Goal: Transaction & Acquisition: Obtain resource

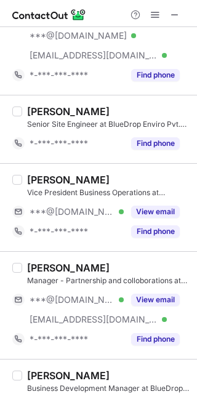
scroll to position [154, 0]
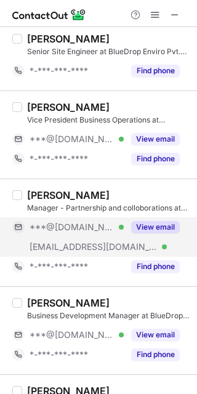
click at [151, 223] on button "View email" at bounding box center [155, 227] width 49 height 12
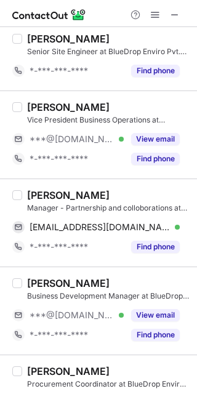
click at [36, 197] on div "Sravan Kumar Kota" at bounding box center [68, 195] width 83 height 12
click at [36, 196] on div "Sravan Kumar Kota" at bounding box center [68, 195] width 83 height 12
click at [36, 195] on div "Sravan Kumar Kota" at bounding box center [68, 195] width 83 height 12
click at [36, 194] on div "Sravan Kumar Kota" at bounding box center [68, 195] width 83 height 12
copy div "Sravan"
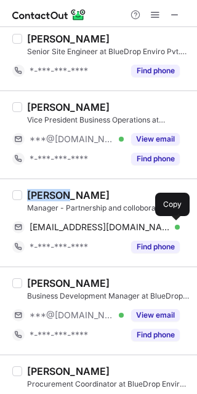
drag, startPoint x: 173, startPoint y: 225, endPoint x: 191, endPoint y: 239, distance: 22.4
click at [175, 228] on span at bounding box center [174, 227] width 10 height 10
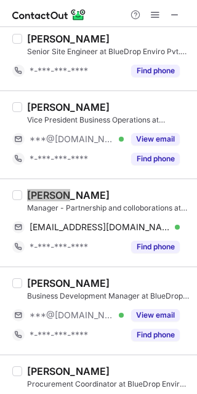
scroll to position [231, 0]
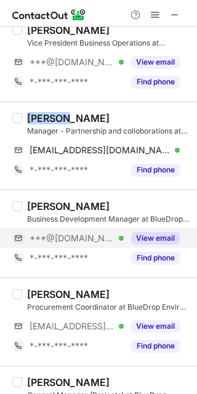
click at [148, 236] on button "View email" at bounding box center [155, 238] width 49 height 12
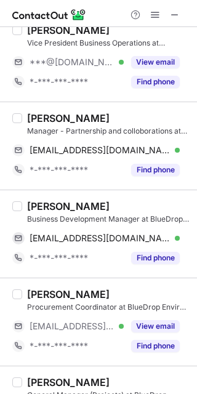
click at [42, 204] on div "Mahesh Bawankule" at bounding box center [68, 206] width 83 height 12
drag, startPoint x: 42, startPoint y: 204, endPoint x: 61, endPoint y: 214, distance: 21.8
click at [42, 203] on div "Mahesh Bawankule" at bounding box center [68, 206] width 83 height 12
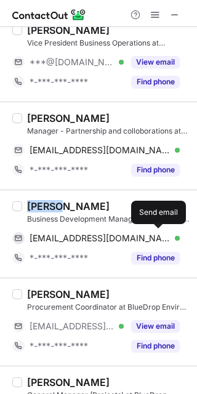
copy div "Mahesh"
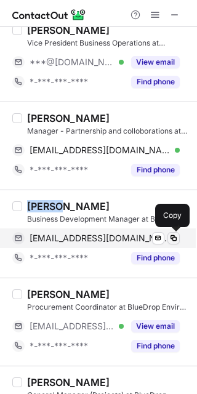
drag, startPoint x: 173, startPoint y: 238, endPoint x: 179, endPoint y: 244, distance: 8.3
click at [173, 238] on span at bounding box center [174, 238] width 10 height 10
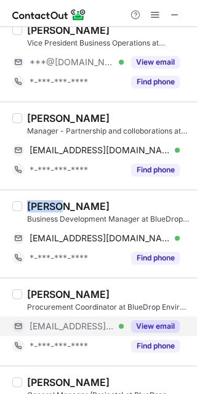
drag, startPoint x: 153, startPoint y: 323, endPoint x: 131, endPoint y: 323, distance: 21.6
click at [153, 323] on button "View email" at bounding box center [155, 326] width 49 height 12
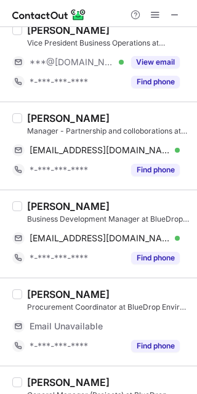
click at [47, 293] on div "SHOAIB AHMED" at bounding box center [68, 294] width 83 height 12
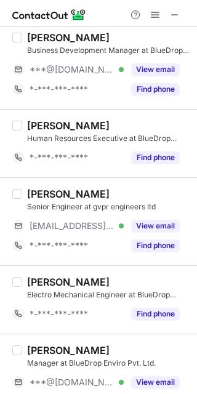
scroll to position [673, 0]
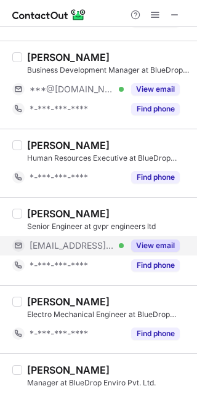
click at [148, 241] on button "View email" at bounding box center [155, 246] width 49 height 12
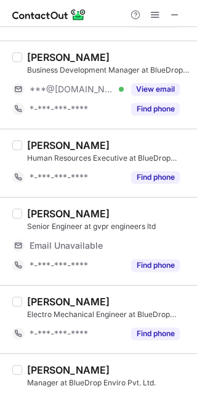
click at [38, 213] on div "Majjari Ranjeeth Kumar" at bounding box center [68, 214] width 83 height 12
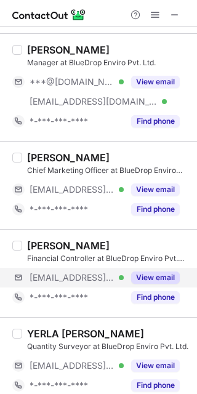
scroll to position [981, 0]
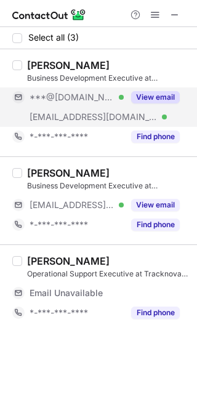
click at [143, 94] on button "View email" at bounding box center [155, 97] width 49 height 12
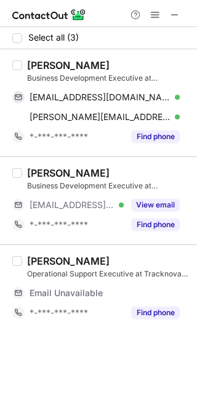
click at [44, 67] on div "[PERSON_NAME]" at bounding box center [68, 65] width 83 height 12
click at [44, 67] on div "Sanjana Jain" at bounding box center [68, 65] width 83 height 12
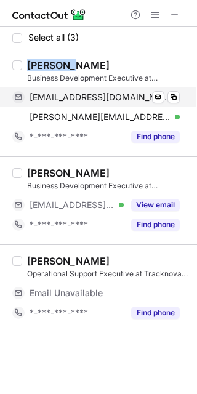
copy div "Sanjana"
drag, startPoint x: 176, startPoint y: 100, endPoint x: 182, endPoint y: 108, distance: 10.6
click at [177, 100] on span at bounding box center [174, 97] width 10 height 10
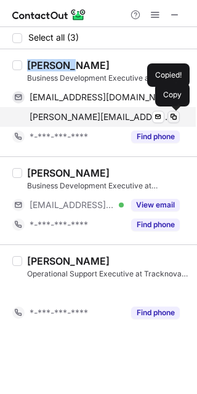
click at [174, 118] on span at bounding box center [174, 117] width 10 height 10
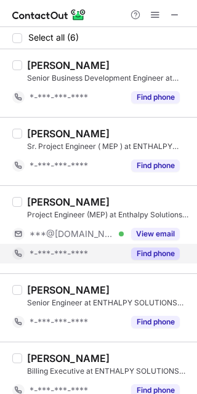
drag, startPoint x: 152, startPoint y: 270, endPoint x: 44, endPoint y: 254, distance: 108.4
click at [152, 270] on div "[PERSON_NAME] Project Engineer (MEP) at Enthalpy Solutions pvt ltd at ENTHALPY …" at bounding box center [98, 229] width 197 height 88
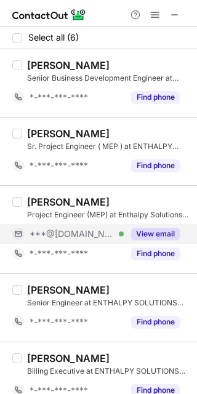
click at [158, 235] on button "View email" at bounding box center [155, 234] width 49 height 12
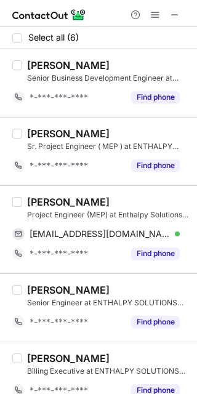
click at [41, 205] on div "Tanveer Ahmad" at bounding box center [68, 202] width 83 height 12
copy div "Tanveer"
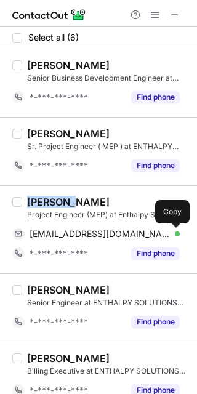
drag, startPoint x: 172, startPoint y: 234, endPoint x: 193, endPoint y: 219, distance: 25.6
click at [174, 232] on span at bounding box center [174, 234] width 10 height 10
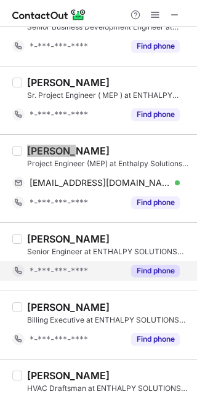
scroll to position [83, 0]
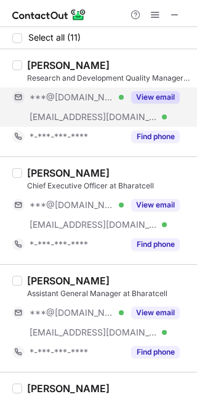
click at [144, 95] on button "View email" at bounding box center [155, 97] width 49 height 12
click at [39, 65] on div "Abhijeet Pathania" at bounding box center [68, 65] width 83 height 12
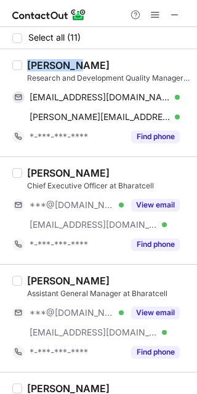
click at [39, 65] on div "Abhijeet Pathania" at bounding box center [68, 65] width 83 height 12
copy div "Abhijeet"
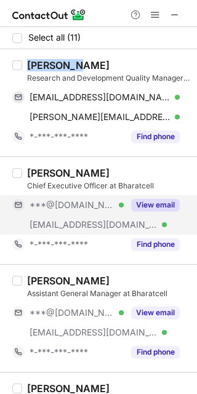
click at [142, 200] on button "View email" at bounding box center [155, 205] width 49 height 12
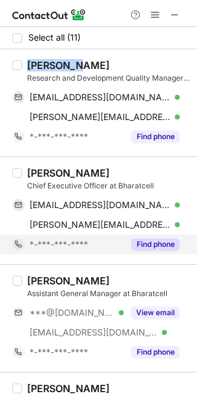
scroll to position [77, 0]
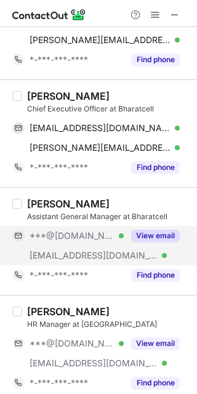
click at [148, 235] on button "View email" at bounding box center [155, 236] width 49 height 12
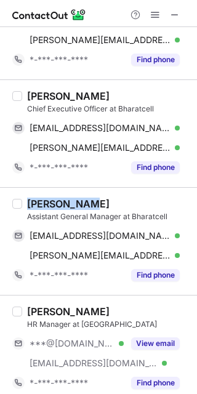
drag, startPoint x: 28, startPoint y: 205, endPoint x: 79, endPoint y: 205, distance: 51.1
click at [79, 205] on div "Dr. Preetam Bhardwaj" at bounding box center [68, 204] width 83 height 12
copy div "Dr. Preetam"
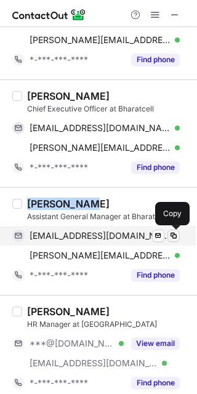
drag, startPoint x: 176, startPoint y: 238, endPoint x: 190, endPoint y: 235, distance: 15.1
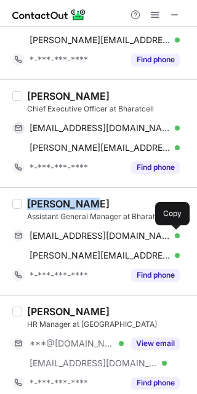
click at [176, 238] on span at bounding box center [174, 236] width 10 height 10
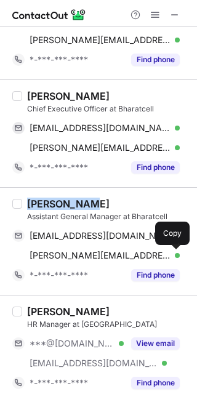
drag, startPoint x: 171, startPoint y: 256, endPoint x: 190, endPoint y: 251, distance: 19.9
click at [173, 256] on span at bounding box center [174, 256] width 10 height 10
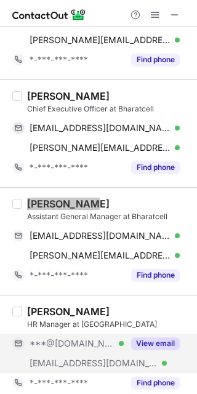
scroll to position [154, 0]
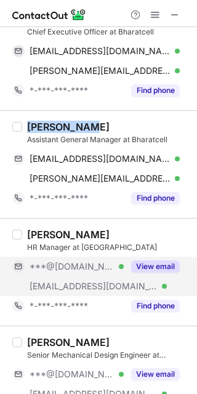
click at [153, 266] on button "View email" at bounding box center [155, 267] width 49 height 12
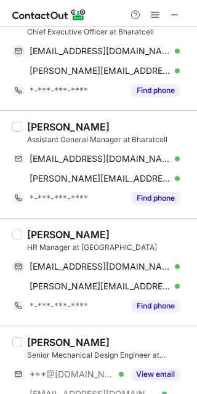
click at [34, 233] on div "Barkha Gandhi" at bounding box center [68, 235] width 83 height 12
copy div "Barkha"
drag, startPoint x: 176, startPoint y: 266, endPoint x: 195, endPoint y: 267, distance: 19.1
click at [176, 266] on span at bounding box center [174, 267] width 10 height 10
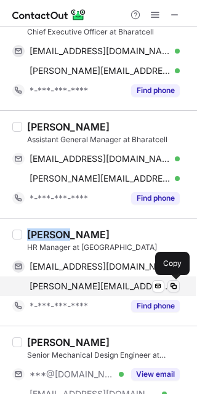
drag, startPoint x: 171, startPoint y: 284, endPoint x: 190, endPoint y: 283, distance: 19.1
click at [172, 284] on span at bounding box center [174, 287] width 10 height 10
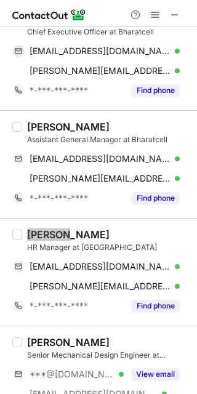
scroll to position [308, 0]
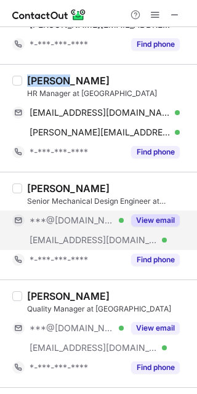
drag, startPoint x: 148, startPoint y: 217, endPoint x: 43, endPoint y: 193, distance: 108.7
click at [148, 217] on button "View email" at bounding box center [155, 220] width 49 height 12
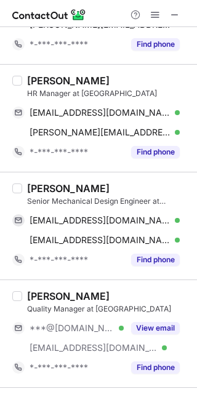
click at [38, 182] on div "Gaurav kumar" at bounding box center [68, 188] width 83 height 12
copy div "Gaurav"
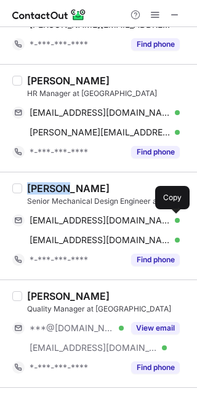
drag, startPoint x: 173, startPoint y: 219, endPoint x: 196, endPoint y: 246, distance: 35.4
click at [173, 219] on span at bounding box center [174, 221] width 10 height 10
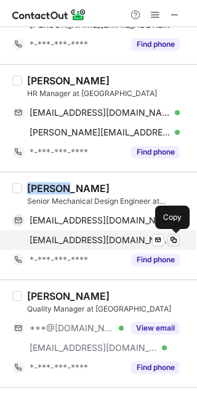
drag, startPoint x: 174, startPoint y: 239, endPoint x: 195, endPoint y: 288, distance: 53.2
click at [174, 239] on span at bounding box center [174, 240] width 10 height 10
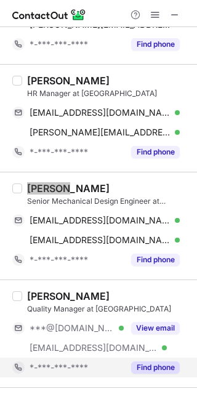
scroll to position [385, 0]
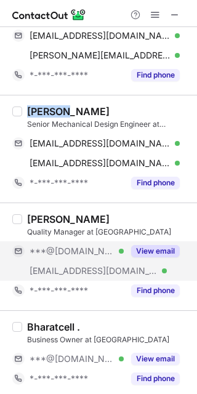
drag, startPoint x: 154, startPoint y: 254, endPoint x: 100, endPoint y: 241, distance: 55.7
click at [154, 253] on button "View email" at bounding box center [155, 251] width 49 height 12
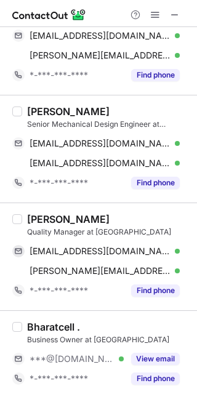
click at [35, 216] on div "Noneet Singh" at bounding box center [68, 219] width 83 height 12
copy div "Noneet"
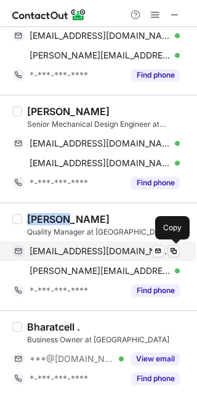
drag, startPoint x: 171, startPoint y: 249, endPoint x: 193, endPoint y: 245, distance: 21.9
click at [174, 247] on span at bounding box center [174, 251] width 10 height 10
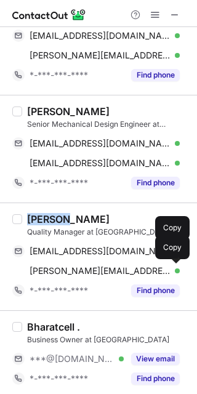
drag, startPoint x: 174, startPoint y: 269, endPoint x: 195, endPoint y: 264, distance: 21.5
click at [176, 268] on span at bounding box center [174, 271] width 10 height 10
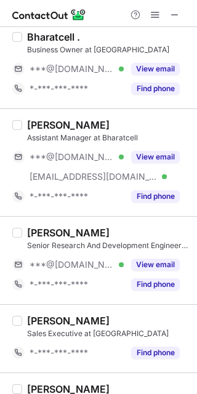
scroll to position [693, 0]
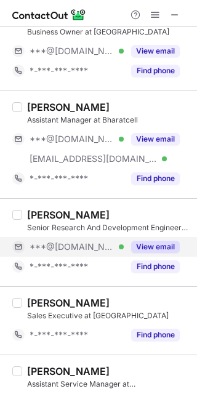
click at [154, 244] on button "View email" at bounding box center [155, 247] width 49 height 12
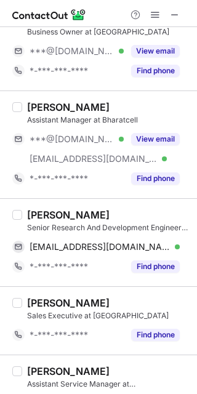
click at [34, 210] on div "Hari om Singh" at bounding box center [68, 215] width 83 height 12
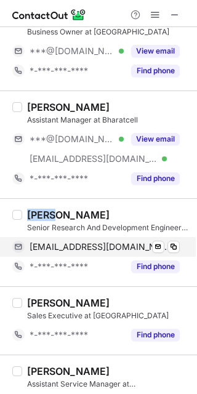
copy div "Hari"
drag, startPoint x: 173, startPoint y: 246, endPoint x: 181, endPoint y: 253, distance: 9.6
click at [174, 246] on span at bounding box center [174, 247] width 10 height 10
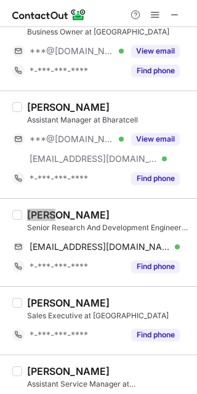
scroll to position [719, 0]
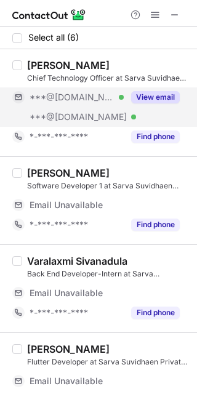
click at [154, 103] on button "View email" at bounding box center [155, 97] width 49 height 12
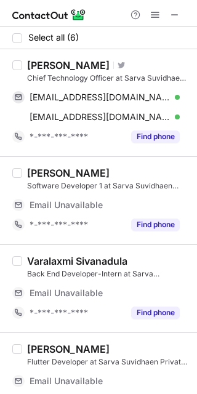
click at [34, 63] on div "[PERSON_NAME]" at bounding box center [68, 65] width 83 height 12
click at [34, 63] on div "Atul Anand" at bounding box center [68, 65] width 83 height 12
copy div "Atul"
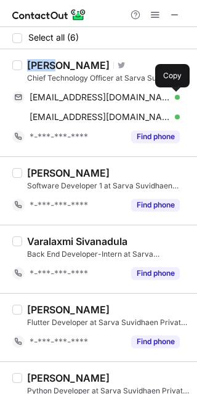
drag, startPoint x: 173, startPoint y: 101, endPoint x: 195, endPoint y: 123, distance: 30.9
click at [174, 100] on span at bounding box center [174, 97] width 10 height 10
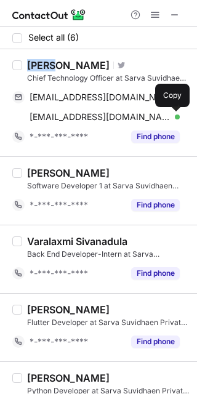
drag, startPoint x: 175, startPoint y: 117, endPoint x: 195, endPoint y: 169, distance: 56.2
click at [175, 119] on span at bounding box center [174, 117] width 10 height 10
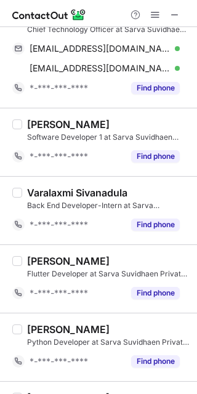
scroll to position [103, 0]
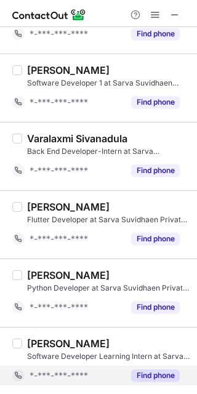
click at [155, 373] on button "Find phone" at bounding box center [155, 376] width 49 height 12
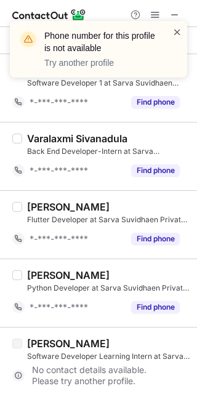
click at [179, 34] on span at bounding box center [177, 32] width 10 height 12
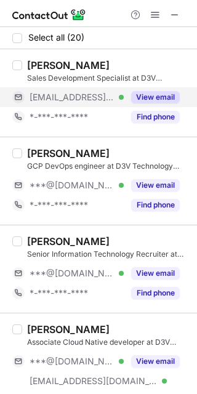
drag, startPoint x: 147, startPoint y: 98, endPoint x: 136, endPoint y: 93, distance: 12.1
click at [147, 97] on button "View email" at bounding box center [155, 97] width 49 height 12
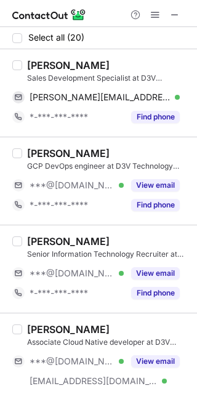
click at [43, 66] on div "Raunak Gupta" at bounding box center [68, 65] width 83 height 12
copy div "Raunak"
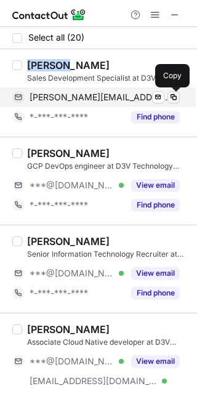
click at [174, 98] on span at bounding box center [174, 97] width 10 height 10
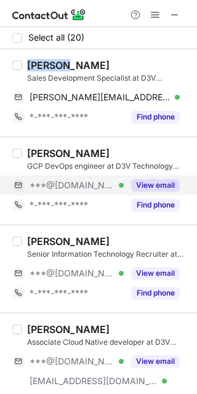
click at [150, 189] on button "View email" at bounding box center [155, 185] width 49 height 12
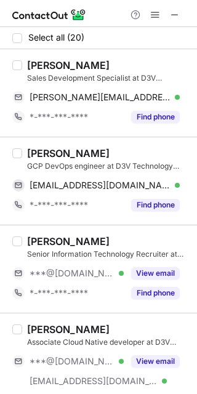
click at [39, 153] on div "Sagar Birla" at bounding box center [68, 153] width 83 height 12
copy div "Sagar"
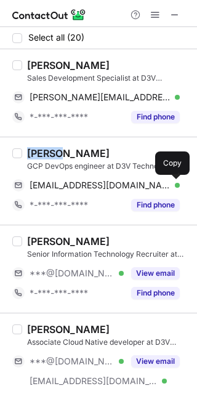
drag, startPoint x: 177, startPoint y: 186, endPoint x: 192, endPoint y: 195, distance: 18.0
click at [177, 186] on span at bounding box center [174, 186] width 10 height 10
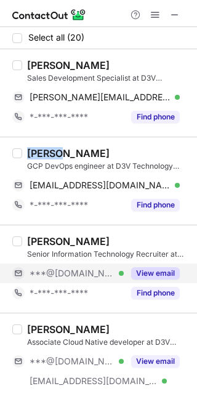
click at [153, 273] on button "View email" at bounding box center [155, 273] width 49 height 12
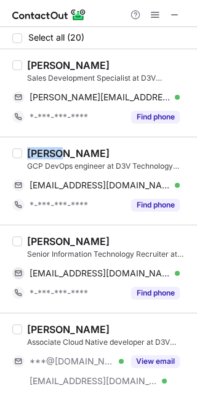
click at [44, 243] on div "Ganesh S" at bounding box center [68, 241] width 83 height 12
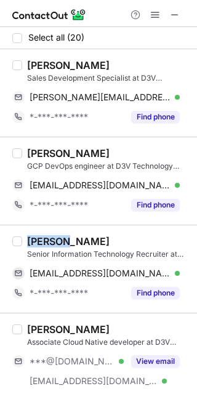
click at [44, 243] on div "Ganesh S" at bounding box center [68, 241] width 83 height 12
copy div "Ganesh"
drag, startPoint x: 176, startPoint y: 279, endPoint x: 195, endPoint y: 270, distance: 21.5
click at [176, 279] on button at bounding box center [174, 273] width 12 height 12
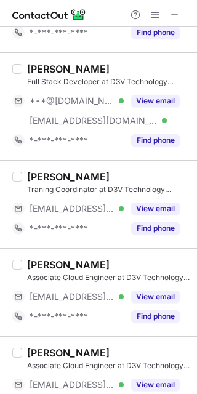
scroll to position [493, 0]
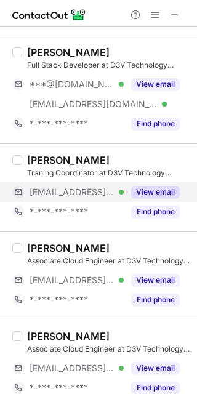
drag, startPoint x: 150, startPoint y: 190, endPoint x: 71, endPoint y: 164, distance: 83.0
click at [150, 190] on button "View email" at bounding box center [155, 192] width 49 height 12
click at [54, 158] on div "Vishwajeet Patil" at bounding box center [68, 160] width 83 height 12
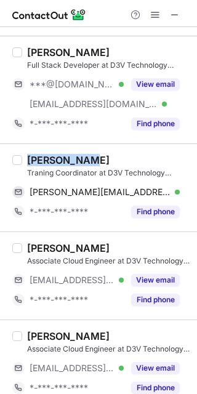
click at [54, 158] on div "Vishwajeet Patil" at bounding box center [68, 160] width 83 height 12
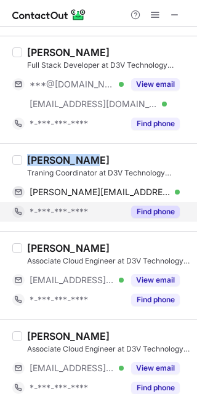
copy div "Vishwajeet"
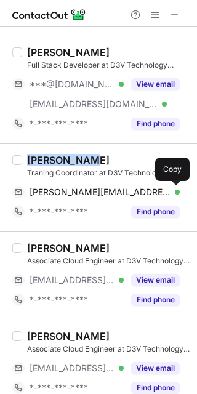
drag, startPoint x: 177, startPoint y: 191, endPoint x: 195, endPoint y: 216, distance: 31.3
click at [177, 191] on span at bounding box center [174, 192] width 10 height 10
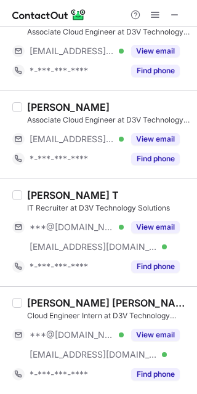
scroll to position [739, 0]
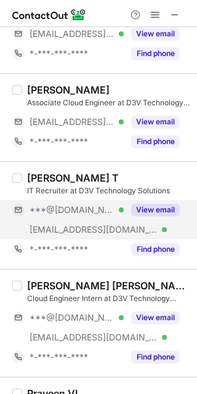
drag, startPoint x: 146, startPoint y: 205, endPoint x: 129, endPoint y: 199, distance: 18.3
click at [146, 205] on button "View email" at bounding box center [155, 210] width 49 height 12
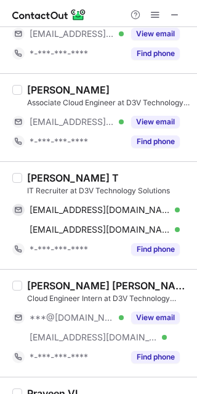
click at [33, 178] on div "Uma Makeswari T" at bounding box center [73, 178] width 92 height 12
copy div "Uma"
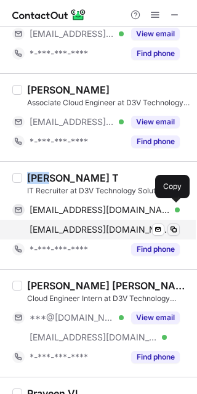
drag, startPoint x: 174, startPoint y: 208, endPoint x: 179, endPoint y: 224, distance: 16.8
click at [174, 208] on span at bounding box center [174, 210] width 10 height 10
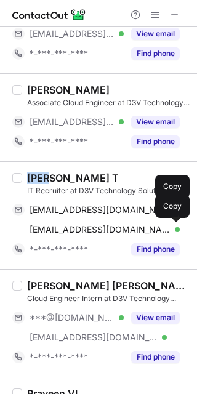
drag, startPoint x: 177, startPoint y: 229, endPoint x: 193, endPoint y: 263, distance: 38.3
click at [177, 229] on span at bounding box center [174, 230] width 10 height 10
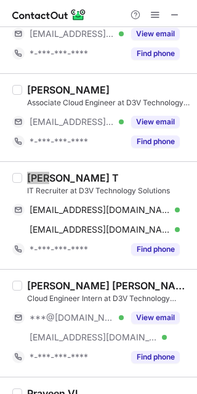
scroll to position [821, 0]
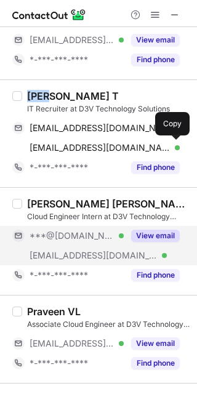
drag, startPoint x: 153, startPoint y: 233, endPoint x: 67, endPoint y: 210, distance: 89.4
click at [153, 233] on button "View email" at bounding box center [155, 236] width 49 height 12
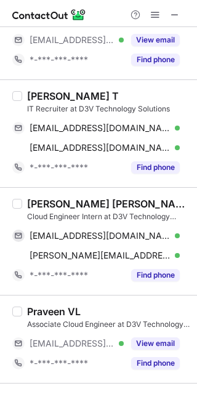
click at [34, 201] on div "Sakshi Ravi" at bounding box center [108, 204] width 163 height 12
copy div "Sakshi"
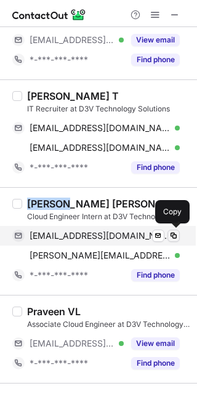
drag, startPoint x: 174, startPoint y: 234, endPoint x: 197, endPoint y: 258, distance: 32.7
click at [175, 234] on span at bounding box center [174, 236] width 10 height 10
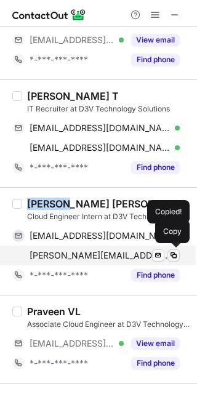
drag, startPoint x: 177, startPoint y: 256, endPoint x: 193, endPoint y: 284, distance: 32.6
click at [177, 256] on span at bounding box center [174, 256] width 10 height 10
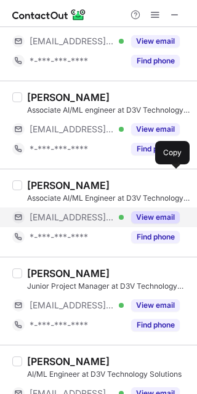
scroll to position [1150, 0]
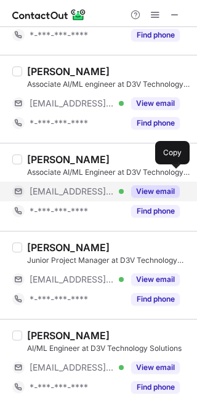
drag, startPoint x: 145, startPoint y: 186, endPoint x: 67, endPoint y: 166, distance: 80.2
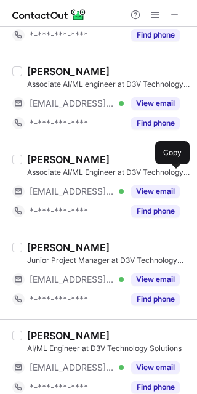
click at [145, 186] on button "View email" at bounding box center [155, 191] width 49 height 12
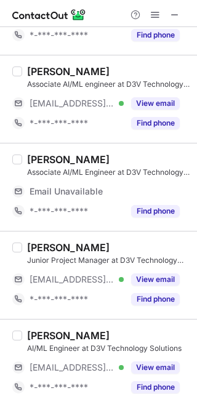
click at [40, 156] on div "Sumedh Sai" at bounding box center [68, 159] width 83 height 12
copy div "Sumedh"
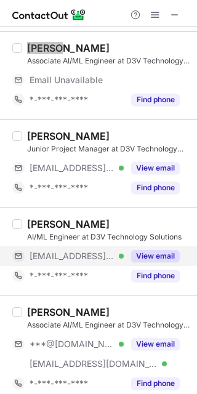
scroll to position [1314, 0]
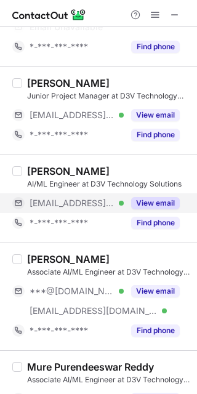
click at [147, 198] on button "View email" at bounding box center [155, 203] width 49 height 12
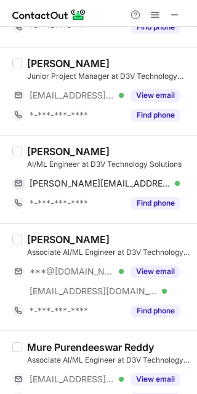
click at [36, 147] on div "sahil bhatt" at bounding box center [68, 151] width 83 height 12
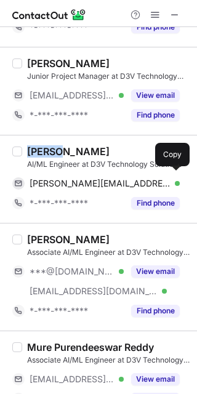
copy div "sahil"
drag, startPoint x: 175, startPoint y: 180, endPoint x: 194, endPoint y: 223, distance: 47.2
click at [174, 180] on span at bounding box center [174, 184] width 10 height 10
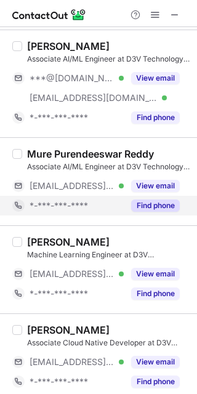
scroll to position [1511, 0]
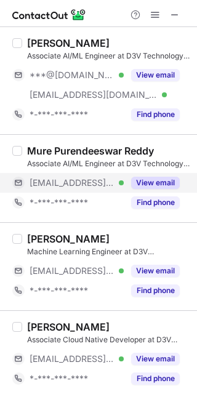
drag, startPoint x: 151, startPoint y: 177, endPoint x: 142, endPoint y: 177, distance: 8.6
click at [151, 177] on button "View email" at bounding box center [155, 183] width 49 height 12
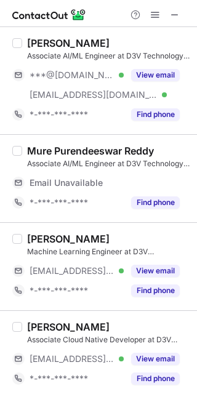
click at [39, 148] on div "Mure Purendeeswar Reddy" at bounding box center [90, 151] width 127 height 12
copy div "Mure"
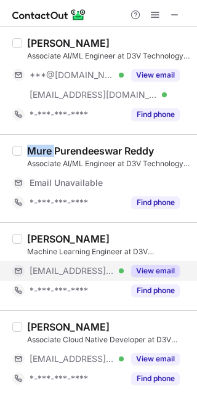
drag, startPoint x: 148, startPoint y: 269, endPoint x: 131, endPoint y: 262, distance: 18.5
click at [148, 269] on button "View email" at bounding box center [155, 271] width 49 height 12
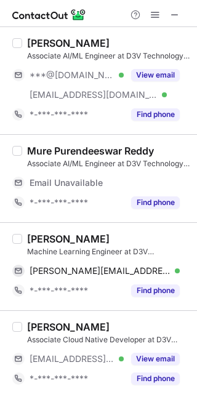
click at [33, 236] on div "Srajan Seth" at bounding box center [68, 239] width 83 height 12
copy div "Srajan"
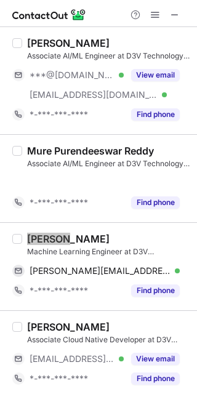
scroll to position [1491, 0]
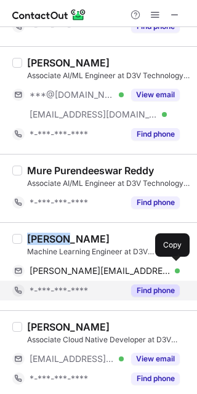
drag, startPoint x: 176, startPoint y: 267, endPoint x: 179, endPoint y: 277, distance: 10.3
click at [176, 267] on span at bounding box center [174, 271] width 10 height 10
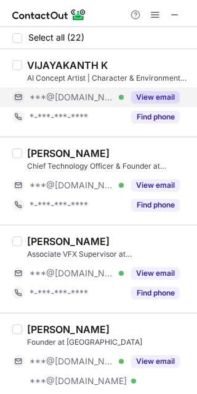
click at [147, 99] on button "View email" at bounding box center [155, 97] width 49 height 12
click at [51, 65] on div "VIJAYAKANTH K" at bounding box center [67, 65] width 81 height 12
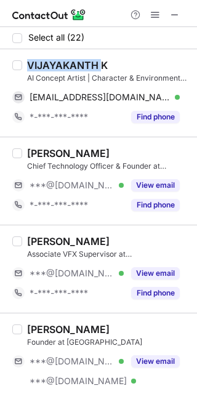
click at [51, 65] on div "VIJAYAKANTH K" at bounding box center [67, 65] width 81 height 12
copy div "VIJAYAKANTH"
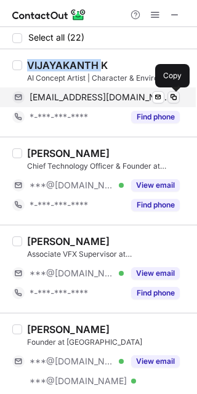
drag, startPoint x: 174, startPoint y: 99, endPoint x: 192, endPoint y: 139, distance: 43.3
click at [175, 102] on span at bounding box center [174, 97] width 10 height 10
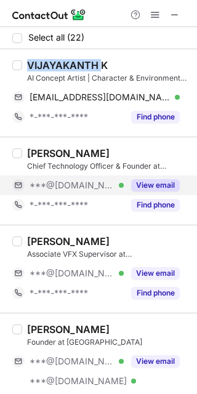
click at [160, 183] on button "View email" at bounding box center [155, 185] width 49 height 12
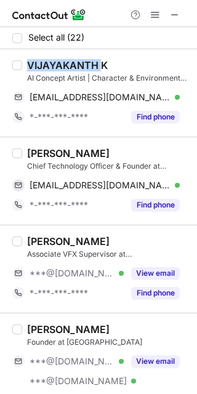
click at [30, 152] on div "Shajy Thomas" at bounding box center [68, 153] width 83 height 12
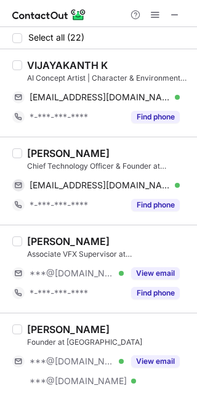
click at [31, 151] on div "Shajy Thomas" at bounding box center [68, 153] width 83 height 12
click at [32, 150] on div "Shajy Thomas" at bounding box center [68, 153] width 83 height 12
click at [33, 150] on div "Shajy Thomas" at bounding box center [68, 153] width 83 height 12
copy div "Shajy"
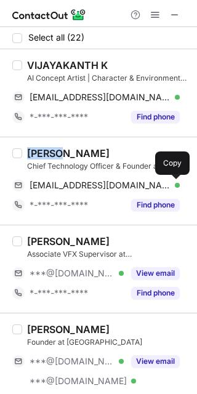
drag, startPoint x: 172, startPoint y: 189, endPoint x: 193, endPoint y: 223, distance: 39.8
click at [172, 189] on span at bounding box center [174, 186] width 10 height 10
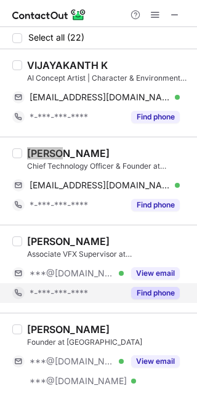
scroll to position [82, 0]
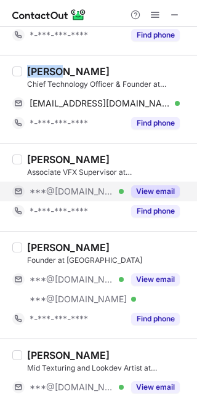
click at [143, 188] on button "View email" at bounding box center [155, 191] width 49 height 12
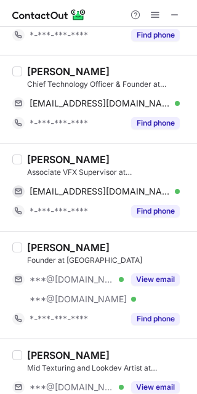
click at [44, 160] on div "Sachin Kadbane" at bounding box center [68, 159] width 83 height 12
drag, startPoint x: 44, startPoint y: 160, endPoint x: 52, endPoint y: 163, distance: 8.6
click at [46, 160] on div "Sachin Kadbane" at bounding box center [68, 159] width 83 height 12
copy div "Sachin"
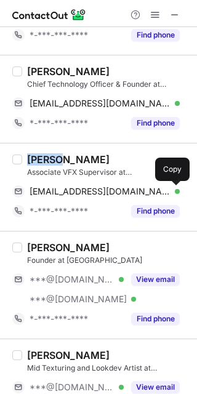
drag, startPoint x: 174, startPoint y: 194, endPoint x: 195, endPoint y: 234, distance: 45.2
click at [174, 193] on span at bounding box center [174, 192] width 10 height 10
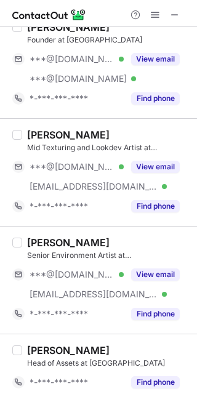
scroll to position [328, 0]
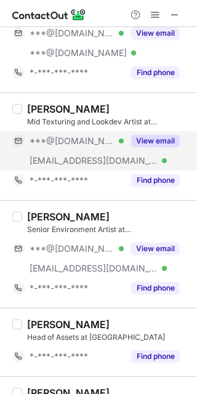
drag, startPoint x: 150, startPoint y: 140, endPoint x: 110, endPoint y: 126, distance: 43.1
click at [149, 140] on button "View email" at bounding box center [155, 141] width 49 height 12
click at [36, 108] on div "Nivon Jacob Roy" at bounding box center [68, 109] width 83 height 12
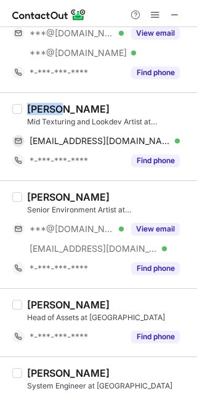
click at [36, 108] on div "Nivon Jacob Roy" at bounding box center [68, 109] width 83 height 12
copy div "Nivon"
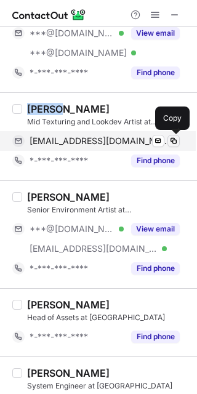
click at [173, 142] on span at bounding box center [174, 141] width 10 height 10
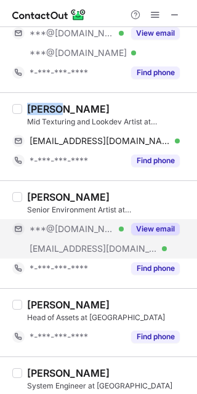
click at [158, 227] on button "View email" at bounding box center [155, 229] width 49 height 12
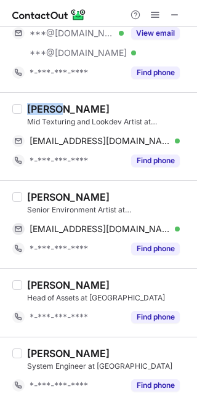
click at [49, 201] on div "Shravan Srikanth" at bounding box center [68, 197] width 83 height 12
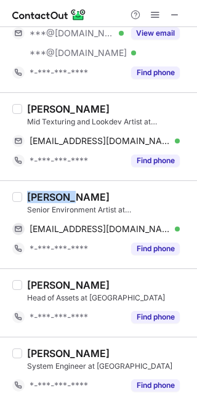
click at [49, 201] on div "Shravan Srikanth" at bounding box center [68, 197] width 83 height 12
copy div "Shravan"
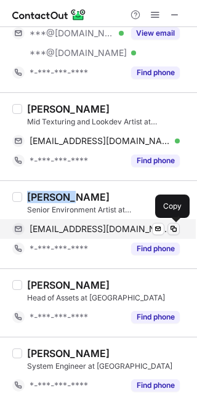
drag, startPoint x: 174, startPoint y: 233, endPoint x: 197, endPoint y: 279, distance: 51.3
click at [175, 232] on span at bounding box center [174, 229] width 10 height 10
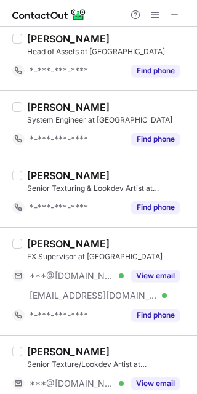
scroll to position [739, 0]
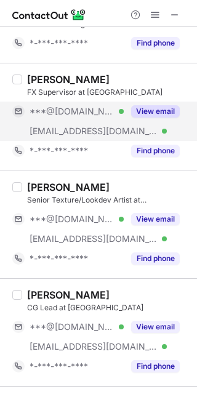
drag, startPoint x: 139, startPoint y: 105, endPoint x: 124, endPoint y: 107, distance: 15.5
click at [140, 105] on button "View email" at bounding box center [155, 111] width 49 height 12
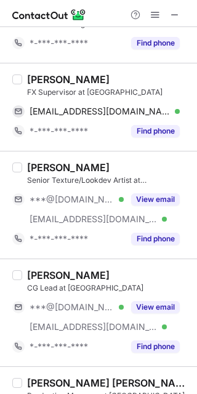
click at [44, 83] on div "Biswajit T." at bounding box center [68, 79] width 83 height 12
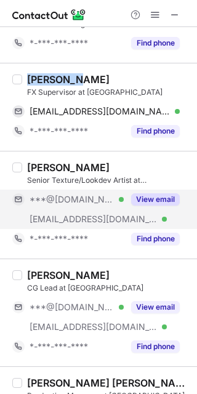
copy div "Biswajit"
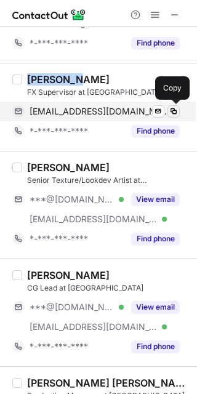
drag, startPoint x: 176, startPoint y: 110, endPoint x: 193, endPoint y: 160, distance: 52.4
click at [175, 112] on span at bounding box center [174, 112] width 10 height 10
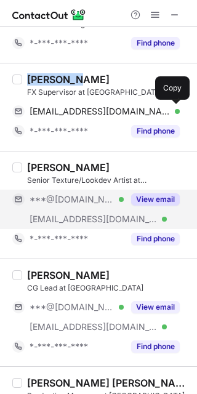
drag, startPoint x: 150, startPoint y: 195, endPoint x: 70, endPoint y: 178, distance: 81.8
click at [150, 195] on button "View email" at bounding box center [155, 199] width 49 height 12
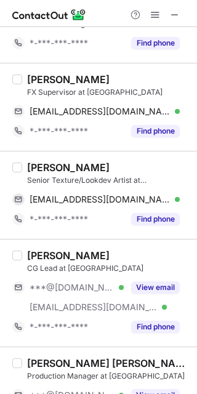
click at [40, 168] on div "Jatin Gupta" at bounding box center [68, 167] width 83 height 12
copy div "Jatin"
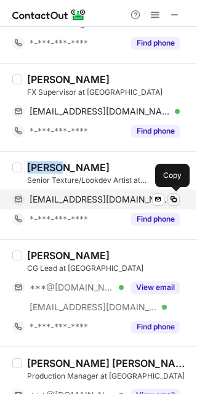
drag, startPoint x: 173, startPoint y: 201, endPoint x: 184, endPoint y: 233, distance: 33.9
click at [173, 200] on span at bounding box center [174, 200] width 10 height 10
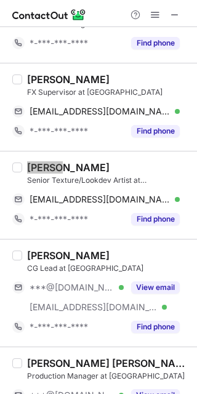
scroll to position [821, 0]
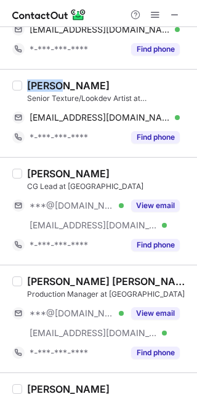
drag, startPoint x: 147, startPoint y: 205, endPoint x: 78, endPoint y: 184, distance: 71.5
click at [147, 205] on button "View email" at bounding box center [155, 206] width 49 height 12
click at [39, 172] on div "Vaibhav Gupta" at bounding box center [68, 174] width 83 height 12
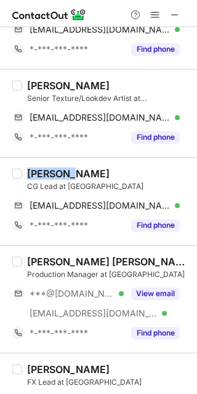
click at [39, 172] on div "Vaibhav Gupta" at bounding box center [68, 174] width 83 height 12
copy div "Vaibhav"
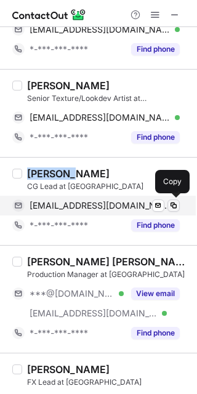
drag, startPoint x: 172, startPoint y: 205, endPoint x: 189, endPoint y: 229, distance: 30.1
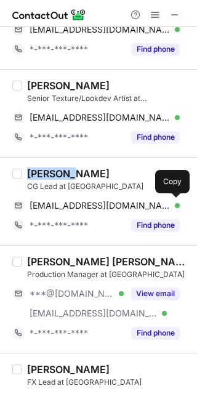
click at [172, 204] on span at bounding box center [174, 206] width 10 height 10
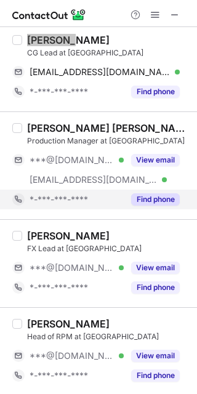
scroll to position [986, 0]
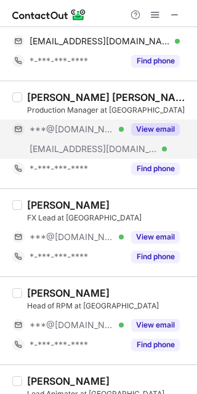
drag, startPoint x: 161, startPoint y: 129, endPoint x: 146, endPoint y: 128, distance: 14.8
click at [161, 128] on button "View email" at bounding box center [155, 129] width 49 height 12
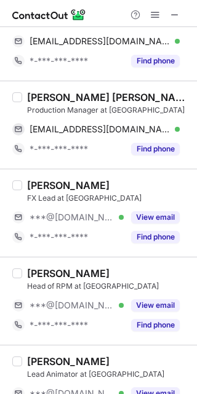
click at [41, 92] on div "Noan john Vinod" at bounding box center [108, 97] width 163 height 12
copy div "Noan"
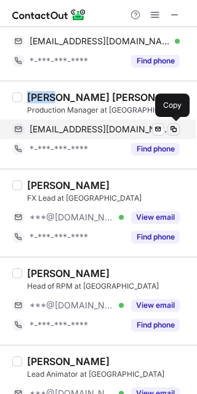
drag, startPoint x: 174, startPoint y: 130, endPoint x: 196, endPoint y: 206, distance: 79.5
click at [174, 130] on span at bounding box center [174, 129] width 10 height 10
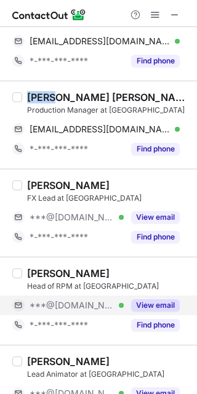
drag, startPoint x: 161, startPoint y: 303, endPoint x: 146, endPoint y: 299, distance: 16.0
click at [161, 303] on button "View email" at bounding box center [155, 305] width 49 height 12
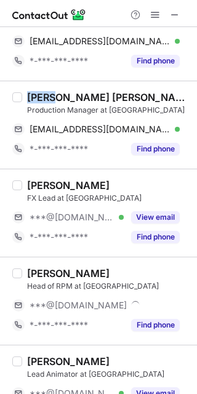
click at [51, 272] on div "Kishore Boloor" at bounding box center [68, 273] width 83 height 12
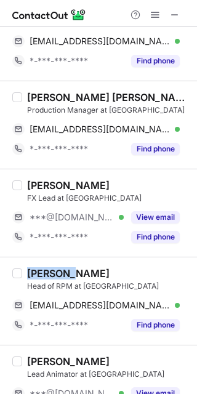
click at [50, 272] on div "Kishore Boloor" at bounding box center [68, 273] width 83 height 12
copy div "Kishore"
drag, startPoint x: 176, startPoint y: 304, endPoint x: 193, endPoint y: 317, distance: 21.9
click at [176, 303] on span at bounding box center [174, 306] width 10 height 10
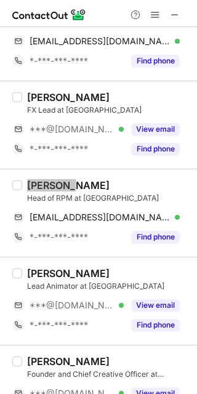
scroll to position [1068, 0]
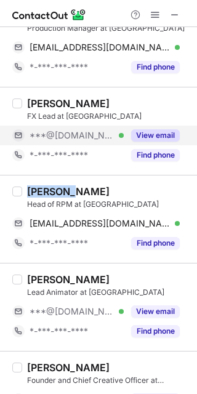
click at [151, 129] on button "View email" at bounding box center [155, 135] width 49 height 12
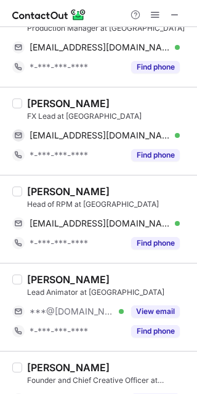
click at [39, 99] on div "rakesh herurkar" at bounding box center [68, 103] width 83 height 12
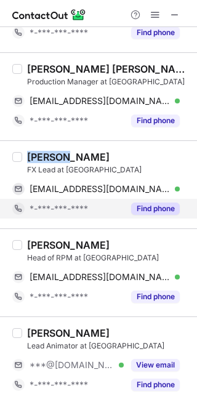
scroll to position [986, 0]
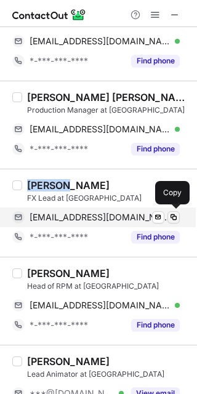
drag, startPoint x: 176, startPoint y: 216, endPoint x: 191, endPoint y: 248, distance: 36.1
click at [176, 216] on span at bounding box center [174, 218] width 10 height 10
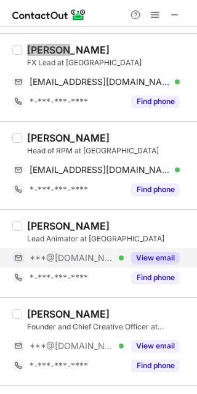
scroll to position [1150, 0]
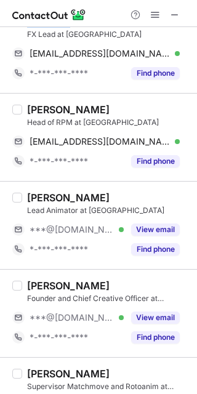
drag, startPoint x: 149, startPoint y: 225, endPoint x: 65, endPoint y: 203, distance: 86.7
click at [149, 225] on button "View email" at bounding box center [155, 230] width 49 height 12
click at [39, 194] on div "srinivas rao" at bounding box center [68, 198] width 83 height 12
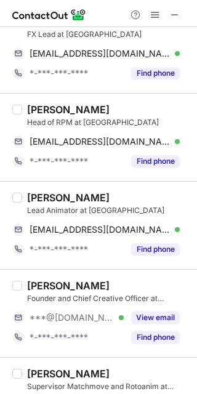
click at [39, 194] on div "srinivas rao" at bounding box center [68, 198] width 83 height 12
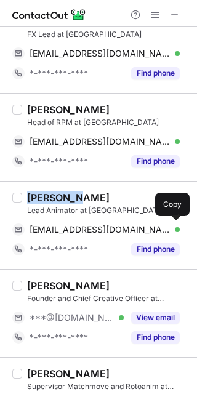
drag, startPoint x: 176, startPoint y: 228, endPoint x: 192, endPoint y: 249, distance: 26.4
click at [176, 228] on span at bounding box center [174, 230] width 10 height 10
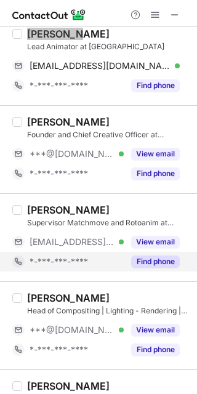
scroll to position [1314, 0]
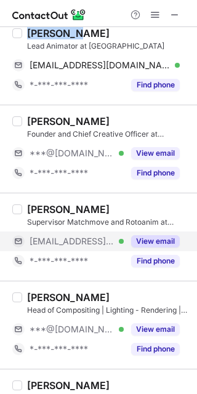
click at [156, 238] on button "View email" at bounding box center [155, 241] width 49 height 12
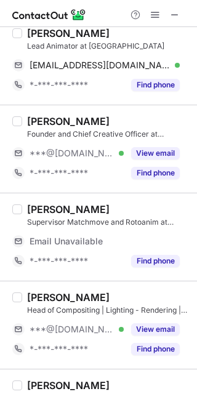
click at [45, 207] on div "satish jadhav" at bounding box center [68, 209] width 83 height 12
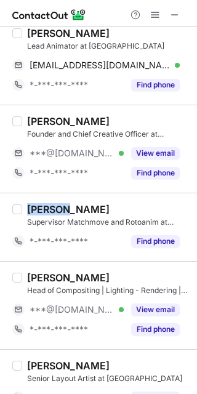
drag, startPoint x: 152, startPoint y: 307, endPoint x: 70, endPoint y: 278, distance: 87.5
click at [152, 306] on button "View email" at bounding box center [155, 310] width 49 height 12
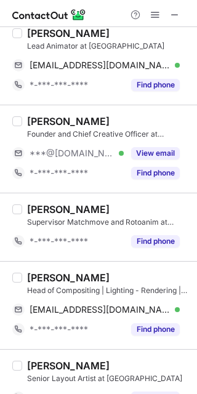
click at [39, 275] on div "Nishok Alagesan" at bounding box center [68, 278] width 83 height 12
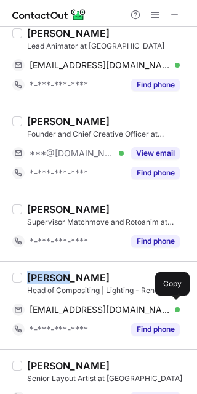
drag, startPoint x: 172, startPoint y: 308, endPoint x: 194, endPoint y: 284, distance: 32.3
click at [174, 308] on span at bounding box center [174, 310] width 10 height 10
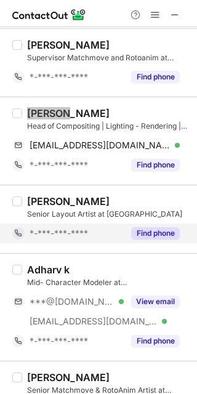
scroll to position [1529, 0]
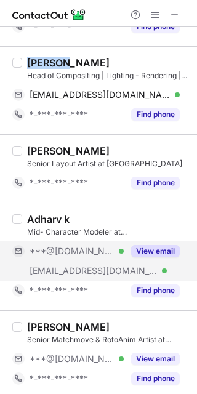
drag, startPoint x: 144, startPoint y: 247, endPoint x: 130, endPoint y: 245, distance: 14.3
click at [144, 246] on button "View email" at bounding box center [155, 251] width 49 height 12
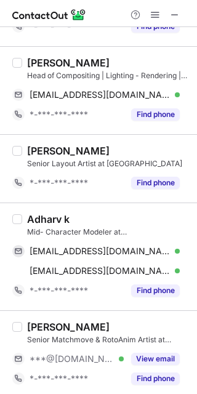
click at [38, 217] on div "Adharv k" at bounding box center [48, 219] width 43 height 12
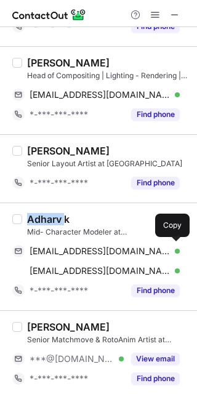
drag, startPoint x: 173, startPoint y: 248, endPoint x: 191, endPoint y: 256, distance: 19.6
click at [173, 248] on span at bounding box center [174, 251] width 10 height 10
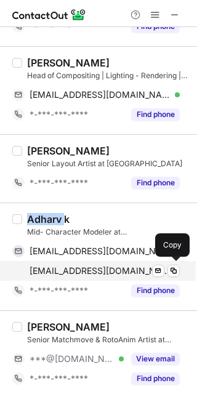
drag, startPoint x: 174, startPoint y: 268, endPoint x: 187, endPoint y: 275, distance: 14.4
click at [174, 268] on span at bounding box center [174, 271] width 10 height 10
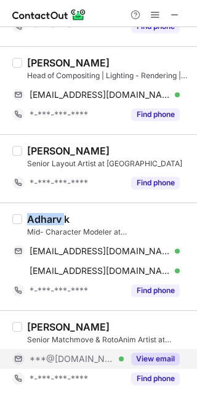
drag, startPoint x: 145, startPoint y: 351, endPoint x: 101, endPoint y: 338, distance: 45.4
click at [145, 353] on button "View email" at bounding box center [155, 359] width 49 height 12
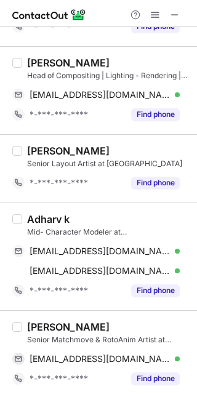
click at [34, 322] on div "Nitin Pote" at bounding box center [68, 327] width 83 height 12
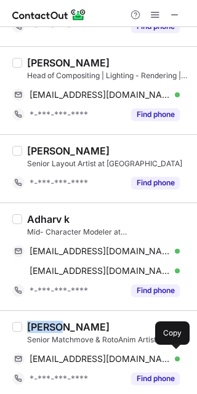
drag, startPoint x: 174, startPoint y: 354, endPoint x: 197, endPoint y: 352, distance: 22.2
click at [175, 354] on span at bounding box center [174, 359] width 10 height 10
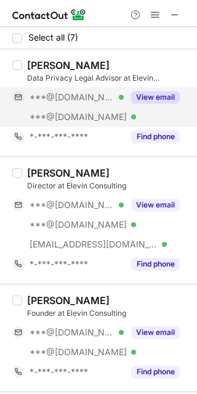
click at [148, 100] on button "View email" at bounding box center [155, 97] width 49 height 12
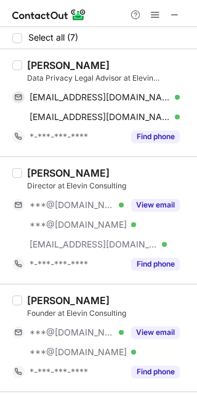
click at [43, 68] on div "[PERSON_NAME]" at bounding box center [68, 65] width 83 height 12
click at [43, 67] on div "[PERSON_NAME]" at bounding box center [68, 65] width 83 height 12
copy div "Vikas"
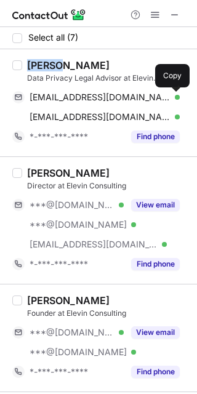
drag, startPoint x: 172, startPoint y: 98, endPoint x: 196, endPoint y: 158, distance: 65.0
click at [171, 98] on span at bounding box center [174, 97] width 10 height 10
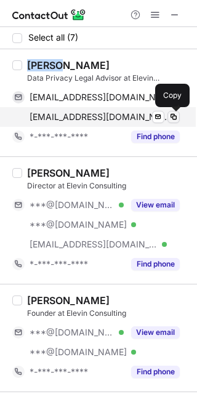
drag, startPoint x: 176, startPoint y: 120, endPoint x: 195, endPoint y: 156, distance: 41.3
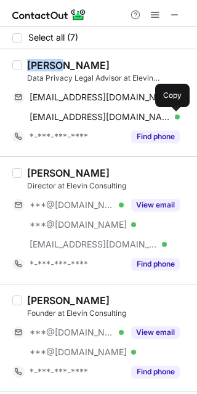
click at [176, 119] on span at bounding box center [174, 117] width 10 height 10
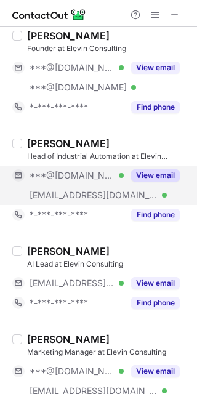
scroll to position [246, 0]
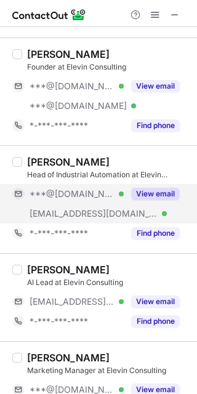
click at [152, 191] on button "View email" at bounding box center [155, 194] width 49 height 12
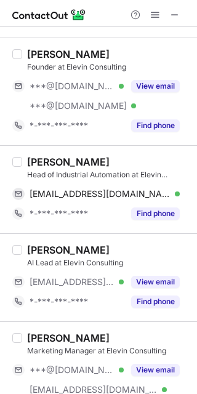
click at [39, 161] on div "[PERSON_NAME]" at bounding box center [68, 162] width 83 height 12
copy div "Nilesh"
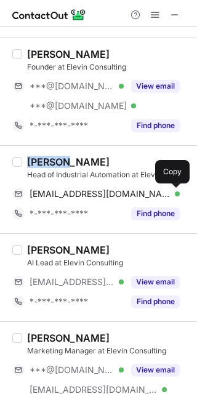
drag, startPoint x: 175, startPoint y: 196, endPoint x: 181, endPoint y: 209, distance: 14.9
click at [175, 196] on span at bounding box center [174, 194] width 10 height 10
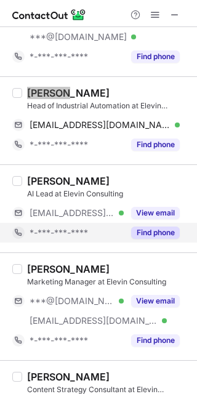
scroll to position [328, 0]
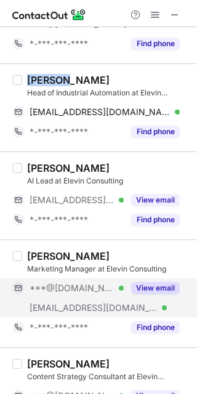
click at [150, 286] on button "View email" at bounding box center [155, 288] width 49 height 12
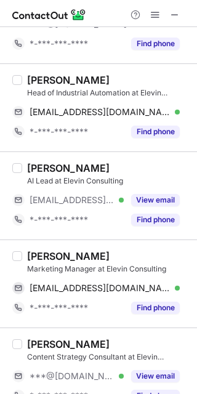
click at [34, 254] on div "[PERSON_NAME]" at bounding box center [68, 256] width 83 height 12
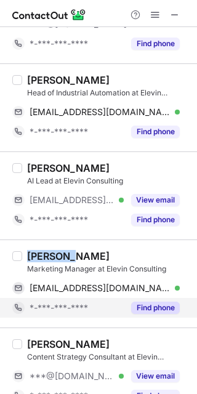
copy div "Jwalesh"
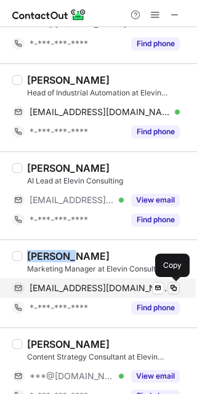
click at [175, 287] on span at bounding box center [174, 288] width 10 height 10
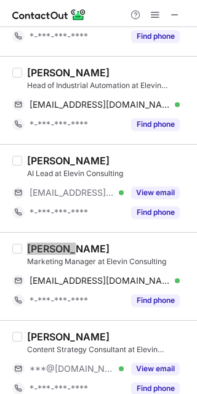
scroll to position [349, 0]
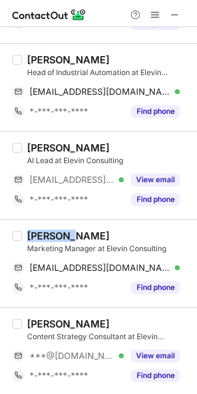
drag, startPoint x: 162, startPoint y: 353, endPoint x: 87, endPoint y: 333, distance: 77.7
click at [162, 353] on button "View email" at bounding box center [155, 356] width 49 height 12
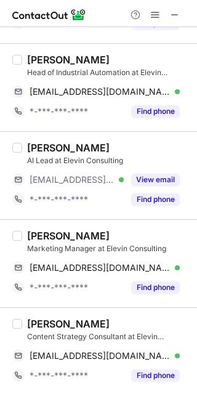
click at [40, 325] on div "[PERSON_NAME]" at bounding box center [68, 324] width 83 height 12
click at [39, 324] on div "[PERSON_NAME]" at bounding box center [68, 324] width 83 height 12
copy div "[PERSON_NAME]"
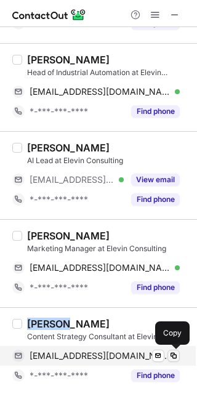
drag, startPoint x: 174, startPoint y: 355, endPoint x: 190, endPoint y: 361, distance: 17.0
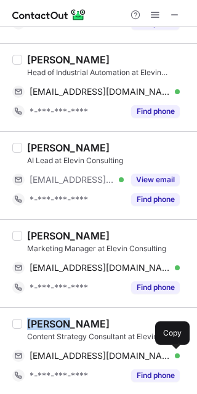
click at [174, 355] on span at bounding box center [174, 356] width 10 height 10
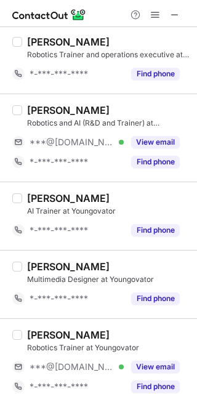
scroll to position [34, 0]
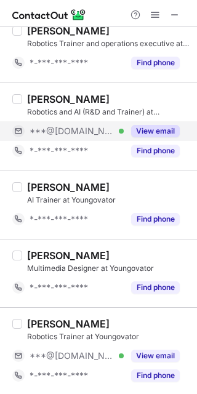
click at [147, 133] on button "View email" at bounding box center [155, 131] width 49 height 12
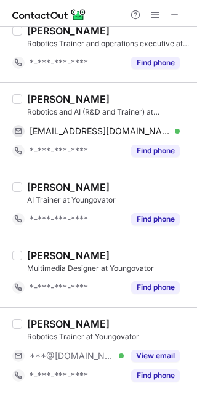
click at [41, 96] on div "[PERSON_NAME]" at bounding box center [68, 99] width 83 height 12
copy div "[PERSON_NAME]"
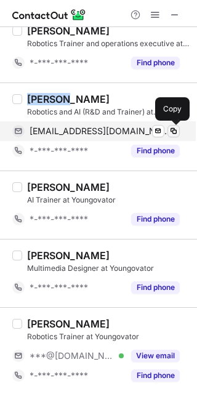
drag, startPoint x: 177, startPoint y: 129, endPoint x: 194, endPoint y: 148, distance: 25.7
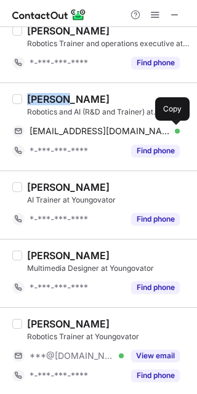
click at [176, 129] on span at bounding box center [174, 131] width 10 height 10
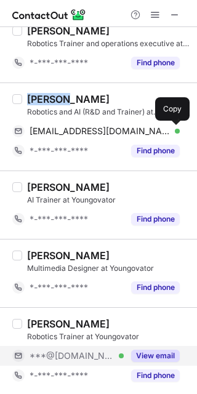
drag, startPoint x: 146, startPoint y: 352, endPoint x: 86, endPoint y: 346, distance: 60.8
click at [146, 352] on button "View email" at bounding box center [155, 356] width 49 height 12
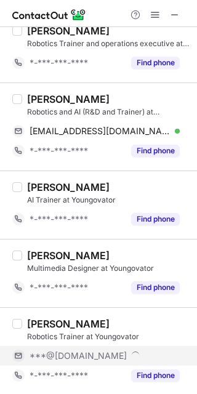
click at [37, 325] on div "Ashwani Kumar" at bounding box center [68, 324] width 83 height 12
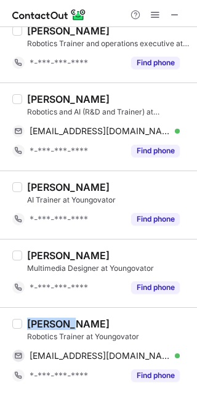
click at [37, 325] on div "Ashwani Kumar" at bounding box center [68, 324] width 83 height 12
copy div "Ashwani"
drag, startPoint x: 173, startPoint y: 356, endPoint x: 197, endPoint y: 323, distance: 40.2
click at [173, 356] on span at bounding box center [174, 356] width 10 height 10
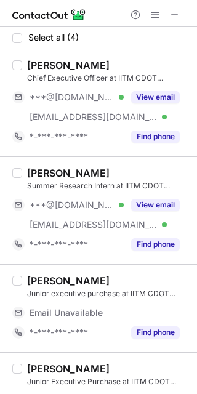
click at [36, 176] on div "Jyothsna Kandarpa" at bounding box center [68, 173] width 83 height 12
copy div "Jyothsna"
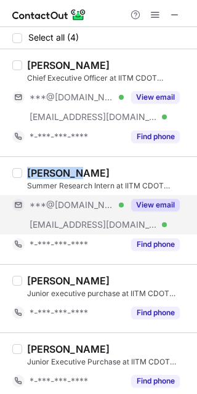
click at [158, 204] on button "View email" at bounding box center [155, 205] width 49 height 12
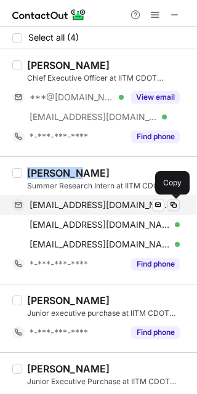
click at [176, 207] on span at bounding box center [174, 205] width 10 height 10
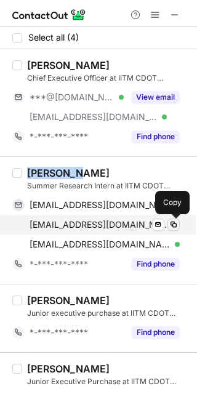
click at [177, 222] on span at bounding box center [174, 225] width 10 height 10
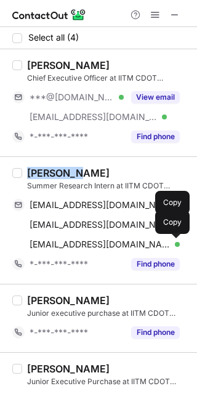
drag, startPoint x: 177, startPoint y: 246, endPoint x: 195, endPoint y: 275, distance: 34.9
click at [176, 246] on span at bounding box center [174, 245] width 10 height 10
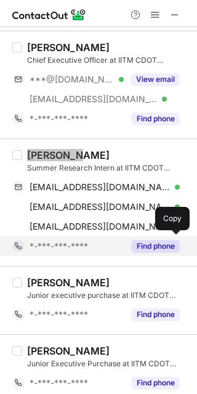
scroll to position [26, 0]
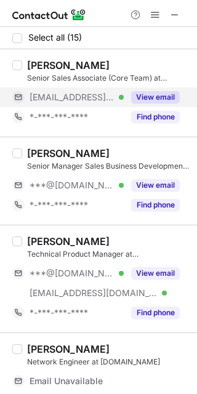
click at [148, 100] on button "View email" at bounding box center [155, 97] width 49 height 12
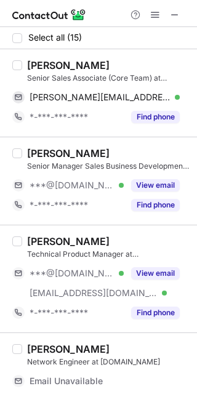
click at [39, 70] on div "[PERSON_NAME]" at bounding box center [68, 65] width 83 height 12
click at [39, 69] on div "Sagarnil Ghosh" at bounding box center [68, 65] width 83 height 12
copy div "Sagarnil"
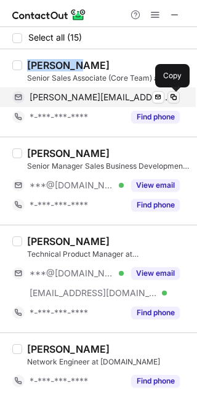
click at [169, 97] on span at bounding box center [174, 97] width 10 height 10
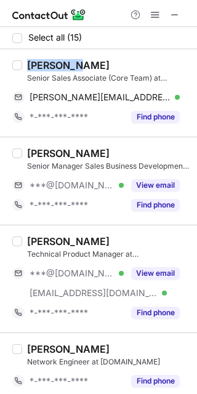
click at [43, 155] on div "Pratibhaa B." at bounding box center [68, 153] width 83 height 12
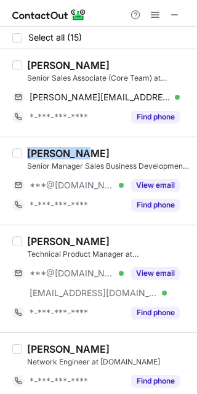
click at [43, 155] on div "Pratibhaa B." at bounding box center [68, 153] width 83 height 12
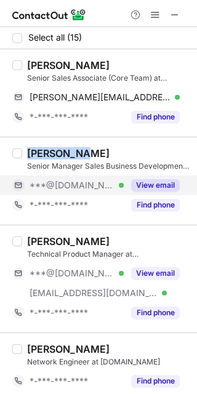
copy div "Pratibhaa"
click at [152, 181] on button "View email" at bounding box center [155, 185] width 49 height 12
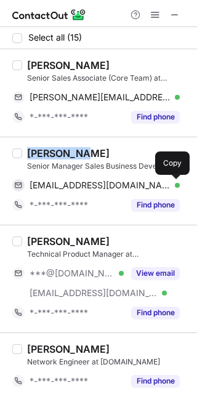
click at [175, 189] on span at bounding box center [174, 186] width 10 height 10
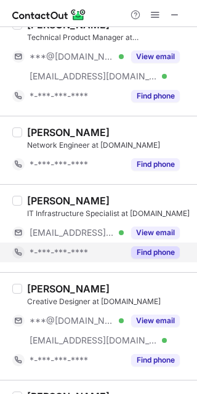
scroll to position [246, 0]
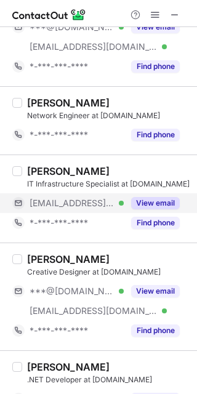
drag, startPoint x: 147, startPoint y: 206, endPoint x: 119, endPoint y: 190, distance: 32.3
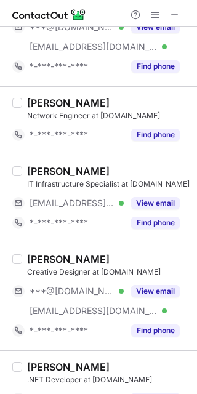
click at [147, 205] on button "View email" at bounding box center [155, 203] width 49 height 12
click at [38, 171] on div "Hrushikesh Hungund" at bounding box center [68, 171] width 83 height 12
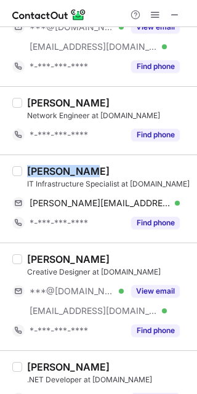
click at [38, 171] on div "Hrushikesh Hungund" at bounding box center [68, 171] width 83 height 12
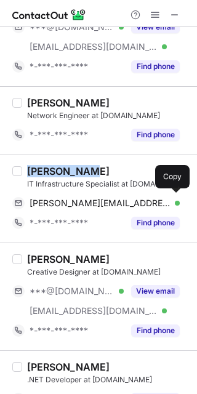
copy div "Hrushikesh"
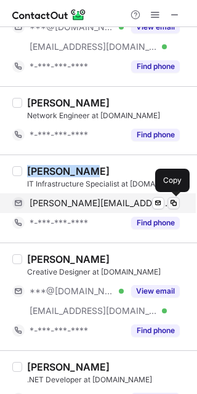
drag, startPoint x: 171, startPoint y: 204, endPoint x: 195, endPoint y: 229, distance: 35.3
click at [171, 204] on span at bounding box center [174, 203] width 10 height 10
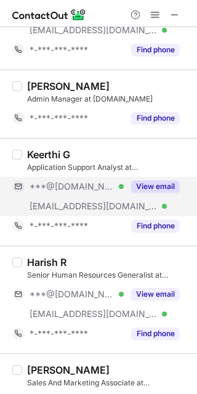
scroll to position [739, 0]
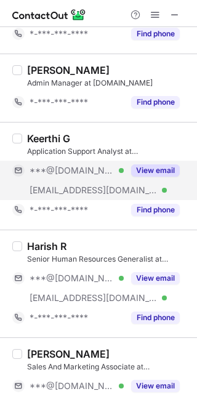
drag, startPoint x: 157, startPoint y: 167, endPoint x: 131, endPoint y: 163, distance: 26.7
click at [156, 167] on button "View email" at bounding box center [155, 170] width 49 height 12
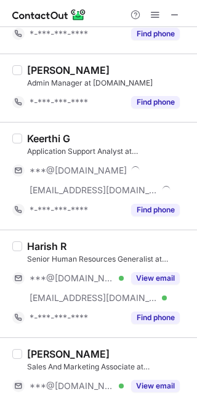
click at [39, 136] on div "Keerthi G" at bounding box center [48, 138] width 43 height 12
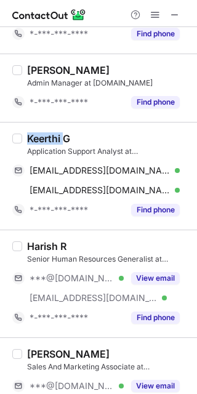
click at [39, 136] on div "Keerthi G" at bounding box center [48, 138] width 43 height 12
copy div "Keerthi"
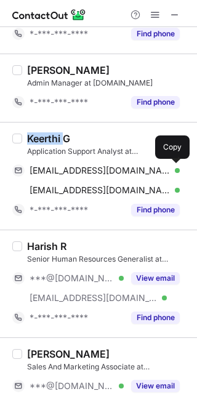
drag, startPoint x: 176, startPoint y: 172, endPoint x: 186, endPoint y: 202, distance: 31.8
click at [176, 170] on span at bounding box center [174, 171] width 10 height 10
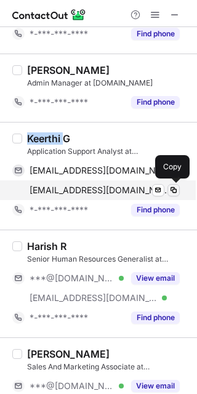
drag, startPoint x: 173, startPoint y: 190, endPoint x: 190, endPoint y: 213, distance: 28.2
click at [174, 190] on span at bounding box center [174, 190] width 10 height 10
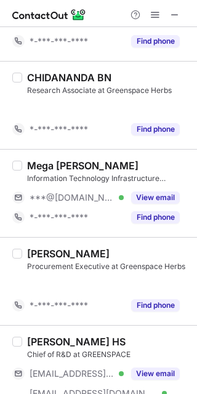
scroll to position [144, 0]
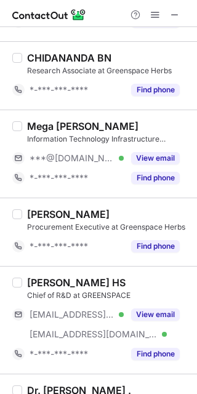
click at [146, 198] on div "[PERSON_NAME] Procurement Executive at Greenspace Herbs *-***-***-**** Find pho…" at bounding box center [98, 232] width 197 height 68
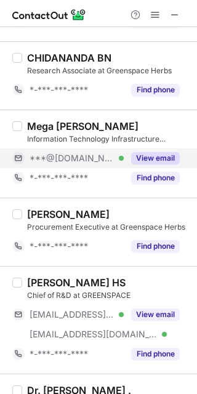
click at [157, 157] on button "View email" at bounding box center [155, 158] width 49 height 12
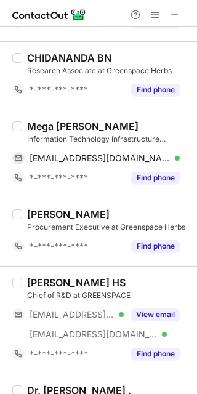
click at [39, 128] on div "Mega [PERSON_NAME]" at bounding box center [83, 126] width 112 height 12
copy div "Mega"
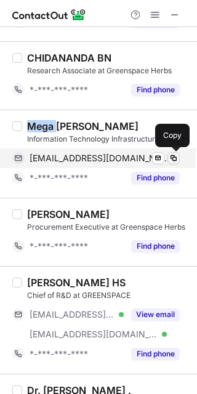
click at [172, 161] on span at bounding box center [174, 158] width 10 height 10
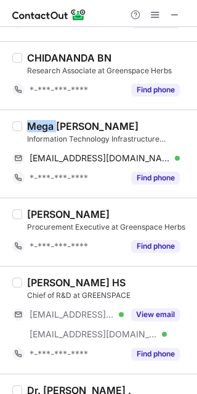
copy div "Mega"
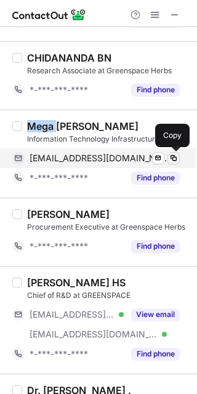
drag, startPoint x: 172, startPoint y: 159, endPoint x: 194, endPoint y: 155, distance: 22.0
click at [173, 159] on span at bounding box center [174, 158] width 10 height 10
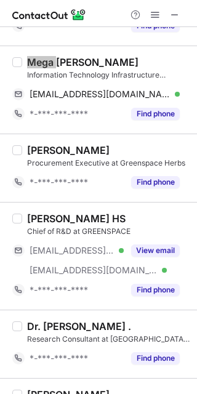
scroll to position [227, 0]
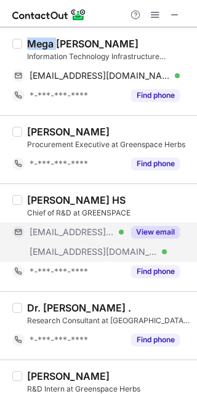
click at [143, 231] on button "View email" at bounding box center [155, 232] width 49 height 12
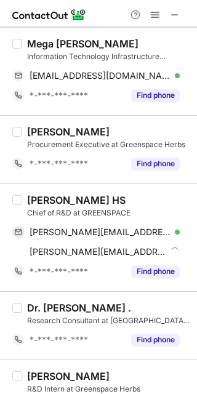
click at [43, 203] on div "Tahira HS" at bounding box center [76, 200] width 99 height 12
copy div "Tahira"
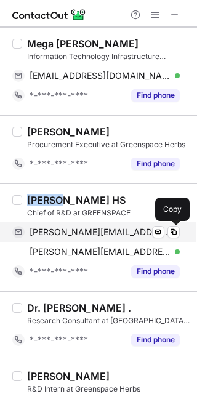
drag, startPoint x: 172, startPoint y: 232, endPoint x: 183, endPoint y: 222, distance: 14.8
click at [173, 230] on span at bounding box center [174, 232] width 10 height 10
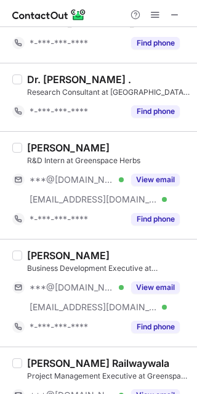
scroll to position [473, 0]
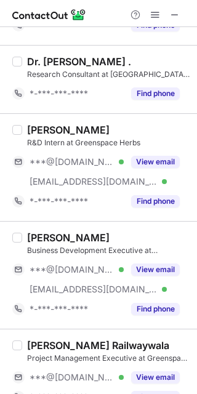
click at [39, 127] on div "Parvathi D Bhat" at bounding box center [68, 130] width 83 height 12
click at [39, 128] on div "Parvathi D Bhat" at bounding box center [68, 130] width 83 height 12
copy div "Parvathi"
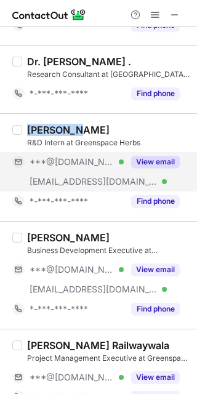
click at [164, 163] on button "View email" at bounding box center [155, 162] width 49 height 12
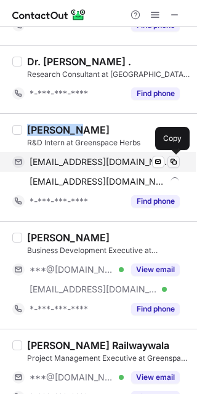
drag, startPoint x: 176, startPoint y: 163, endPoint x: 193, endPoint y: 172, distance: 18.7
click at [177, 163] on span at bounding box center [174, 162] width 10 height 10
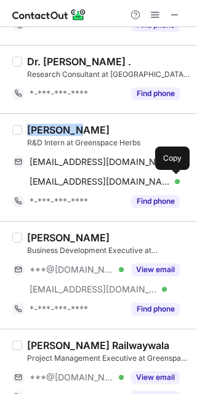
drag, startPoint x: 177, startPoint y: 181, endPoint x: 194, endPoint y: 191, distance: 20.2
click at [176, 181] on span at bounding box center [174, 182] width 10 height 10
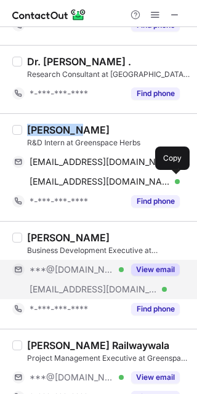
drag, startPoint x: 151, startPoint y: 265, endPoint x: 145, endPoint y: 262, distance: 6.6
click at [151, 265] on button "View email" at bounding box center [155, 270] width 49 height 12
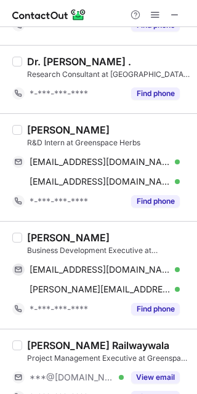
click at [46, 236] on div "Rounak Basu" at bounding box center [68, 238] width 83 height 12
copy div "Rounak"
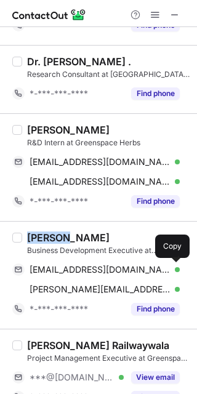
drag, startPoint x: 172, startPoint y: 269, endPoint x: 192, endPoint y: 267, distance: 19.9
click at [174, 267] on span at bounding box center [174, 270] width 10 height 10
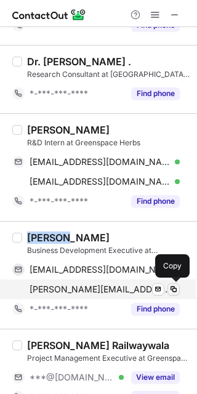
drag, startPoint x: 177, startPoint y: 293, endPoint x: 197, endPoint y: 288, distance: 20.3
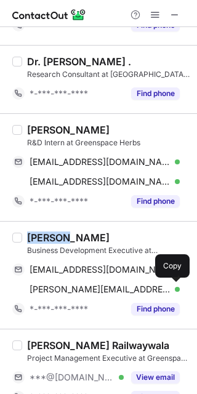
click at [177, 292] on span at bounding box center [174, 290] width 10 height 10
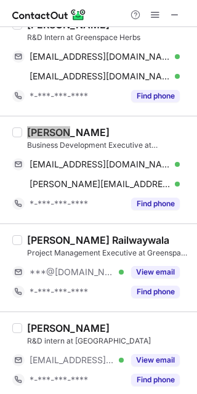
scroll to position [637, 0]
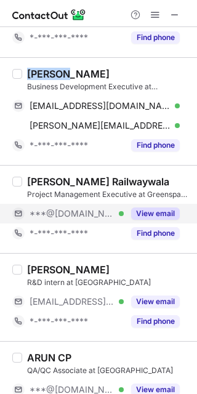
click at [160, 216] on button "View email" at bounding box center [155, 214] width 49 height 12
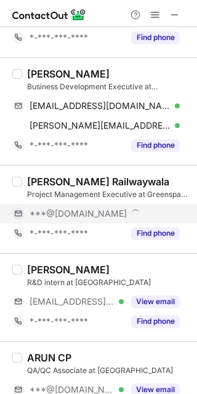
click at [43, 184] on div "Jamila Railwaywala" at bounding box center [98, 182] width 142 height 12
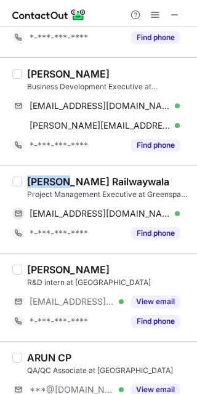
click at [43, 184] on div "Jamila Railwaywala" at bounding box center [98, 182] width 142 height 12
copy div "Jamila"
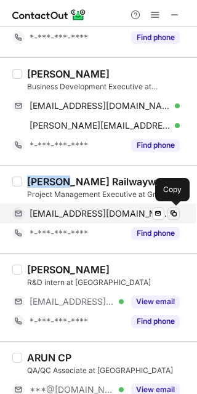
drag, startPoint x: 178, startPoint y: 216, endPoint x: 187, endPoint y: 238, distance: 23.8
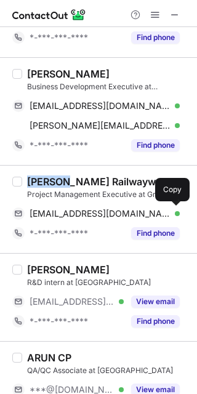
click at [178, 216] on span at bounding box center [174, 214] width 10 height 10
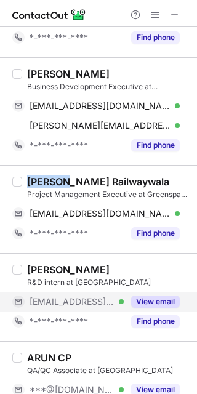
drag, startPoint x: 146, startPoint y: 299, endPoint x: 52, endPoint y: 284, distance: 94.8
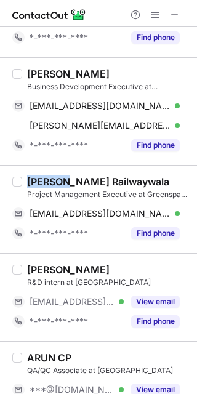
click at [146, 298] on button "View email" at bounding box center [155, 302] width 49 height 12
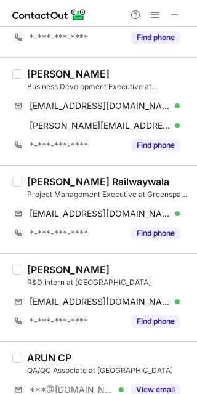
click at [43, 267] on div "Nikhila Mohan" at bounding box center [68, 270] width 83 height 12
copy div "Nikhila"
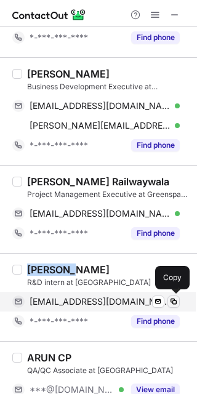
drag, startPoint x: 177, startPoint y: 302, endPoint x: 197, endPoint y: 327, distance: 31.2
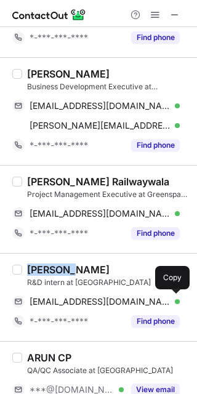
click at [177, 302] on span at bounding box center [174, 302] width 10 height 10
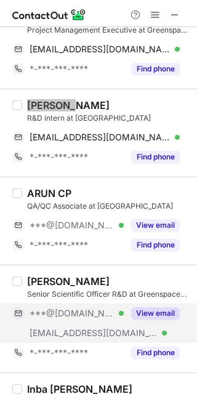
scroll to position [883, 0]
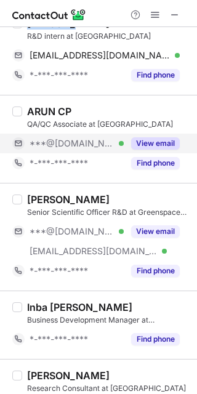
drag, startPoint x: 157, startPoint y: 142, endPoint x: 118, endPoint y: 139, distance: 39.5
click at [157, 141] on button "View email" at bounding box center [155, 143] width 49 height 12
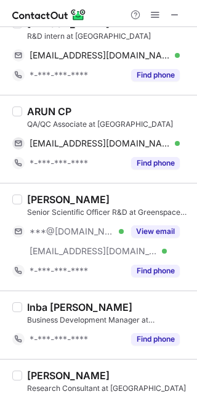
click at [45, 119] on div "QA/QC Associate at GREENSPACE" at bounding box center [108, 124] width 163 height 11
click at [43, 108] on div "ARUN CP" at bounding box center [49, 111] width 44 height 12
copy div "ARUN"
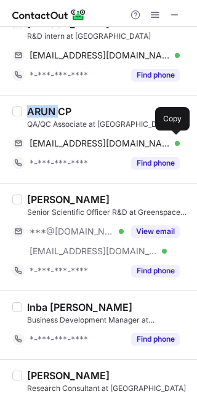
drag, startPoint x: 175, startPoint y: 142, endPoint x: 189, endPoint y: 169, distance: 30.3
click at [175, 144] on span at bounding box center [174, 144] width 10 height 10
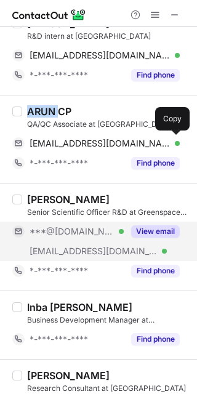
drag, startPoint x: 139, startPoint y: 227, endPoint x: 77, endPoint y: 205, distance: 65.5
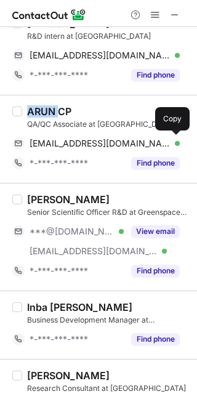
click at [139, 226] on button "View email" at bounding box center [155, 231] width 49 height 12
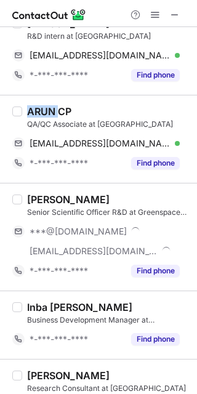
click at [47, 193] on div "Manjunath Solapur" at bounding box center [68, 199] width 83 height 12
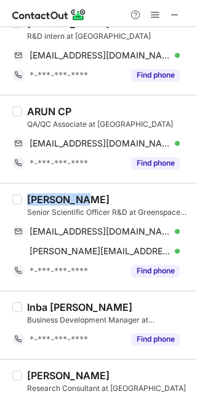
click at [47, 193] on div "Manjunath Solapur" at bounding box center [68, 199] width 83 height 12
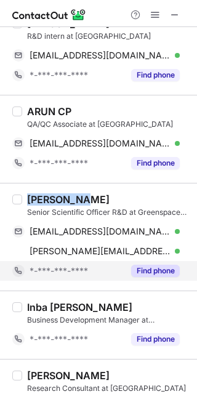
copy div "Manjunath"
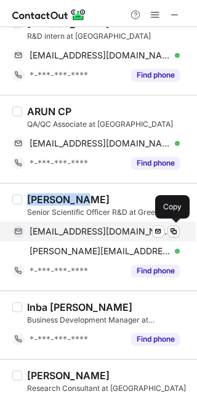
drag, startPoint x: 176, startPoint y: 230, endPoint x: 195, endPoint y: 284, distance: 57.7
click at [176, 229] on span at bounding box center [174, 232] width 10 height 10
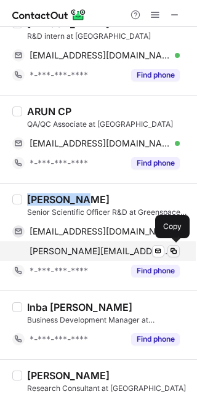
drag, startPoint x: 175, startPoint y: 248, endPoint x: 190, endPoint y: 266, distance: 23.1
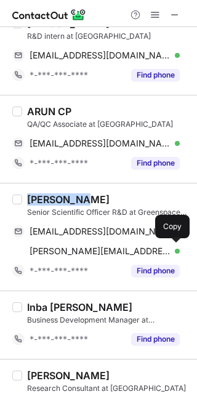
click at [177, 253] on button at bounding box center [174, 251] width 12 height 12
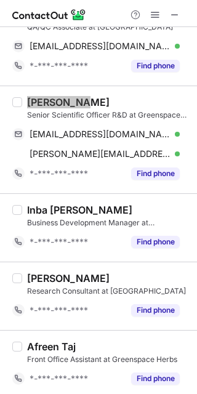
scroll to position [982, 0]
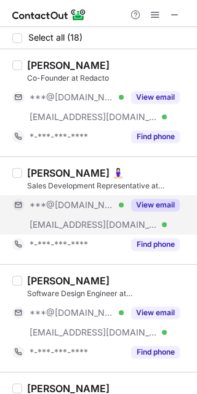
click at [155, 205] on button "View email" at bounding box center [155, 205] width 49 height 12
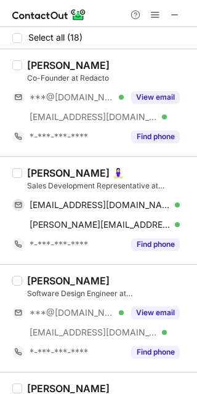
click at [44, 177] on div "Paramita Chakraborty 🧘🏻‍♀️" at bounding box center [75, 173] width 97 height 12
copy div "Paramita"
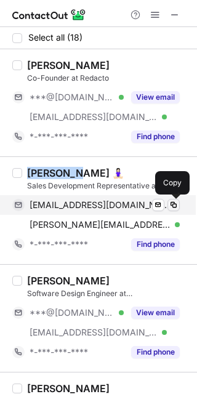
click at [174, 208] on span at bounding box center [174, 205] width 10 height 10
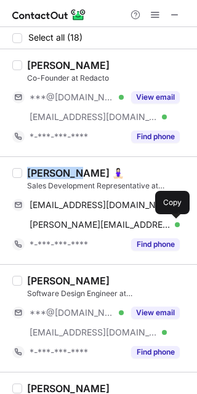
drag, startPoint x: 174, startPoint y: 225, endPoint x: 193, endPoint y: 225, distance: 19.1
click at [174, 224] on span at bounding box center [174, 225] width 10 height 10
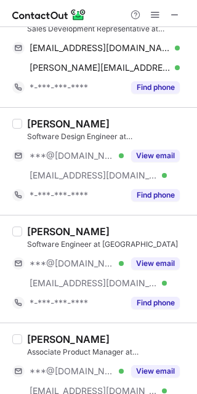
scroll to position [164, 0]
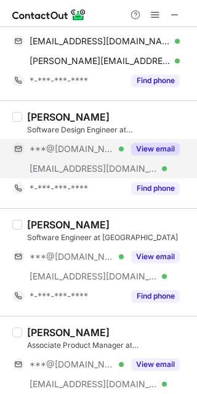
click at [153, 150] on button "View email" at bounding box center [155, 149] width 49 height 12
click at [40, 115] on div "Karunya Ronith" at bounding box center [68, 117] width 83 height 12
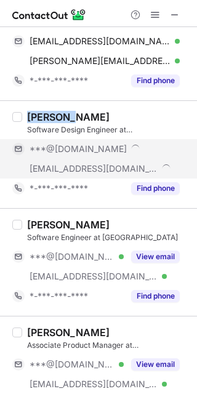
click at [40, 115] on div "Karunya Ronith" at bounding box center [68, 117] width 83 height 12
copy div "Karunya"
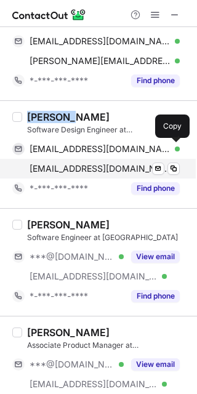
drag, startPoint x: 172, startPoint y: 146, endPoint x: 179, endPoint y: 158, distance: 13.8
click at [174, 148] on span at bounding box center [174, 149] width 10 height 10
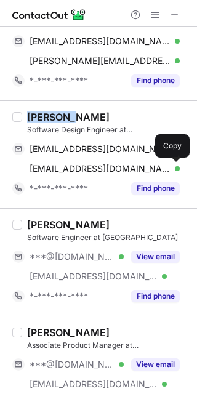
drag, startPoint x: 173, startPoint y: 167, endPoint x: 190, endPoint y: 187, distance: 26.7
click at [175, 171] on span at bounding box center [174, 169] width 10 height 10
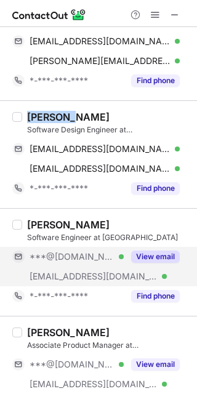
click at [140, 252] on button "View email" at bounding box center [155, 257] width 49 height 12
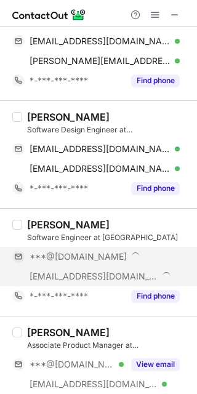
click at [44, 227] on div "Anjali Dalal" at bounding box center [68, 225] width 83 height 12
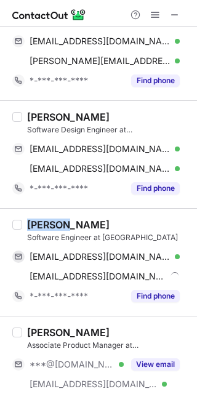
copy div "Anjali"
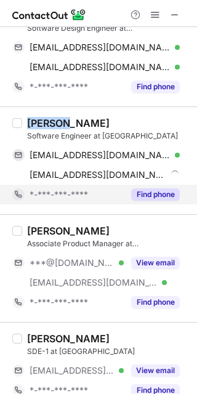
scroll to position [246, 0]
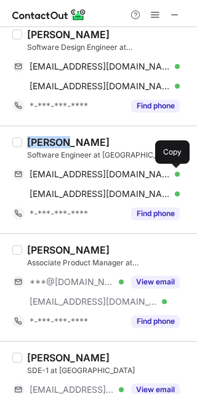
drag, startPoint x: 174, startPoint y: 174, endPoint x: 192, endPoint y: 198, distance: 29.6
click at [175, 173] on span at bounding box center [174, 174] width 10 height 10
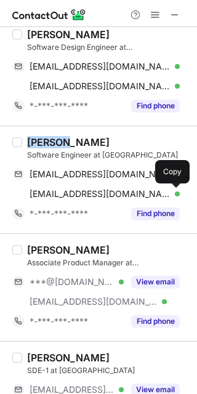
drag, startPoint x: 177, startPoint y: 192, endPoint x: 192, endPoint y: 216, distance: 27.7
click at [177, 192] on span at bounding box center [174, 194] width 10 height 10
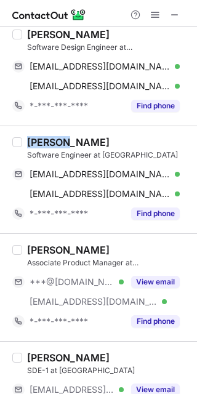
drag, startPoint x: 139, startPoint y: 283, endPoint x: 95, endPoint y: 261, distance: 48.8
click at [139, 283] on button "View email" at bounding box center [155, 282] width 49 height 12
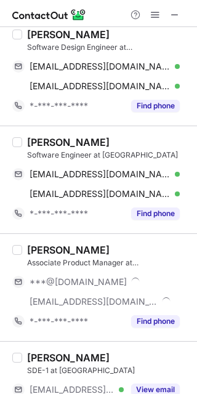
click at [40, 248] on div "Vansh Raj Bansal" at bounding box center [68, 250] width 83 height 12
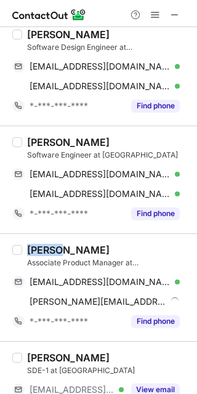
click at [40, 248] on div "Vansh Raj Bansal" at bounding box center [68, 250] width 83 height 12
copy div "Vansh"
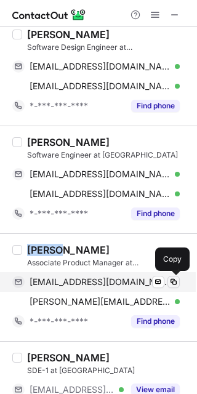
click at [174, 280] on span at bounding box center [174, 282] width 10 height 10
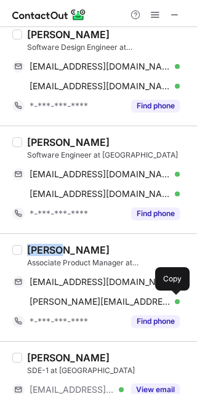
drag, startPoint x: 174, startPoint y: 301, endPoint x: 190, endPoint y: 301, distance: 16.6
click at [174, 301] on span at bounding box center [174, 302] width 10 height 10
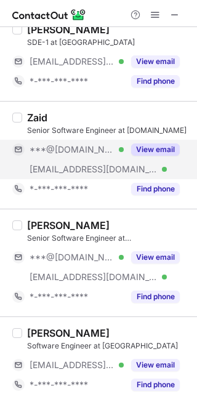
scroll to position [493, 0]
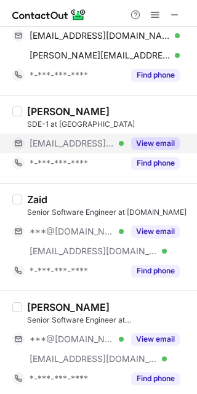
drag, startPoint x: 144, startPoint y: 142, endPoint x: 122, endPoint y: 138, distance: 22.6
click at [145, 142] on button "View email" at bounding box center [155, 143] width 49 height 12
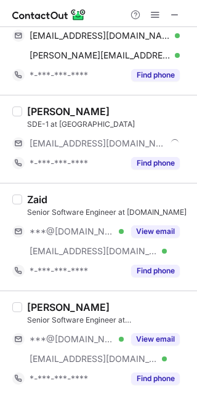
click at [36, 109] on div "Sadan Mian" at bounding box center [68, 111] width 83 height 12
copy div "Sadan"
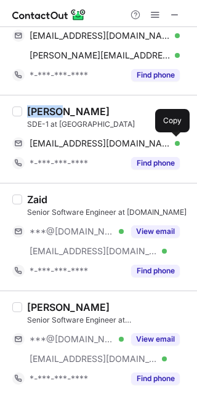
drag, startPoint x: 177, startPoint y: 145, endPoint x: 187, endPoint y: 159, distance: 16.8
click at [176, 145] on span at bounding box center [174, 144] width 10 height 10
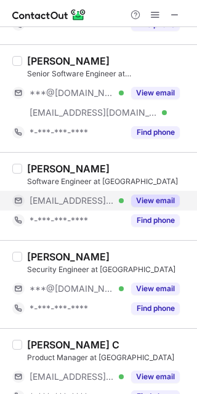
scroll to position [821, 0]
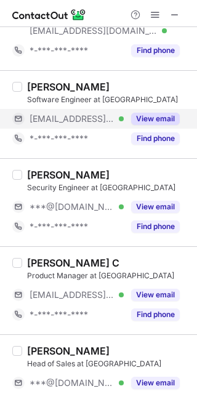
drag, startPoint x: 150, startPoint y: 117, endPoint x: 129, endPoint y: 112, distance: 21.7
click at [150, 117] on button "View email" at bounding box center [155, 119] width 49 height 12
click at [45, 85] on div "Abajit Dey" at bounding box center [68, 87] width 83 height 12
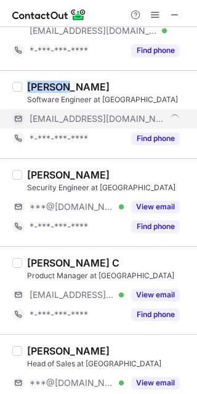
click at [45, 85] on div "Abajit Dey" at bounding box center [68, 87] width 83 height 12
copy div "Abajit"
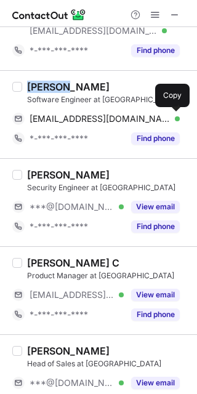
drag, startPoint x: 176, startPoint y: 120, endPoint x: 194, endPoint y: 151, distance: 36.5
click at [176, 121] on span at bounding box center [174, 119] width 10 height 10
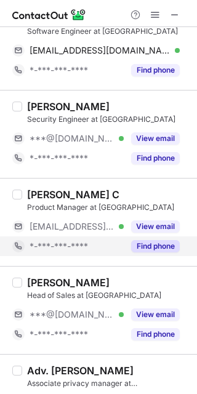
scroll to position [903, 0]
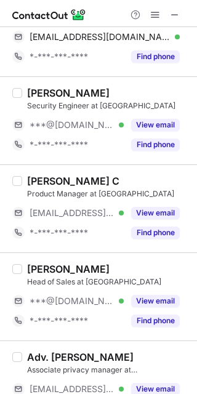
drag, startPoint x: 148, startPoint y: 211, endPoint x: 86, endPoint y: 193, distance: 64.9
click at [148, 211] on button "View email" at bounding box center [155, 213] width 49 height 12
click at [41, 175] on div "Kshitija C" at bounding box center [73, 181] width 92 height 12
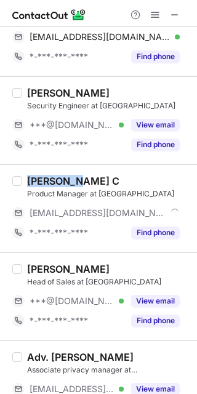
click at [41, 175] on div "Kshitija C" at bounding box center [73, 181] width 92 height 12
copy div "Kshitija"
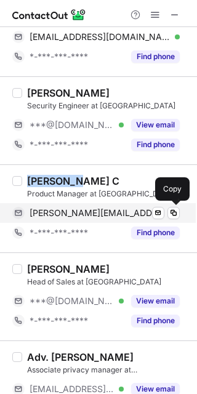
drag, startPoint x: 169, startPoint y: 211, endPoint x: 178, endPoint y: 217, distance: 11.1
click at [170, 211] on span at bounding box center [174, 213] width 10 height 10
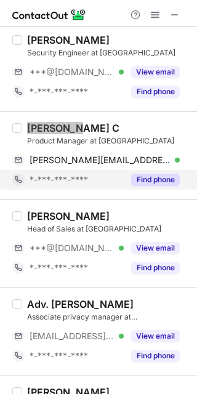
scroll to position [986, 0]
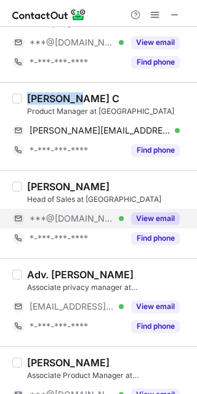
drag, startPoint x: 150, startPoint y: 214, endPoint x: 104, endPoint y: 208, distance: 46.1
click at [148, 213] on button "View email" at bounding box center [155, 219] width 49 height 12
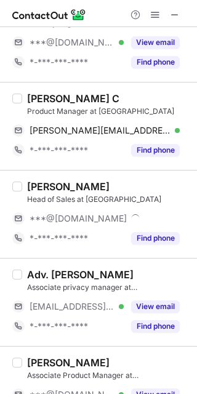
click at [41, 186] on div "Vaibhav Sharma" at bounding box center [68, 187] width 83 height 12
copy div "Vaibhav"
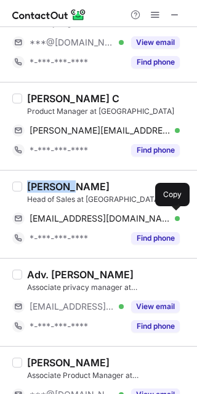
drag, startPoint x: 176, startPoint y: 217, endPoint x: 195, endPoint y: 257, distance: 44.4
click at [176, 217] on span at bounding box center [174, 219] width 10 height 10
drag, startPoint x: 150, startPoint y: 304, endPoint x: 91, endPoint y: 289, distance: 61.1
click at [149, 303] on button "View email" at bounding box center [155, 307] width 49 height 12
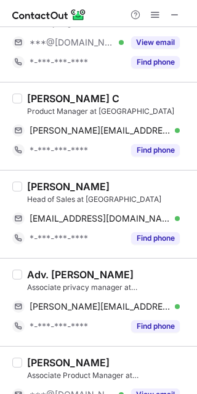
click at [31, 273] on div "Adv. Harshitha Reddy" at bounding box center [80, 275] width 107 height 12
copy div "Adv"
click at [73, 274] on div "Adv. Harshitha Reddy" at bounding box center [80, 275] width 107 height 12
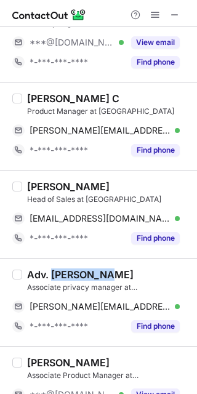
copy div "Harshitha"
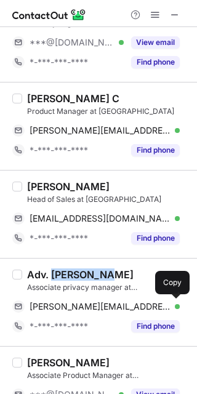
drag, startPoint x: 172, startPoint y: 305, endPoint x: 190, endPoint y: 298, distance: 18.5
click at [172, 304] on span at bounding box center [174, 307] width 10 height 10
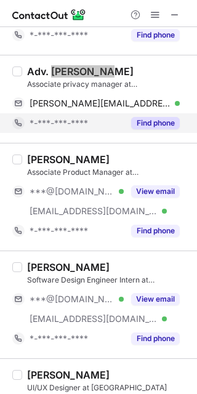
scroll to position [1207, 0]
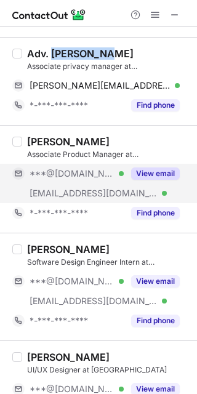
drag, startPoint x: 147, startPoint y: 175, endPoint x: 135, endPoint y: 171, distance: 12.5
click at [147, 175] on button "View email" at bounding box center [155, 174] width 49 height 12
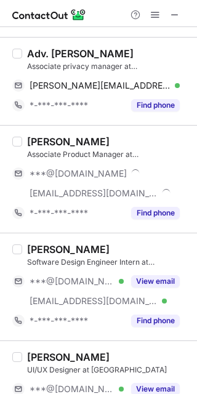
click at [39, 136] on div "Harsha Vardhan Koliki" at bounding box center [68, 142] width 83 height 12
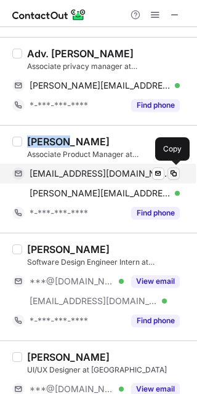
click at [174, 172] on span at bounding box center [174, 174] width 10 height 10
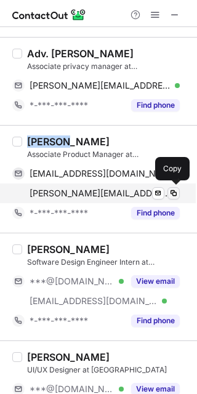
drag, startPoint x: 172, startPoint y: 190, endPoint x: 194, endPoint y: 233, distance: 49.0
click at [174, 193] on span at bounding box center [174, 194] width 10 height 10
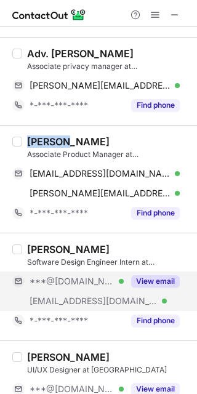
click at [151, 282] on button "View email" at bounding box center [155, 281] width 49 height 12
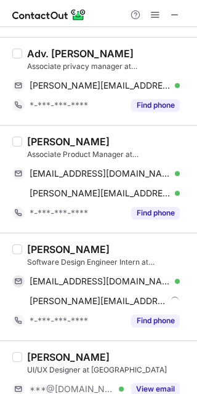
click at [40, 248] on div "Hasib Mohammad Khan" at bounding box center [68, 249] width 83 height 12
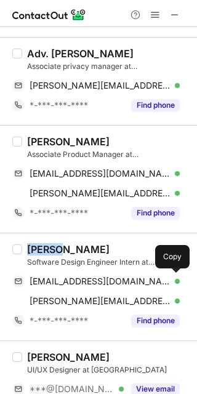
drag, startPoint x: 177, startPoint y: 278, endPoint x: 191, endPoint y: 293, distance: 20.5
click at [177, 278] on span at bounding box center [174, 282] width 10 height 10
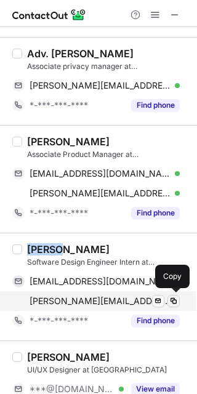
drag, startPoint x: 174, startPoint y: 300, endPoint x: 195, endPoint y: 286, distance: 25.5
click at [177, 296] on span at bounding box center [174, 301] width 10 height 10
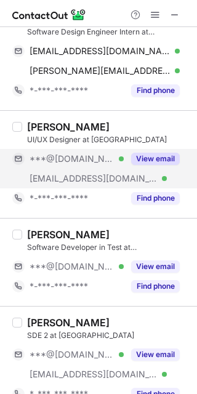
scroll to position [1453, 0]
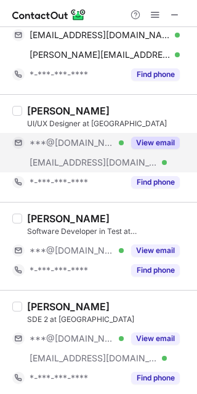
drag, startPoint x: 143, startPoint y: 139, endPoint x: 121, endPoint y: 131, distance: 22.8
click at [143, 139] on button "View email" at bounding box center [155, 143] width 49 height 12
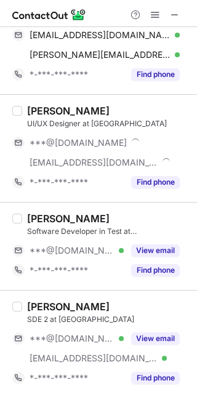
click at [43, 108] on div "Ishwarya Murali" at bounding box center [68, 111] width 83 height 12
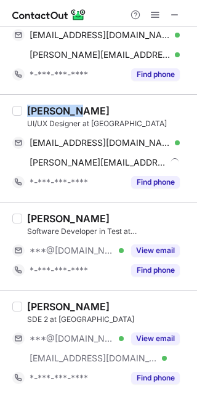
click at [43, 108] on div "Ishwarya Murali" at bounding box center [68, 111] width 83 height 12
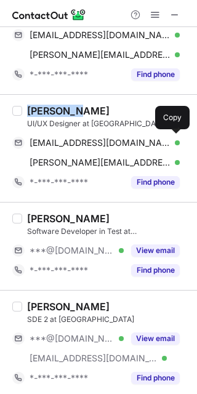
drag, startPoint x: 175, startPoint y: 142, endPoint x: 195, endPoint y: 185, distance: 48.0
click at [175, 142] on span at bounding box center [174, 143] width 10 height 10
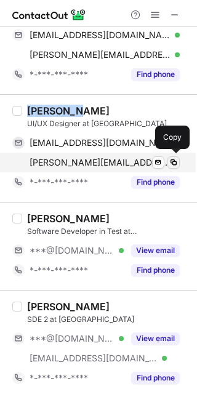
click at [171, 162] on span at bounding box center [174, 163] width 10 height 10
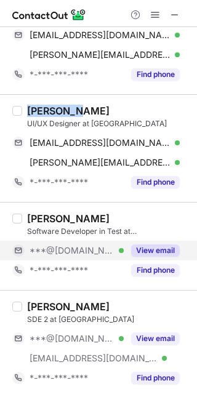
click at [145, 245] on button "View email" at bounding box center [155, 251] width 49 height 12
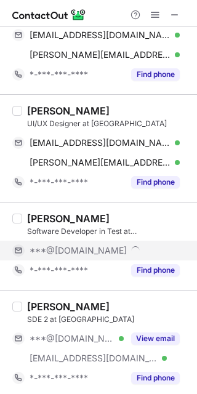
click at [38, 214] on div "Yogaprakash A" at bounding box center [68, 219] width 83 height 12
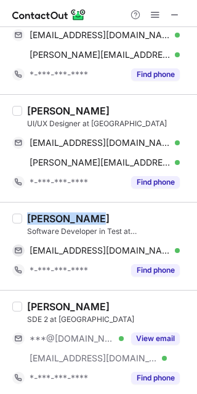
click at [38, 214] on div "Yogaprakash A" at bounding box center [68, 219] width 83 height 12
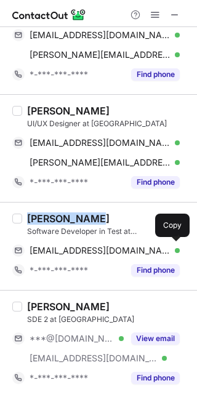
drag, startPoint x: 171, startPoint y: 250, endPoint x: 181, endPoint y: 258, distance: 12.7
click at [172, 250] on span at bounding box center [174, 251] width 10 height 10
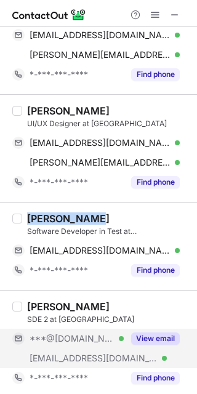
click at [144, 333] on button "View email" at bounding box center [155, 339] width 49 height 12
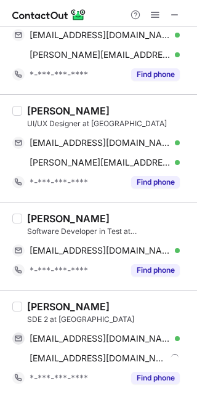
click at [39, 305] on div "Radhika Kakkar" at bounding box center [68, 307] width 83 height 12
click at [39, 304] on div "Radhika Kakkar" at bounding box center [68, 307] width 83 height 12
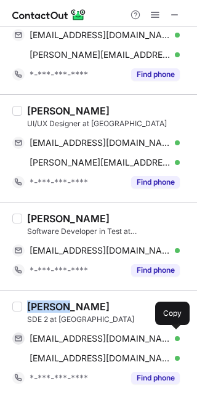
click at [179, 338] on button at bounding box center [174, 339] width 12 height 12
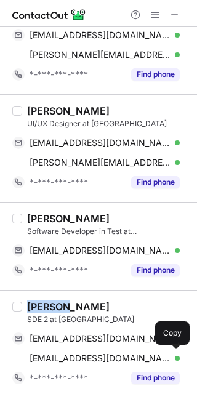
drag, startPoint x: 176, startPoint y: 356, endPoint x: 183, endPoint y: 368, distance: 13.8
click at [176, 356] on span at bounding box center [174, 359] width 10 height 10
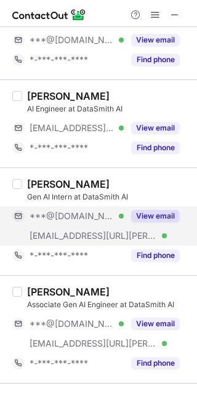
scroll to position [82, 0]
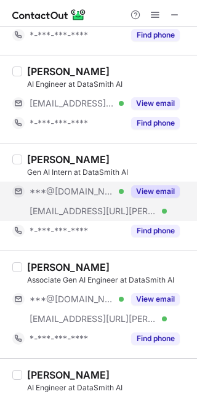
click at [145, 190] on button "View email" at bounding box center [155, 191] width 49 height 12
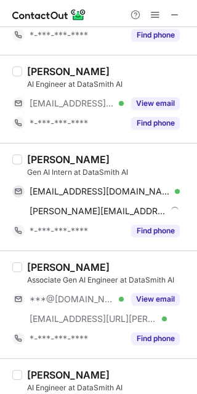
click at [46, 159] on div "Ayush Laddha" at bounding box center [68, 159] width 83 height 12
click at [47, 156] on div "Ayush Laddha" at bounding box center [68, 159] width 83 height 12
click at [43, 160] on div "Ayush Laddha" at bounding box center [68, 159] width 83 height 12
copy div "Ayush"
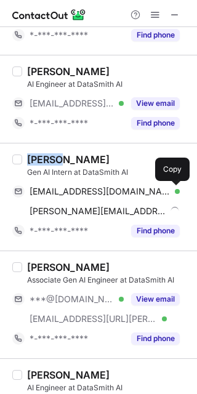
drag, startPoint x: 171, startPoint y: 197, endPoint x: 191, endPoint y: 215, distance: 27.0
click at [171, 197] on button at bounding box center [174, 191] width 12 height 12
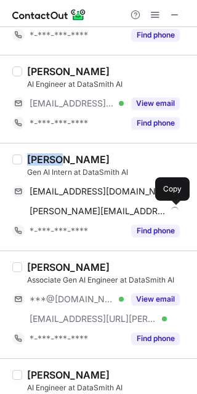
drag, startPoint x: 171, startPoint y: 212, endPoint x: 192, endPoint y: 229, distance: 26.7
click at [172, 213] on span at bounding box center [174, 211] width 10 height 10
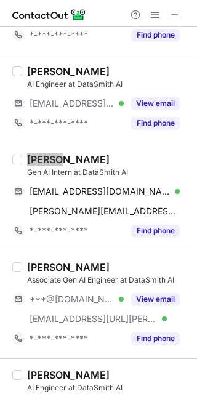
scroll to position [246, 0]
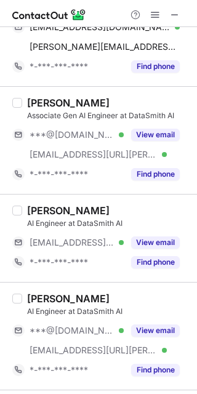
drag, startPoint x: 145, startPoint y: 135, endPoint x: 62, endPoint y: 104, distance: 88.1
click at [145, 135] on button "View email" at bounding box center [155, 135] width 49 height 12
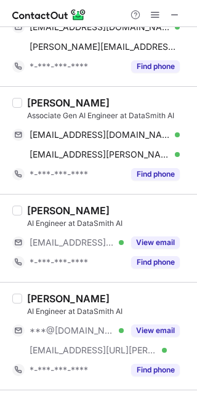
click at [38, 102] on div "Aditya Deshpande" at bounding box center [68, 103] width 83 height 12
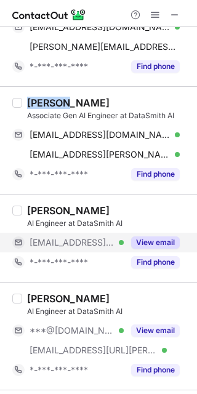
copy div "Aditya"
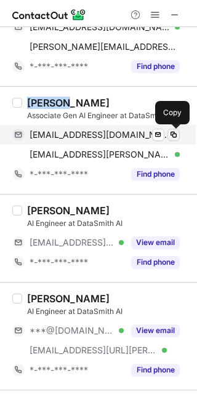
drag, startPoint x: 174, startPoint y: 134, endPoint x: 192, endPoint y: 162, distance: 33.2
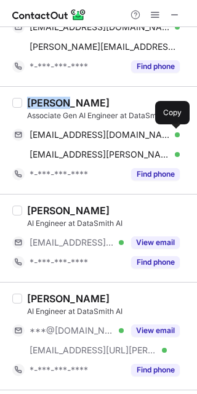
click at [175, 134] on span at bounding box center [174, 135] width 10 height 10
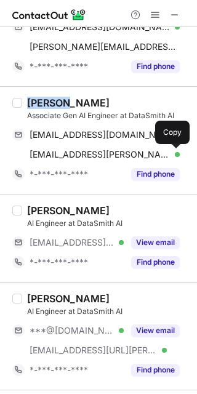
drag, startPoint x: 175, startPoint y: 155, endPoint x: 185, endPoint y: 168, distance: 17.1
click at [174, 155] on span at bounding box center [174, 155] width 10 height 10
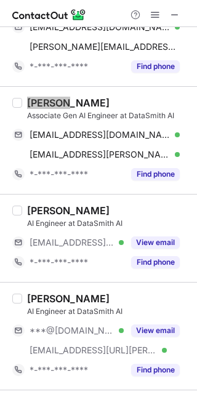
scroll to position [328, 0]
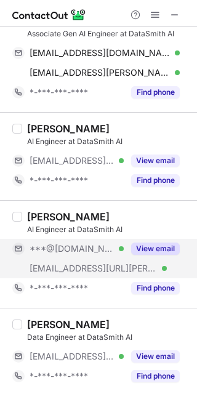
click at [150, 245] on button "View email" at bounding box center [155, 249] width 49 height 12
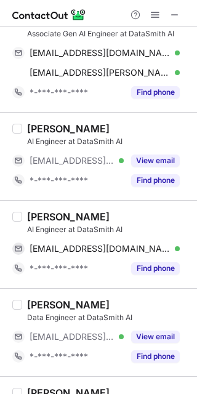
click at [44, 217] on div "Aditya Sharma" at bounding box center [68, 217] width 83 height 12
copy div "Aditya"
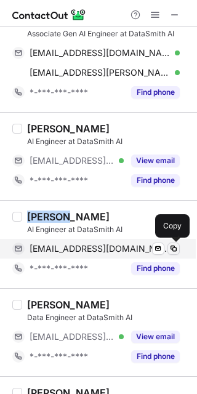
click at [174, 251] on span at bounding box center [174, 249] width 10 height 10
drag, startPoint x: 174, startPoint y: 248, endPoint x: 190, endPoint y: 264, distance: 23.1
click at [174, 247] on span at bounding box center [174, 249] width 10 height 10
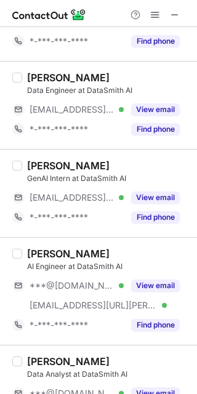
scroll to position [575, 0]
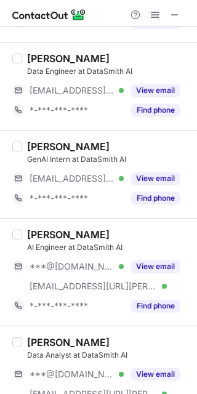
drag, startPoint x: 144, startPoint y: 177, endPoint x: 119, endPoint y: 164, distance: 27.6
click at [144, 177] on button "View email" at bounding box center [155, 178] width 49 height 12
click at [49, 144] on div "Prajwal Aswar" at bounding box center [68, 146] width 83 height 12
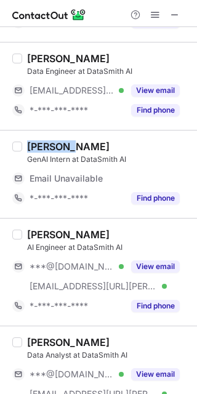
click at [49, 144] on div "Prajwal Aswar" at bounding box center [68, 146] width 83 height 12
copy div "Prajwal"
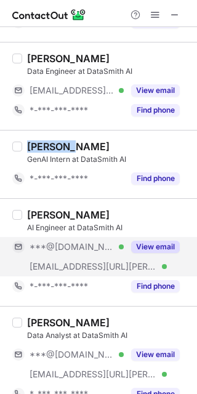
drag, startPoint x: 153, startPoint y: 246, endPoint x: 115, endPoint y: 236, distance: 39.4
click at [153, 245] on button "View email" at bounding box center [155, 247] width 49 height 12
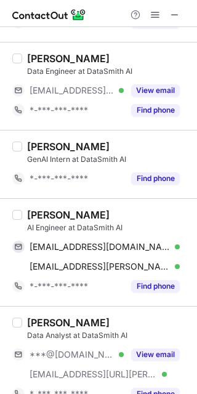
click at [49, 214] on div "Avinash Rajput" at bounding box center [68, 215] width 83 height 12
copy div "Avinash"
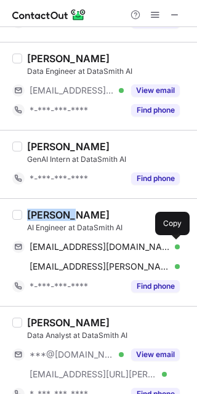
drag, startPoint x: 176, startPoint y: 247, endPoint x: 190, endPoint y: 250, distance: 14.5
click at [177, 246] on span at bounding box center [174, 247] width 10 height 10
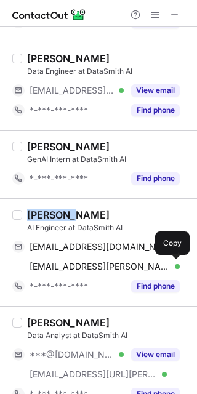
drag, startPoint x: 171, startPoint y: 264, endPoint x: 197, endPoint y: 270, distance: 26.0
click at [172, 264] on span at bounding box center [174, 267] width 10 height 10
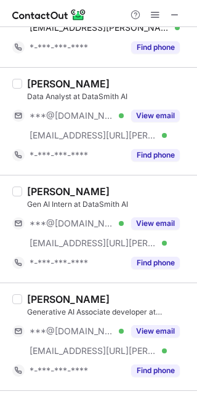
scroll to position [903, 0]
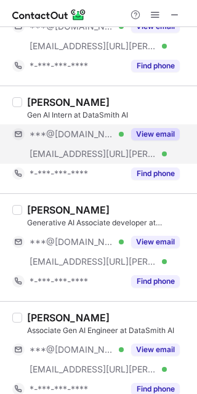
click at [145, 133] on button "View email" at bounding box center [155, 134] width 49 height 12
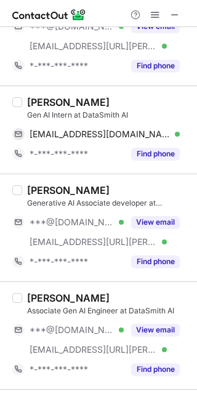
click at [40, 99] on div "GAURAV M. UPASE" at bounding box center [68, 102] width 83 height 12
click at [40, 98] on div "GAURAV M. UPASE" at bounding box center [68, 102] width 83 height 12
copy div "GAURAV"
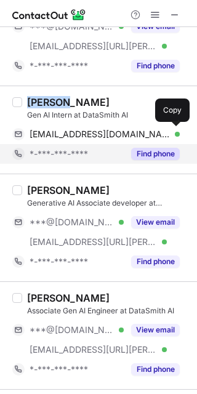
drag, startPoint x: 172, startPoint y: 136, endPoint x: 176, endPoint y: 144, distance: 8.6
click at [172, 136] on span at bounding box center [174, 134] width 10 height 10
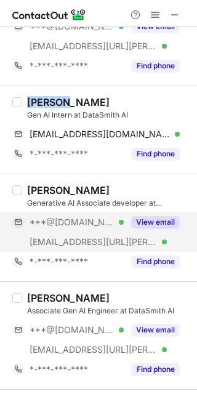
click at [140, 221] on button "View email" at bounding box center [155, 222] width 49 height 12
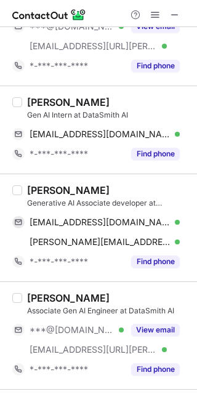
click at [45, 189] on div "Sriharsha Velicheti" at bounding box center [68, 190] width 83 height 12
copy div "Sriharsha"
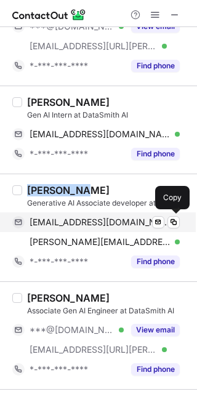
click at [175, 221] on span at bounding box center [174, 222] width 10 height 10
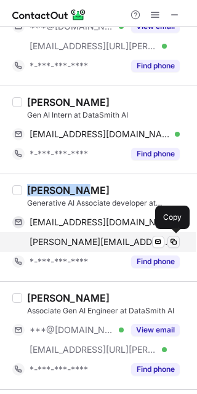
drag, startPoint x: 178, startPoint y: 238, endPoint x: 193, endPoint y: 283, distance: 47.3
click at [178, 237] on span at bounding box center [174, 242] width 10 height 10
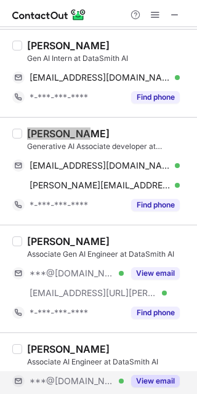
scroll to position [1068, 0]
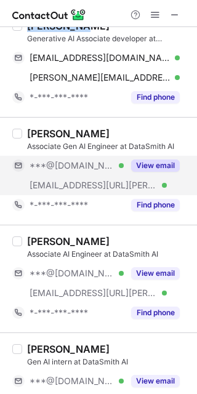
click at [145, 164] on button "View email" at bounding box center [155, 166] width 49 height 12
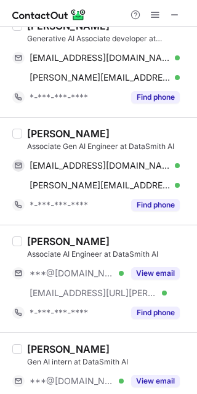
click at [31, 133] on div "Sarthak Pandey" at bounding box center [68, 134] width 83 height 12
copy div "Sarthak"
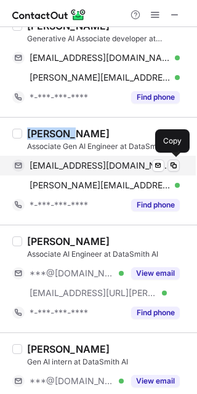
click at [175, 165] on span at bounding box center [174, 166] width 10 height 10
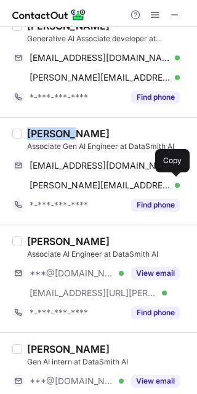
drag, startPoint x: 174, startPoint y: 185, endPoint x: 181, endPoint y: 193, distance: 10.0
click at [175, 185] on span at bounding box center [174, 186] width 10 height 10
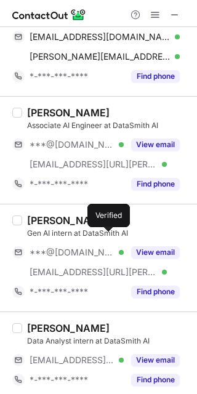
scroll to position [1199, 0]
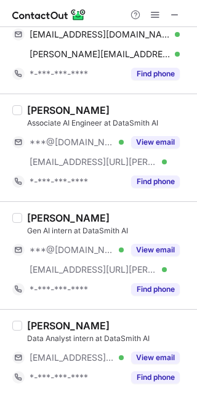
drag, startPoint x: 151, startPoint y: 137, endPoint x: 103, endPoint y: 129, distance: 48.8
click at [150, 137] on button "View email" at bounding box center [155, 142] width 49 height 12
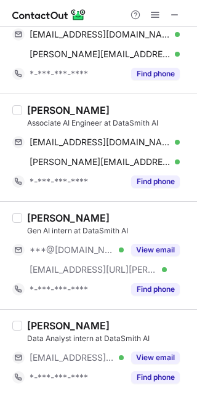
click at [50, 112] on div "Soham Deshpande" at bounding box center [68, 110] width 83 height 12
copy div "Soham"
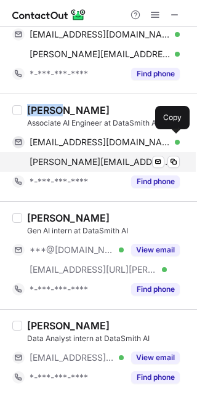
drag, startPoint x: 172, startPoint y: 142, endPoint x: 179, endPoint y: 150, distance: 10.9
click at [172, 142] on span at bounding box center [174, 142] width 10 height 10
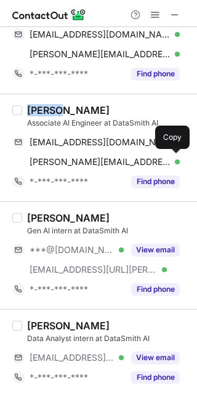
drag, startPoint x: 178, startPoint y: 160, endPoint x: 192, endPoint y: 190, distance: 33.7
click at [178, 160] on span at bounding box center [174, 162] width 10 height 10
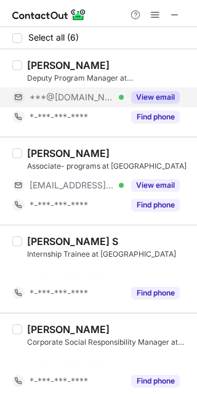
click at [148, 98] on button "View email" at bounding box center [155, 97] width 49 height 12
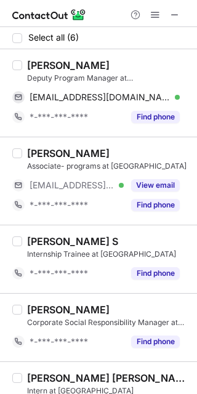
click at [51, 68] on div "[PERSON_NAME]" at bounding box center [68, 65] width 83 height 12
copy div "[PERSON_NAME]"
click at [42, 68] on div "[PERSON_NAME]" at bounding box center [68, 65] width 83 height 12
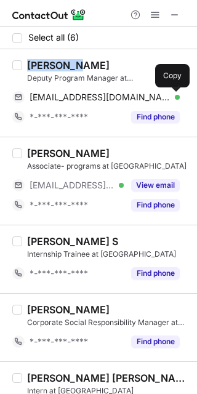
drag, startPoint x: 174, startPoint y: 101, endPoint x: 197, endPoint y: 131, distance: 37.8
click at [174, 101] on span at bounding box center [174, 97] width 10 height 10
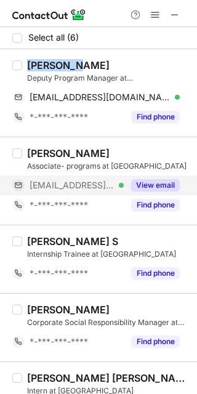
click at [149, 184] on button "View email" at bounding box center [155, 185] width 49 height 12
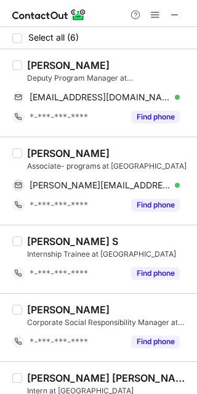
click at [32, 155] on div "[PERSON_NAME]" at bounding box center [68, 153] width 83 height 12
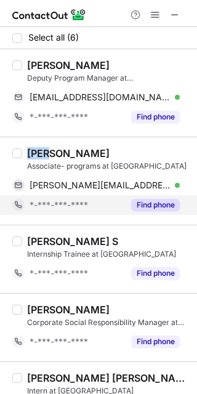
copy div "Sai"
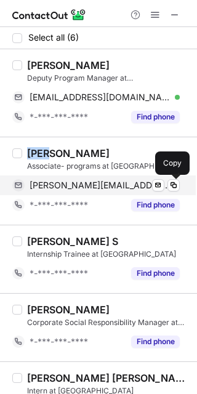
click at [175, 189] on span at bounding box center [174, 186] width 10 height 10
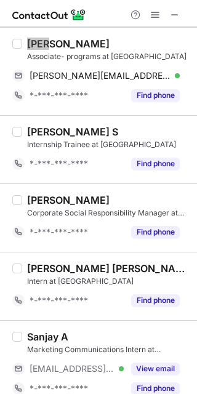
scroll to position [123, 0]
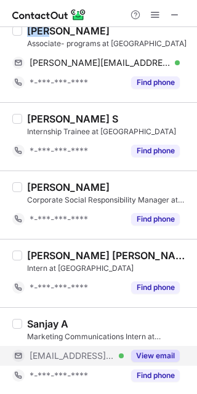
drag, startPoint x: 147, startPoint y: 354, endPoint x: 139, endPoint y: 353, distance: 8.0
click at [147, 354] on button "View email" at bounding box center [155, 356] width 49 height 12
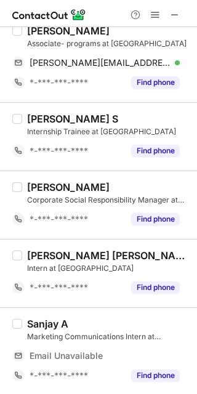
click at [43, 325] on div "Sanjay A" at bounding box center [47, 324] width 41 height 12
copy div "Sanjay"
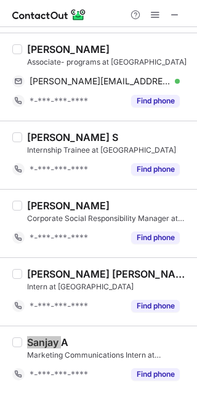
scroll to position [103, 0]
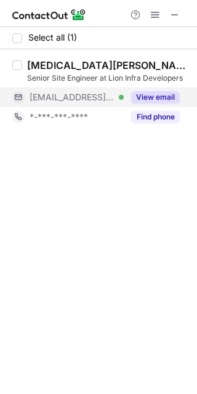
click at [153, 97] on button "View email" at bounding box center [155, 97] width 49 height 12
click at [36, 64] on div "[MEDICAL_DATA][PERSON_NAME]" at bounding box center [108, 65] width 163 height 12
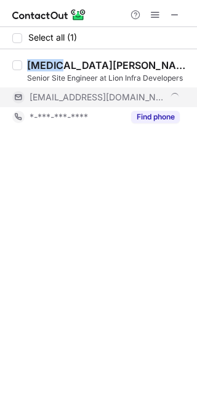
click at [36, 64] on div "RENIN CHAKARWARTI" at bounding box center [108, 65] width 163 height 12
copy div "RENIN"
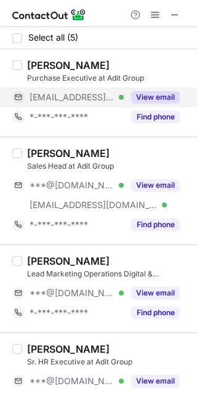
click at [134, 97] on button "View email" at bounding box center [155, 97] width 49 height 12
click at [49, 65] on div "PRAJAPATI PRADIPKUMAR" at bounding box center [68, 65] width 83 height 12
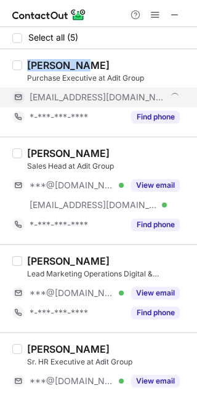
click at [49, 65] on div "PRAJAPATI PRADIPKUMAR" at bounding box center [68, 65] width 83 height 12
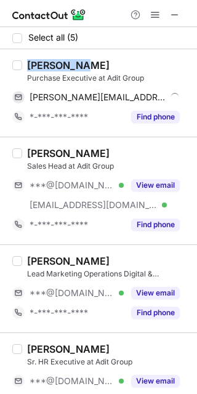
copy div "PRAJAPATI"
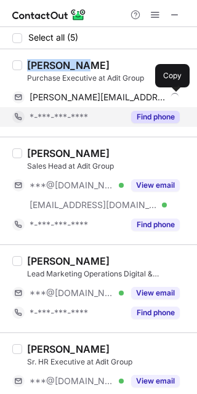
drag, startPoint x: 177, startPoint y: 99, endPoint x: 177, endPoint y: 108, distance: 8.6
click at [177, 99] on span at bounding box center [174, 97] width 10 height 10
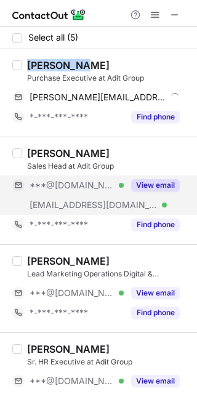
click at [158, 185] on button "View email" at bounding box center [155, 185] width 49 height 12
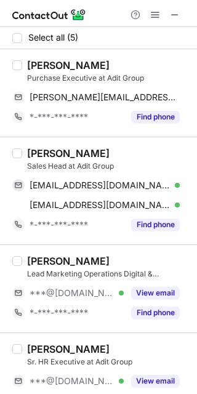
click at [43, 156] on div "Aditya Shukla" at bounding box center [68, 153] width 83 height 12
copy div "Aditya"
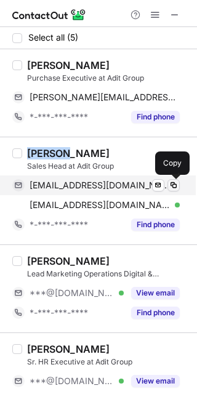
click at [176, 187] on span at bounding box center [174, 186] width 10 height 10
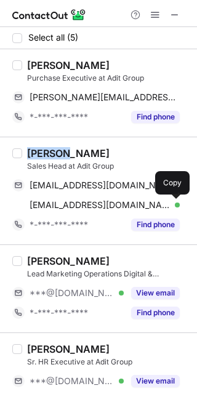
drag, startPoint x: 176, startPoint y: 206, endPoint x: 191, endPoint y: 224, distance: 23.1
click at [177, 207] on span at bounding box center [174, 205] width 10 height 10
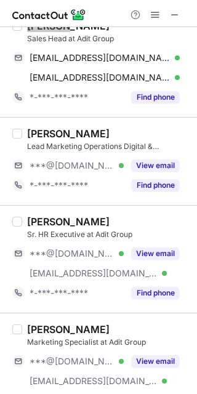
scroll to position [153, 0]
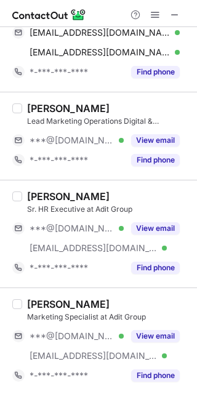
drag, startPoint x: 153, startPoint y: 229, endPoint x: 102, endPoint y: 208, distance: 55.6
click at [153, 229] on button "View email" at bounding box center [155, 228] width 49 height 12
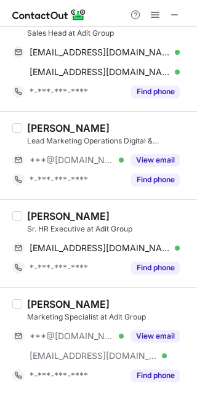
click at [50, 195] on div "Keval Pathak Lead Marketing Operations Digital & Traditional (PAN) at Adit Grou…" at bounding box center [98, 156] width 197 height 88
click at [45, 219] on div "Poonam Ojha" at bounding box center [68, 216] width 83 height 12
copy div "Poonam"
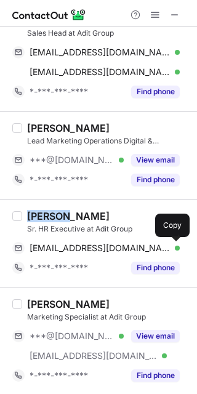
drag, startPoint x: 172, startPoint y: 248, endPoint x: 193, endPoint y: 267, distance: 28.3
click at [172, 249] on span at bounding box center [174, 248] width 10 height 10
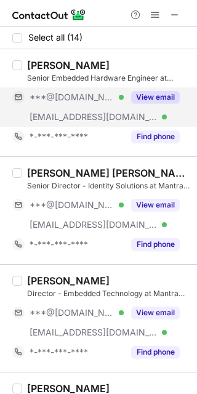
click at [155, 99] on button "View email" at bounding box center [155, 97] width 49 height 12
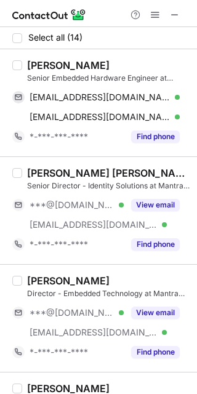
click at [36, 67] on div "[PERSON_NAME]" at bounding box center [68, 65] width 83 height 12
copy div "PRASAD"
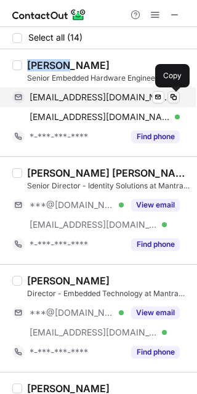
drag, startPoint x: 175, startPoint y: 95, endPoint x: 174, endPoint y: 126, distance: 30.8
click at [174, 97] on span at bounding box center [174, 97] width 10 height 10
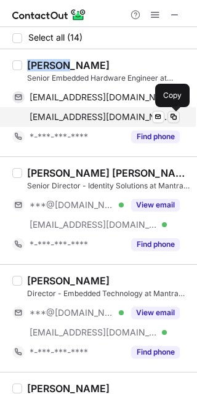
drag, startPoint x: 172, startPoint y: 120, endPoint x: 193, endPoint y: 168, distance: 51.9
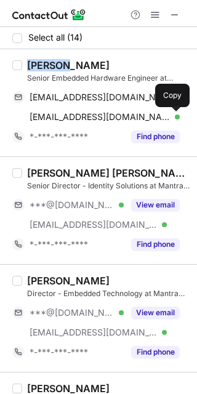
click at [172, 120] on span at bounding box center [174, 117] width 10 height 10
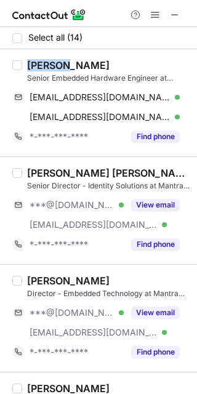
drag, startPoint x: 153, startPoint y: 204, endPoint x: 68, endPoint y: 189, distance: 87.0
click at [150, 204] on button "View email" at bounding box center [155, 205] width 49 height 12
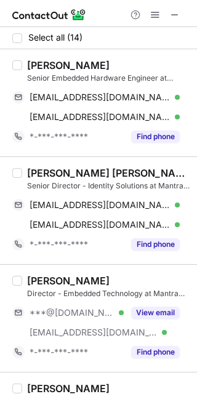
click at [34, 173] on div "Rupam Kumar Roy Chowdhury" at bounding box center [108, 173] width 163 height 12
copy div "Rupam"
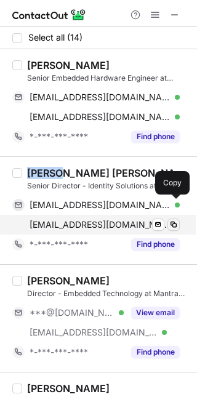
drag, startPoint x: 174, startPoint y: 205, endPoint x: 179, endPoint y: 225, distance: 20.9
click at [174, 205] on span at bounding box center [174, 205] width 10 height 10
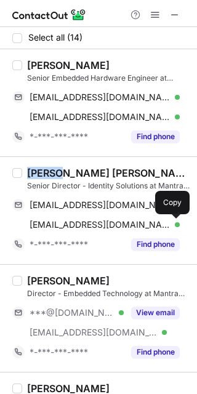
drag, startPoint x: 178, startPoint y: 225, endPoint x: 196, endPoint y: 264, distance: 42.7
click at [178, 228] on span at bounding box center [174, 225] width 10 height 10
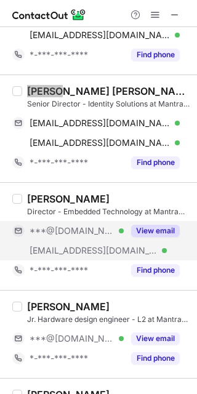
scroll to position [246, 0]
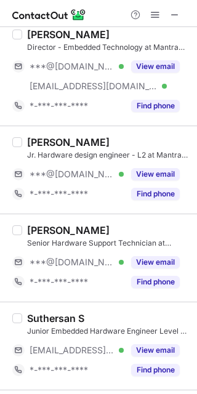
drag, startPoint x: 147, startPoint y: 264, endPoint x: 78, endPoint y: 243, distance: 71.7
click at [147, 264] on button "View email" at bounding box center [155, 262] width 49 height 12
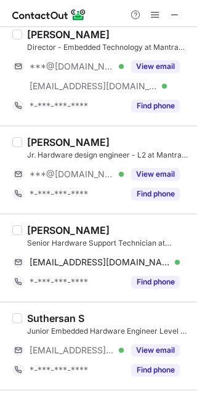
click at [38, 227] on div "Yogesh Prajapati" at bounding box center [68, 230] width 83 height 12
copy div "Yogesh"
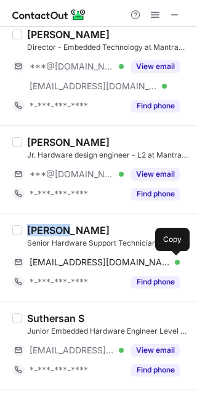
drag, startPoint x: 175, startPoint y: 261, endPoint x: 188, endPoint y: 282, distance: 24.6
click at [174, 261] on span at bounding box center [174, 263] width 10 height 10
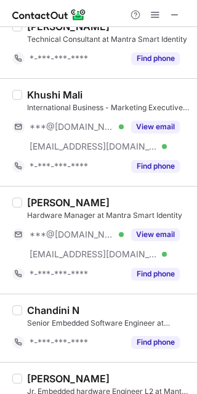
scroll to position [739, 0]
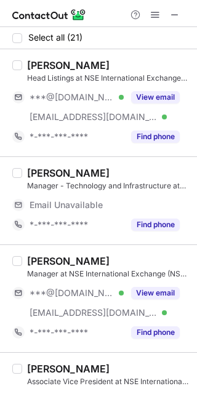
drag, startPoint x: 153, startPoint y: 94, endPoint x: 83, endPoint y: 82, distance: 71.3
click at [153, 94] on button "View email" at bounding box center [155, 97] width 49 height 12
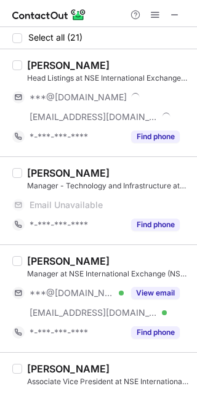
click at [30, 66] on div "Hetal Kotak" at bounding box center [68, 65] width 83 height 12
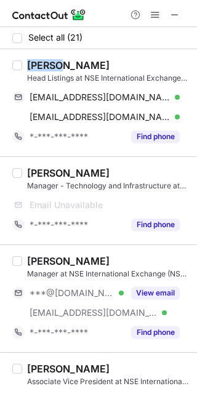
click at [30, 66] on div "Hetal Kotak" at bounding box center [68, 65] width 83 height 12
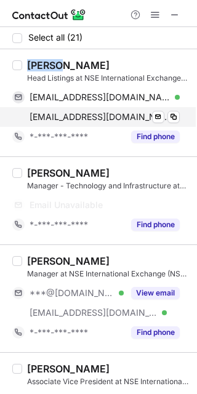
copy div "Hetal"
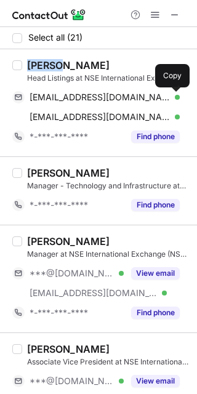
drag, startPoint x: 175, startPoint y: 98, endPoint x: 192, endPoint y: 119, distance: 26.7
click at [176, 99] on span at bounding box center [174, 97] width 10 height 10
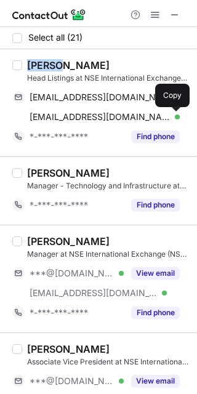
drag, startPoint x: 172, startPoint y: 116, endPoint x: 187, endPoint y: 135, distance: 23.7
click at [175, 120] on span at bounding box center [174, 117] width 10 height 10
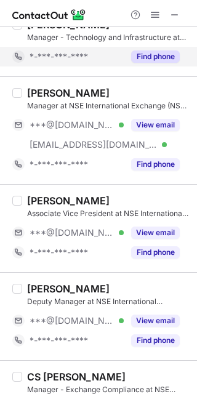
scroll to position [164, 0]
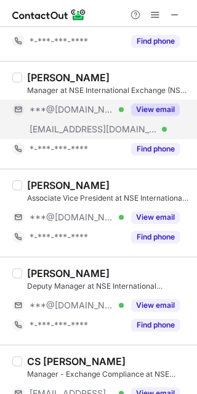
drag, startPoint x: 153, startPoint y: 107, endPoint x: 144, endPoint y: 105, distance: 8.8
click at [153, 107] on button "View email" at bounding box center [155, 109] width 49 height 12
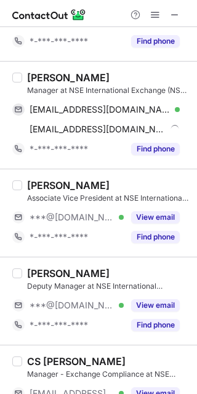
click at [43, 76] on div "Rushabh Katariya" at bounding box center [68, 77] width 83 height 12
copy div "Rushabh"
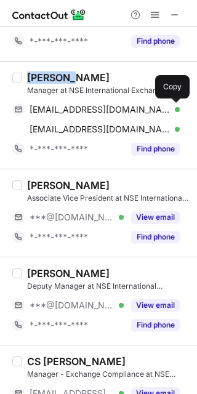
drag, startPoint x: 172, startPoint y: 110, endPoint x: 192, endPoint y: 136, distance: 31.7
click at [172, 110] on span at bounding box center [174, 110] width 10 height 10
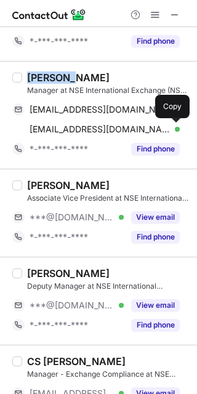
drag, startPoint x: 174, startPoint y: 131, endPoint x: 190, endPoint y: 150, distance: 24.5
click at [176, 131] on span at bounding box center [174, 129] width 10 height 10
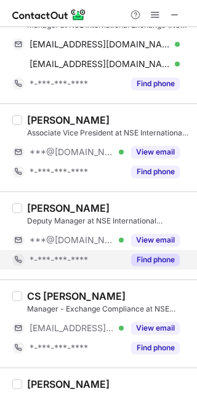
scroll to position [246, 0]
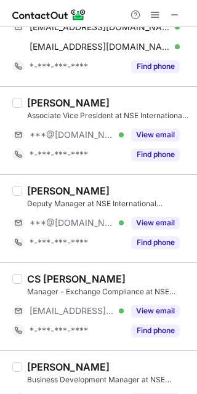
drag, startPoint x: 150, startPoint y: 218, endPoint x: 108, endPoint y: 210, distance: 43.3
click button "View email"
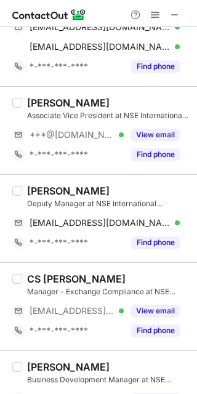
click div "dipak makvana"
copy div "dipak"
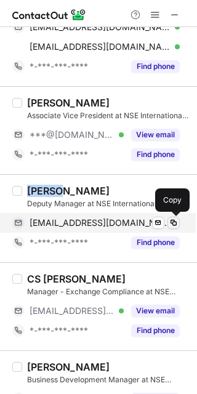
drag, startPoint x: 172, startPoint y: 225, endPoint x: 192, endPoint y: 238, distance: 23.9
click span
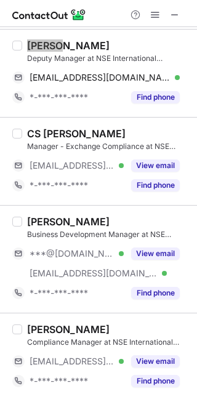
scroll to position [410, 0]
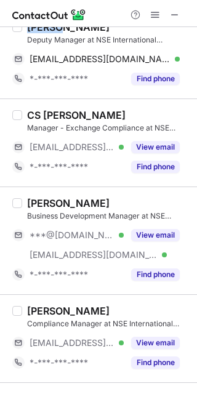
drag, startPoint x: 144, startPoint y: 232, endPoint x: 123, endPoint y: 222, distance: 22.6
click button "View email"
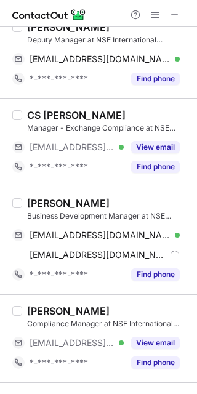
click div "Shikhar Dani"
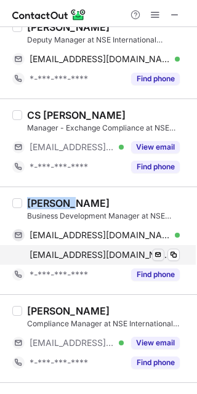
copy div "Shikhar"
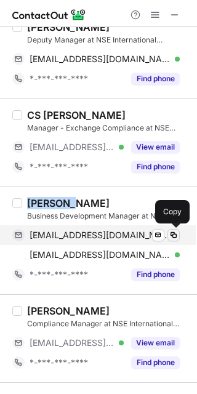
drag, startPoint x: 177, startPoint y: 237, endPoint x: 185, endPoint y: 254, distance: 19.8
click span
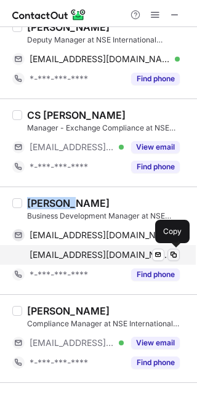
click span
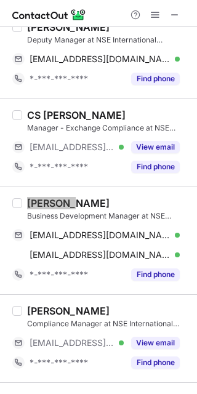
scroll to position [575, 0]
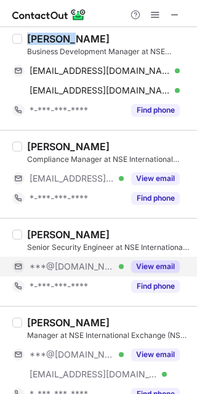
click button "View email"
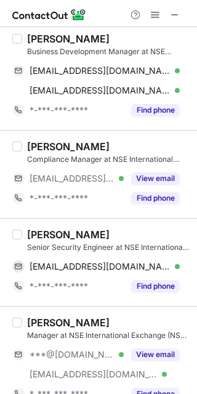
click div "Rushikesh Patil"
copy div "Rushikesh"
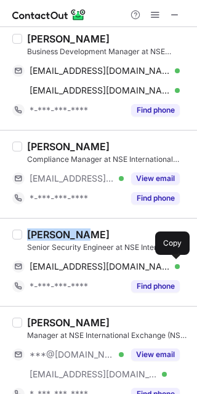
drag, startPoint x: 176, startPoint y: 269, endPoint x: 194, endPoint y: 288, distance: 26.2
click span
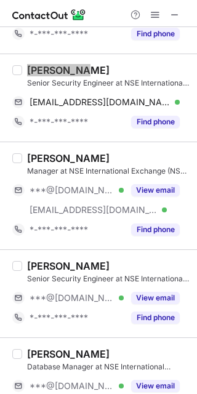
scroll to position [821, 0]
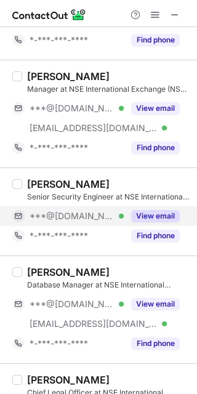
drag, startPoint x: 151, startPoint y: 214, endPoint x: 128, endPoint y: 210, distance: 23.1
click button "View email"
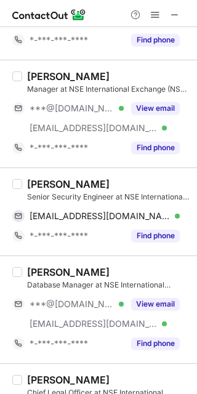
click div "Aesha Shah"
copy div "Aesha"
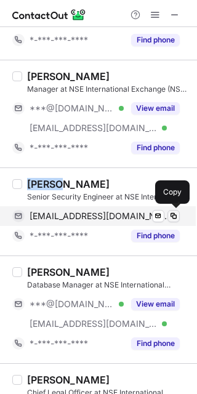
click span
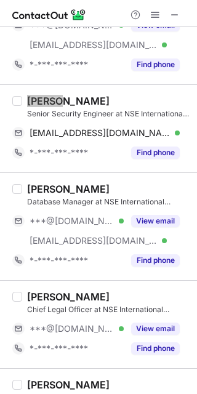
scroll to position [986, 0]
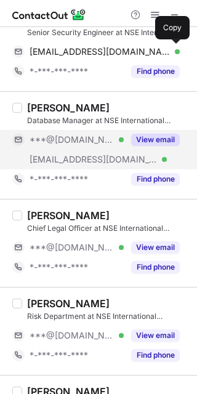
drag, startPoint x: 153, startPoint y: 140, endPoint x: 115, endPoint y: 136, distance: 38.4
click button "View email"
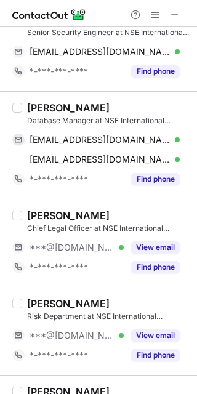
click div "Pooja Meena"
copy div "Pooja"
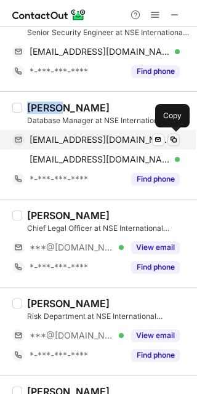
drag, startPoint x: 176, startPoint y: 140, endPoint x: 194, endPoint y: 169, distance: 34.4
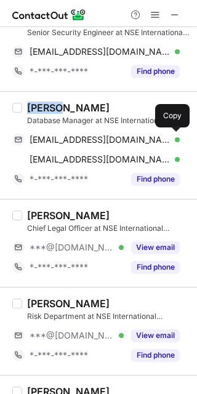
click span
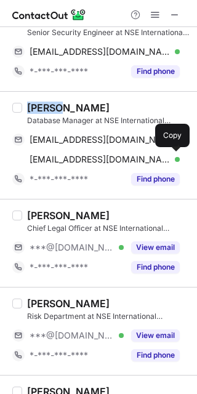
drag, startPoint x: 172, startPoint y: 158, endPoint x: 193, endPoint y: 185, distance: 33.8
click span
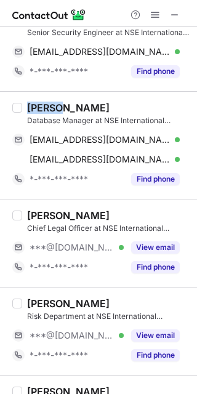
click div "Chandan D."
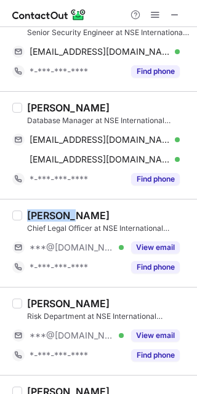
click div "Chandan D."
copy div "Chandan"
drag, startPoint x: 166, startPoint y: 241, endPoint x: 195, endPoint y: 282, distance: 50.4
click button "View email"
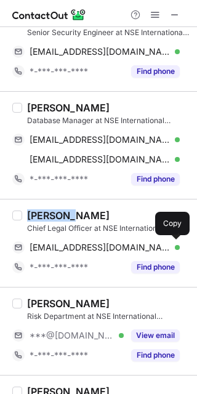
drag, startPoint x: 177, startPoint y: 246, endPoint x: 192, endPoint y: 278, distance: 34.7
click span
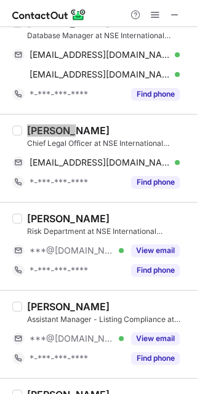
scroll to position [1150, 0]
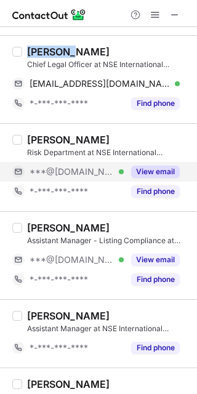
click button "View email"
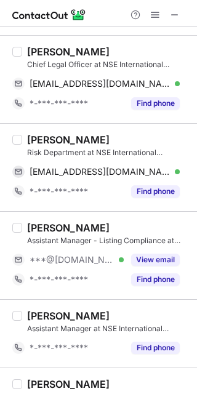
click div "Rahul Ranjan"
copy div "Rahul"
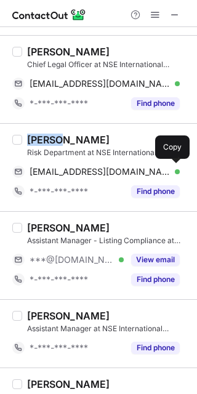
drag, startPoint x: 175, startPoint y: 171, endPoint x: 192, endPoint y: 206, distance: 38.9
click span
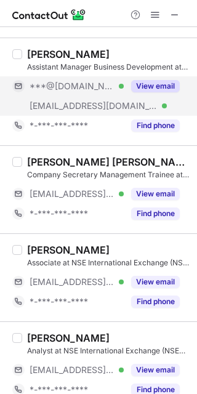
scroll to position [1579, 0]
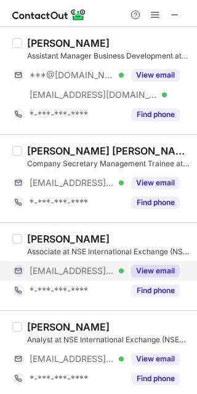
click button "View email"
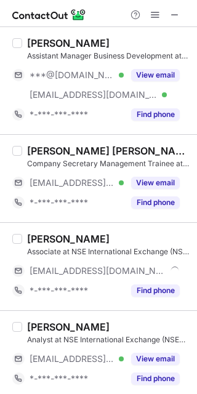
click div "Saipooja Nakka"
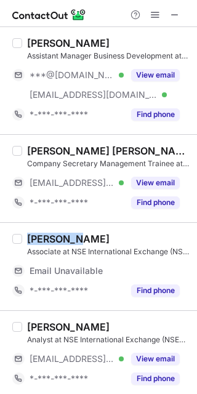
click div "Saipooja Nakka"
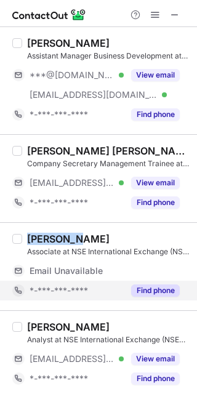
copy div "Saipooja"
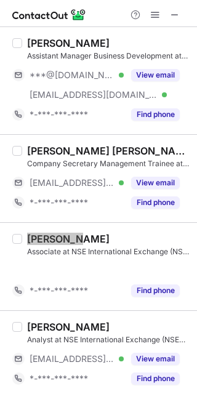
scroll to position [1559, 0]
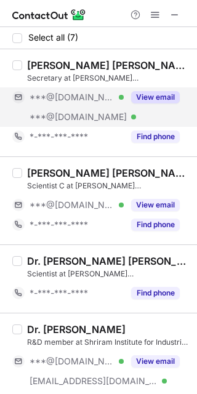
click at [147, 95] on button "View email" at bounding box center [155, 97] width 49 height 12
click at [43, 65] on div "[PERSON_NAME] [PERSON_NAME]" at bounding box center [108, 65] width 163 height 12
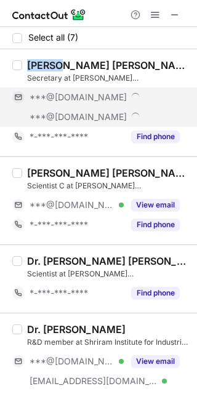
click at [43, 65] on div "[PERSON_NAME] [PERSON_NAME]" at bounding box center [108, 65] width 163 height 12
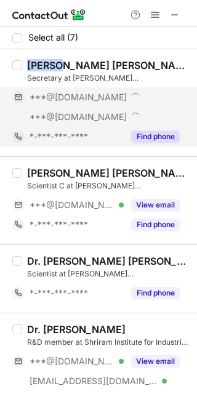
copy div "Sunil"
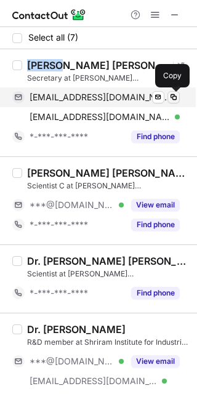
drag, startPoint x: 177, startPoint y: 98, endPoint x: 178, endPoint y: 111, distance: 13.0
click at [176, 99] on span at bounding box center [174, 97] width 10 height 10
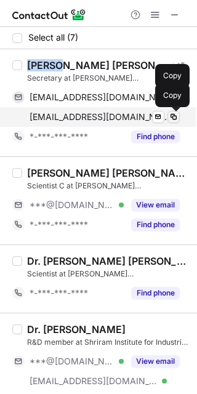
drag, startPoint x: 176, startPoint y: 118, endPoint x: 193, endPoint y: 168, distance: 53.0
click at [176, 118] on span at bounding box center [174, 117] width 10 height 10
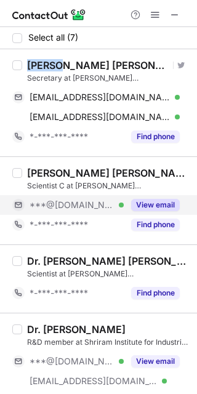
drag, startPoint x: 147, startPoint y: 203, endPoint x: 135, endPoint y: 201, distance: 12.5
click at [148, 202] on button "View email" at bounding box center [155, 205] width 49 height 12
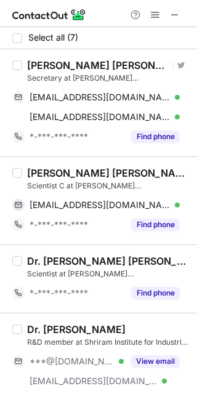
click at [44, 175] on div "[PERSON_NAME] [PERSON_NAME]" at bounding box center [108, 173] width 163 height 12
drag, startPoint x: 44, startPoint y: 175, endPoint x: 195, endPoint y: 256, distance: 171.2
click at [44, 175] on div "[PERSON_NAME] [PERSON_NAME]" at bounding box center [108, 173] width 163 height 12
copy div "Abhishek"
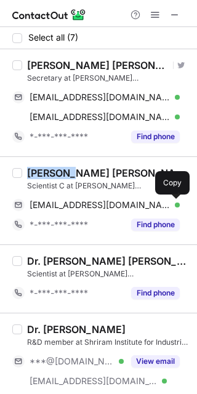
drag, startPoint x: 173, startPoint y: 206, endPoint x: 195, endPoint y: 229, distance: 31.8
click at [174, 206] on span at bounding box center [174, 205] width 10 height 10
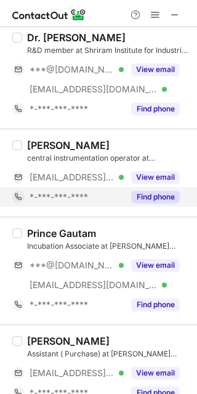
scroll to position [309, 0]
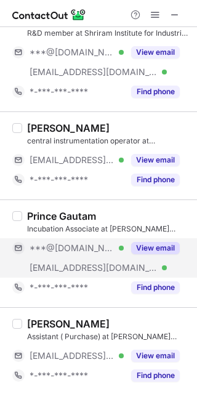
click at [151, 248] on button "View email" at bounding box center [155, 248] width 49 height 12
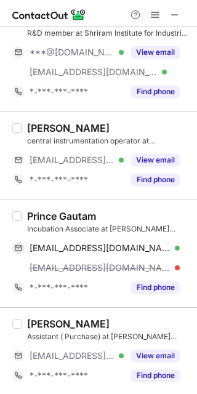
click at [48, 217] on div "Prince Gautam" at bounding box center [61, 216] width 69 height 12
copy div "Prince"
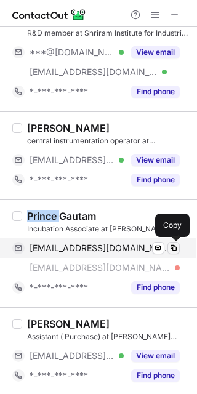
drag, startPoint x: 169, startPoint y: 250, endPoint x: 183, endPoint y: 266, distance: 20.5
click at [170, 249] on span at bounding box center [174, 248] width 10 height 10
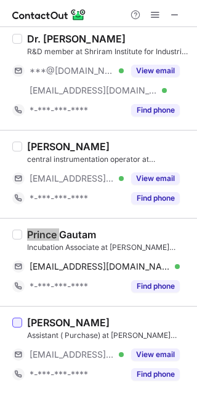
scroll to position [290, 0]
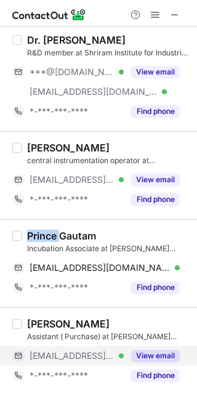
drag, startPoint x: 148, startPoint y: 355, endPoint x: 52, endPoint y: 337, distance: 97.9
click at [148, 354] on button "View email" at bounding box center [155, 356] width 49 height 12
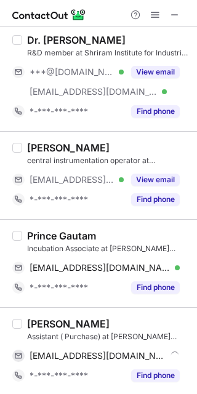
click at [35, 322] on div "Rahul Singh" at bounding box center [68, 324] width 83 height 12
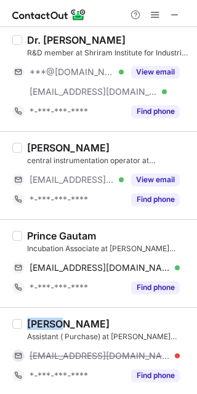
copy div "Rahul"
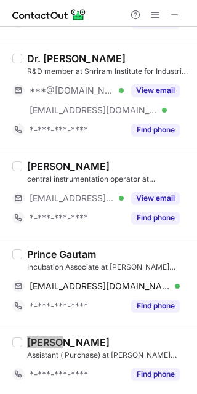
scroll to position [270, 0]
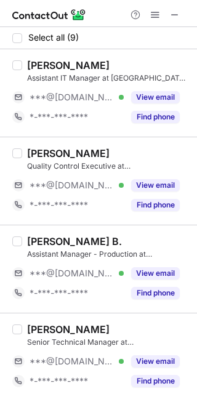
click at [52, 65] on div "[PERSON_NAME]" at bounding box center [68, 65] width 83 height 12
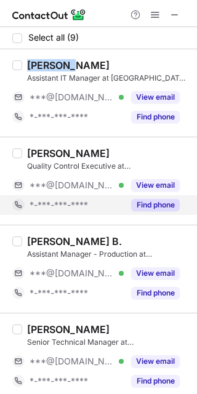
drag, startPoint x: 52, startPoint y: 65, endPoint x: 163, endPoint y: 196, distance: 171.3
click at [51, 65] on div "[PERSON_NAME]" at bounding box center [68, 65] width 83 height 12
copy div "Narayan"
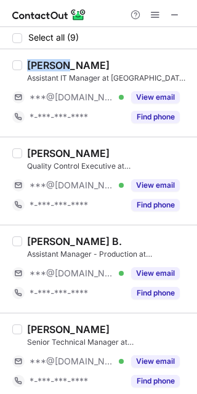
drag, startPoint x: 158, startPoint y: 100, endPoint x: 188, endPoint y: 160, distance: 66.4
click at [157, 100] on button "View email" at bounding box center [155, 97] width 49 height 12
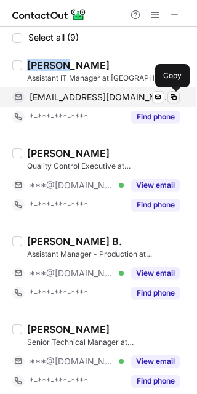
click at [179, 98] on button at bounding box center [174, 97] width 12 height 12
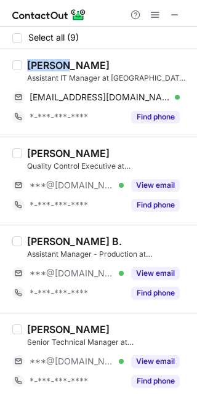
drag, startPoint x: 151, startPoint y: 183, endPoint x: 84, endPoint y: 163, distance: 70.0
click at [151, 183] on button "View email" at bounding box center [155, 185] width 49 height 12
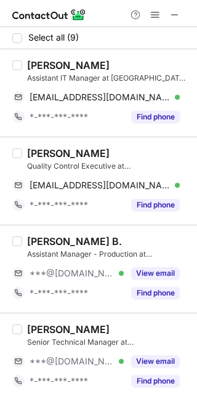
click at [40, 152] on div "[PERSON_NAME]" at bounding box center [68, 153] width 83 height 12
copy div "Tarun"
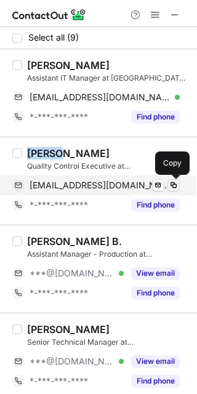
drag, startPoint x: 177, startPoint y: 185, endPoint x: 195, endPoint y: 262, distance: 79.2
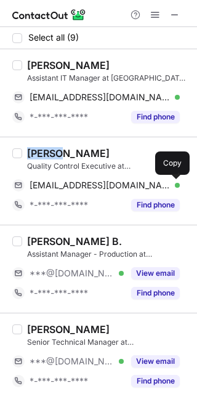
click at [176, 186] on span at bounding box center [174, 186] width 10 height 10
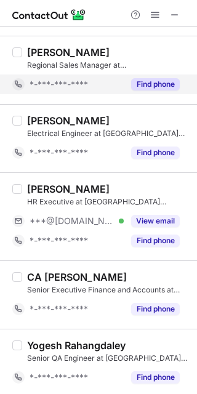
scroll to position [367, 0]
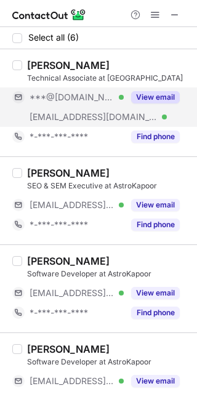
click at [147, 99] on button "View email" at bounding box center [155, 97] width 49 height 12
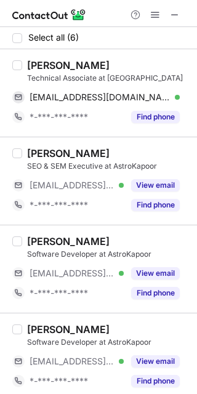
click at [44, 68] on div "[PERSON_NAME]" at bounding box center [68, 65] width 83 height 12
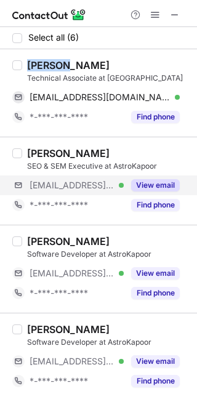
copy div "Yogesh"
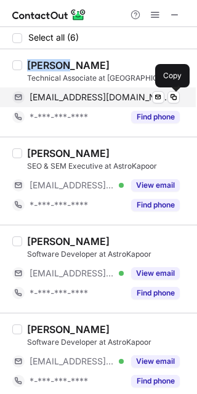
drag, startPoint x: 174, startPoint y: 99, endPoint x: 179, endPoint y: 107, distance: 8.9
click at [174, 99] on span at bounding box center [174, 97] width 10 height 10
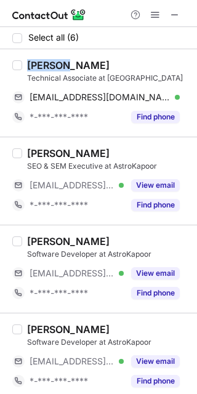
drag, startPoint x: 148, startPoint y: 181, endPoint x: 75, endPoint y: 159, distance: 77.0
click at [149, 181] on button "View email" at bounding box center [155, 185] width 49 height 12
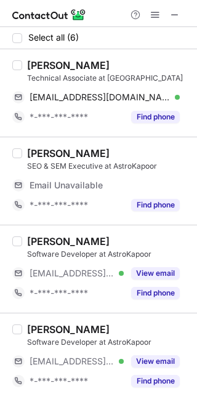
click at [41, 155] on div "[PERSON_NAME]" at bounding box center [68, 153] width 83 height 12
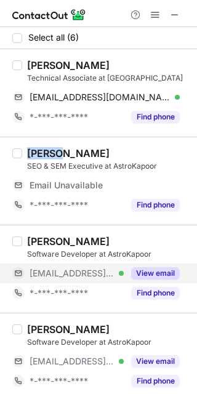
copy div "Tejas"
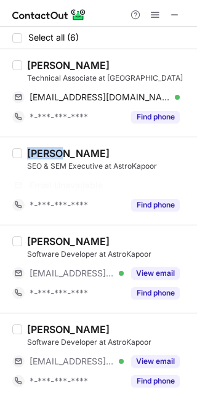
drag, startPoint x: 150, startPoint y: 270, endPoint x: 74, endPoint y: 255, distance: 77.2
click at [148, 269] on button "View email" at bounding box center [155, 273] width 49 height 12
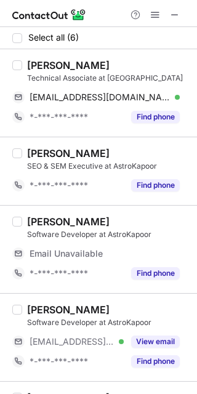
click at [42, 224] on div "[PERSON_NAME]" at bounding box center [68, 222] width 83 height 12
click at [42, 223] on div "[PERSON_NAME]" at bounding box center [68, 222] width 83 height 12
copy div "[PERSON_NAME]"
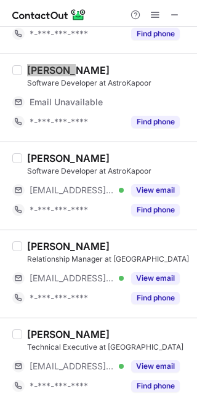
scroll to position [162, 0]
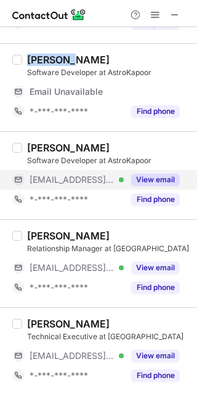
click at [157, 178] on button "View email" at bounding box center [155, 180] width 49 height 12
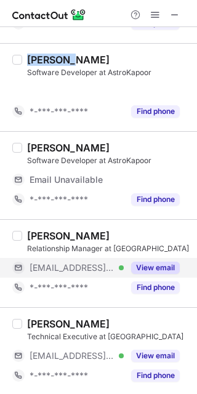
scroll to position [142, 0]
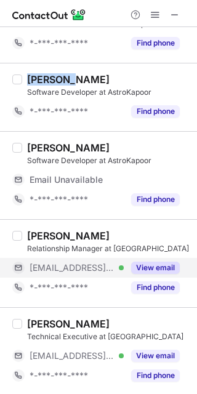
click at [150, 266] on button "View email" at bounding box center [155, 268] width 49 height 12
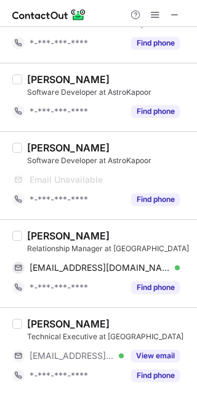
click at [54, 236] on div "[PERSON_NAME]" at bounding box center [68, 236] width 83 height 12
click at [52, 236] on div "Kuldeep Kushwah" at bounding box center [68, 236] width 83 height 12
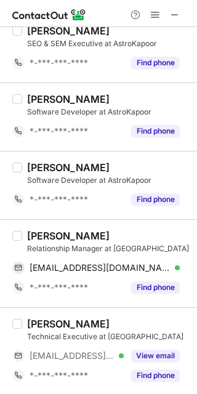
click at [44, 237] on div "Kuldeep Kushwah" at bounding box center [68, 236] width 83 height 12
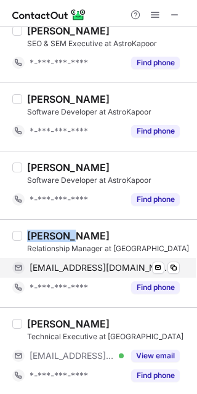
copy div "Kuldeep"
drag, startPoint x: 177, startPoint y: 267, endPoint x: 193, endPoint y: 285, distance: 24.5
click at [177, 267] on span at bounding box center [174, 268] width 10 height 10
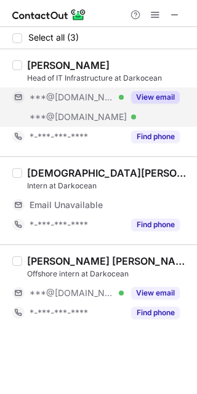
click at [152, 97] on button "View email" at bounding box center [155, 97] width 49 height 12
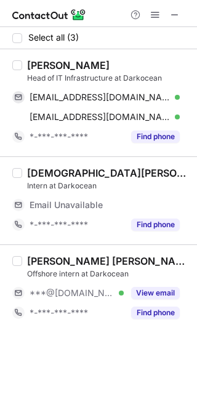
click at [39, 68] on div "[PERSON_NAME]" at bounding box center [68, 65] width 83 height 12
click at [39, 68] on div "Anurag Thakur" at bounding box center [68, 65] width 83 height 12
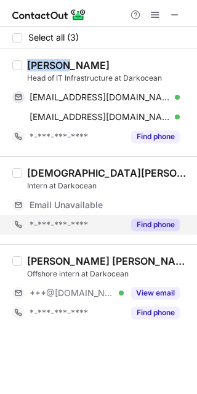
copy div "Anurag"
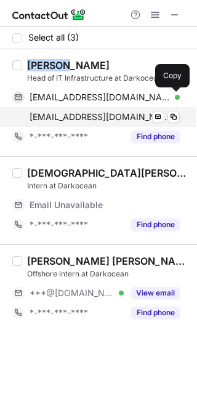
drag, startPoint x: 176, startPoint y: 99, endPoint x: 176, endPoint y: 107, distance: 8.0
click at [176, 100] on span at bounding box center [174, 97] width 10 height 10
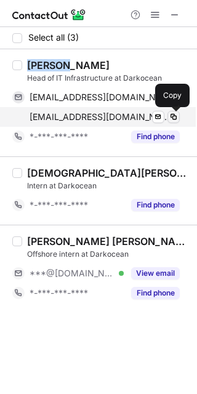
click at [175, 117] on span at bounding box center [174, 117] width 10 height 10
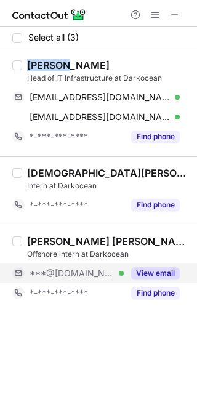
click at [153, 274] on button "View email" at bounding box center [155, 273] width 49 height 12
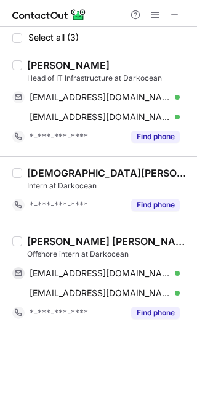
click at [40, 245] on div "Rohit Kumar Paturi" at bounding box center [108, 241] width 163 height 12
copy div "Rohit"
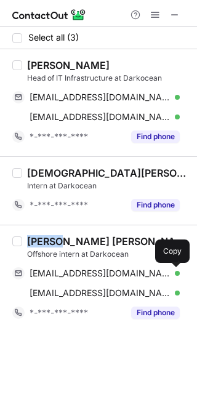
drag, startPoint x: 177, startPoint y: 273, endPoint x: 194, endPoint y: 312, distance: 43.0
click at [177, 273] on span at bounding box center [174, 274] width 10 height 10
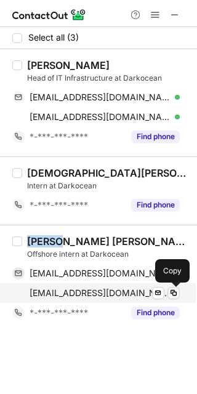
click at [168, 291] on button at bounding box center [174, 293] width 12 height 12
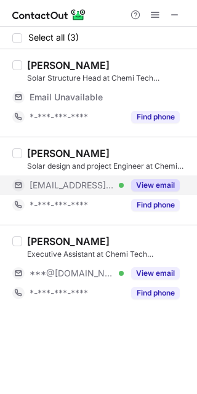
click at [147, 185] on button "View email" at bounding box center [155, 185] width 49 height 12
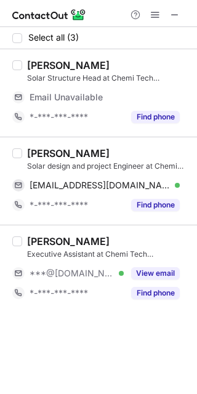
click at [38, 152] on div "[PERSON_NAME]" at bounding box center [68, 153] width 83 height 12
copy div "[PERSON_NAME]"
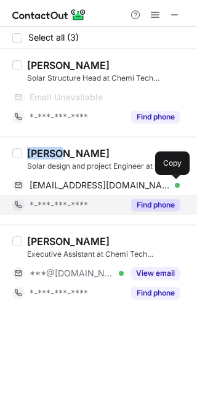
drag, startPoint x: 171, startPoint y: 187, endPoint x: 177, endPoint y: 197, distance: 11.6
click at [171, 187] on span at bounding box center [174, 186] width 10 height 10
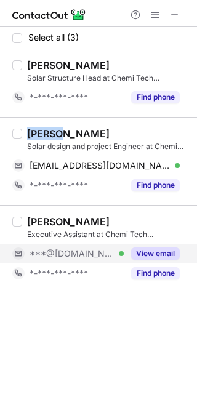
click at [166, 253] on button "View email" at bounding box center [155, 254] width 49 height 12
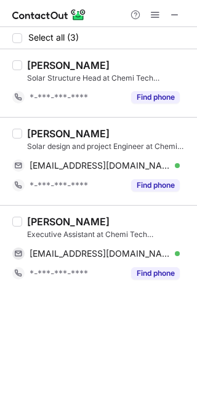
click at [39, 224] on div "[PERSON_NAME]" at bounding box center [68, 222] width 83 height 12
copy div "[PERSON_NAME]"
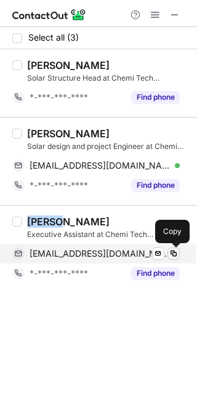
click at [172, 254] on span at bounding box center [174, 254] width 10 height 10
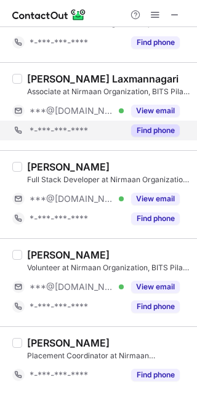
scroll to position [269, 0]
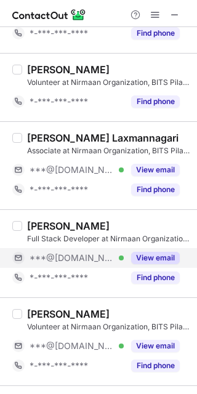
click at [147, 256] on button "View email" at bounding box center [155, 258] width 49 height 12
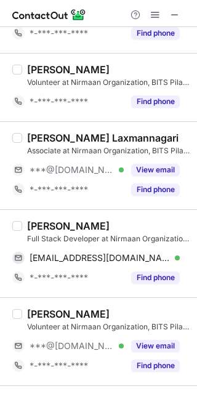
click at [41, 230] on div "Simhadri Lankalapalli" at bounding box center [68, 226] width 83 height 12
click at [41, 225] on div "Simhadri Lankalapalli" at bounding box center [68, 226] width 83 height 12
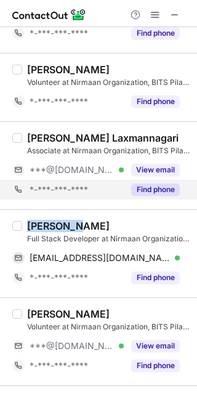
copy div "Simhadri"
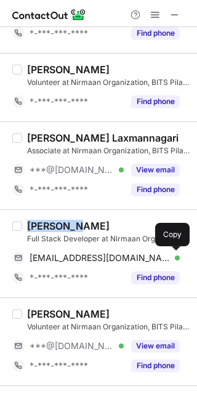
drag, startPoint x: 174, startPoint y: 261, endPoint x: 191, endPoint y: 242, distance: 25.3
click at [174, 261] on span at bounding box center [174, 258] width 10 height 10
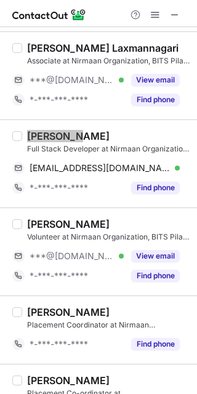
scroll to position [396, 0]
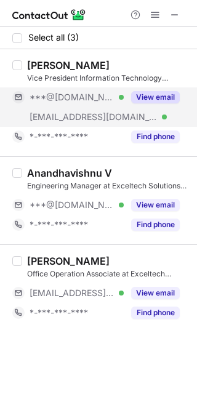
click at [157, 100] on button "View email" at bounding box center [155, 97] width 49 height 12
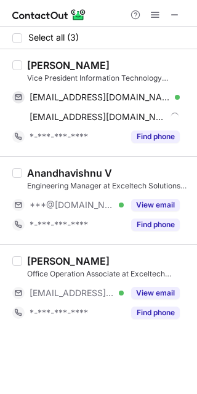
click at [43, 67] on div "Nammrata Rohit Sharma" at bounding box center [68, 65] width 83 height 12
copy div "Nammrata"
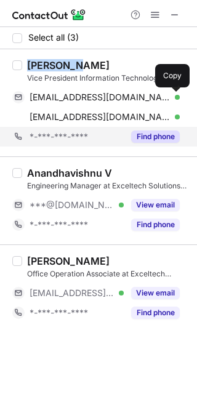
drag, startPoint x: 172, startPoint y: 102, endPoint x: 193, endPoint y: 143, distance: 45.5
click at [174, 103] on div "namratasharma230@gmail.com Verified Send email Copy" at bounding box center [96, 97] width 168 height 20
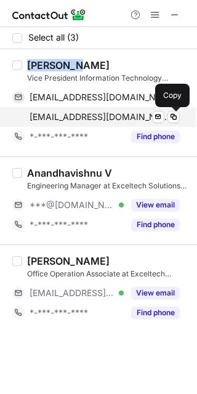
click at [176, 121] on span at bounding box center [174, 117] width 10 height 10
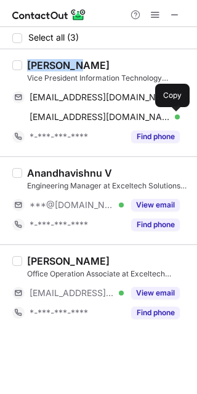
drag, startPoint x: 151, startPoint y: 291, endPoint x: 66, endPoint y: 274, distance: 86.7
click at [151, 291] on button "View email" at bounding box center [155, 293] width 49 height 12
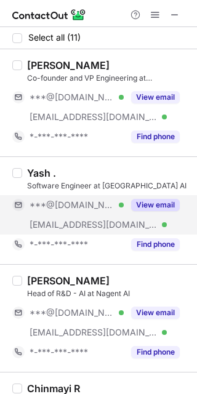
click at [145, 203] on button "View email" at bounding box center [155, 205] width 49 height 12
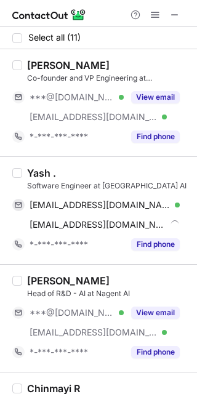
click at [36, 173] on div "Yash ." at bounding box center [41, 173] width 29 height 12
copy div "Yash"
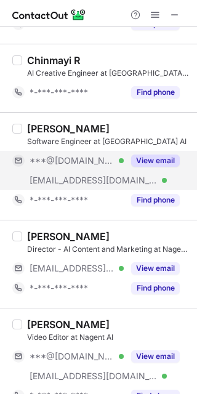
scroll to position [309, 0]
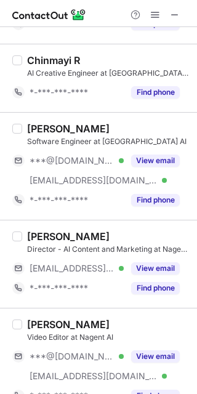
drag, startPoint x: 141, startPoint y: 153, endPoint x: 69, endPoint y: 137, distance: 74.0
click at [141, 155] on button "View email" at bounding box center [155, 161] width 49 height 12
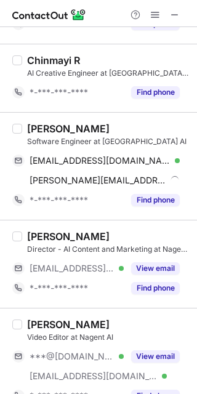
click at [49, 129] on div "Dharshini Duraisamy" at bounding box center [68, 129] width 83 height 12
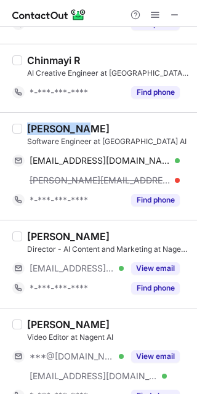
copy div "Dharshini"
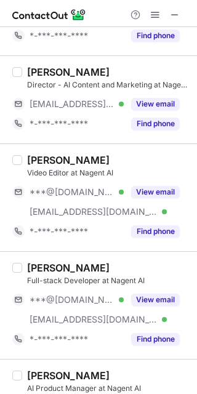
scroll to position [555, 0]
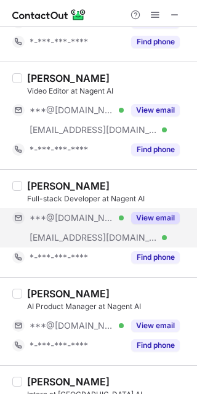
click at [155, 213] on button "View email" at bounding box center [155, 218] width 49 height 12
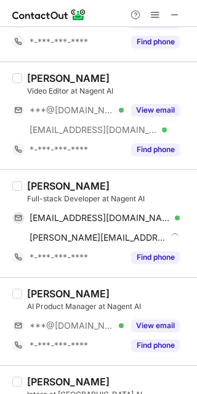
click at [40, 184] on div "Sonali Nayak" at bounding box center [68, 186] width 83 height 12
copy div "Sonali"
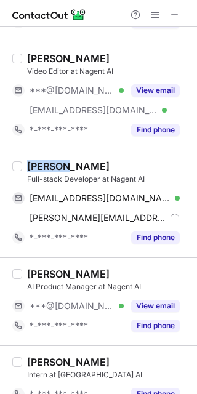
scroll to position [535, 0]
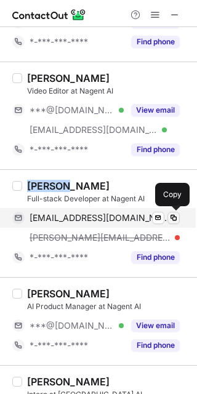
drag, startPoint x: 178, startPoint y: 219, endPoint x: 177, endPoint y: 230, distance: 11.2
click at [178, 219] on span at bounding box center [174, 218] width 10 height 10
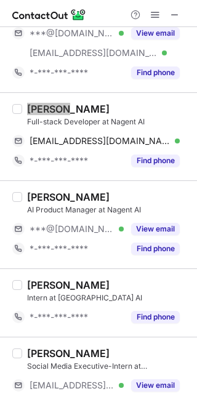
scroll to position [641, 0]
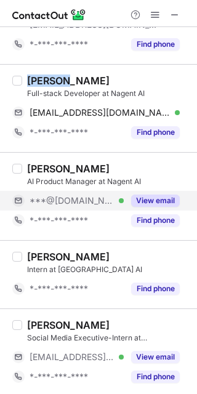
click at [149, 197] on button "View email" at bounding box center [155, 201] width 49 height 12
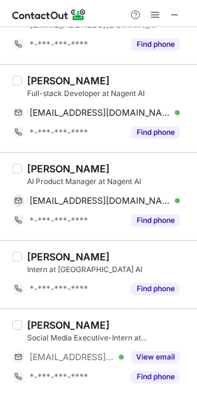
click at [40, 167] on div "Sneha Tiwari" at bounding box center [68, 169] width 83 height 12
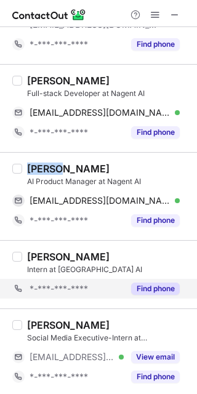
copy div "Sneha"
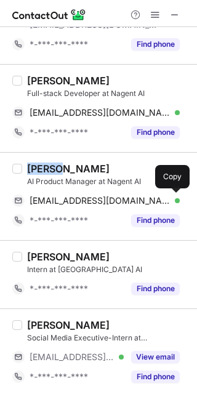
drag, startPoint x: 174, startPoint y: 198, endPoint x: 191, endPoint y: 230, distance: 36.4
click at [174, 198] on span at bounding box center [174, 201] width 10 height 10
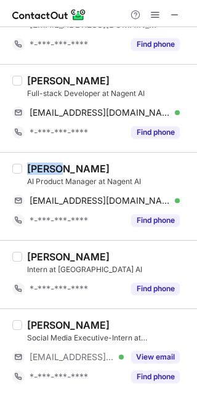
drag, startPoint x: 147, startPoint y: 353, endPoint x: 61, endPoint y: 328, distance: 89.3
click at [146, 352] on button "View email" at bounding box center [155, 357] width 49 height 12
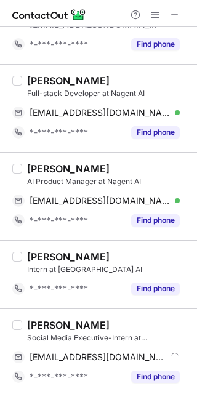
click at [36, 326] on div "Aditya Parmesh" at bounding box center [68, 325] width 83 height 12
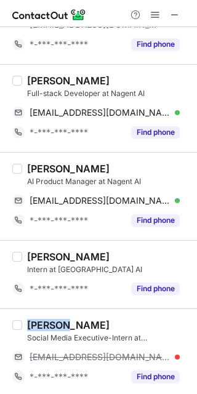
copy div "Aditya"
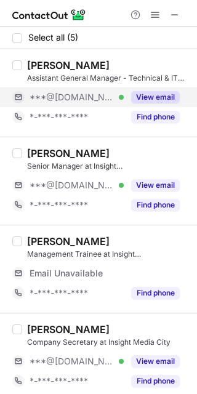
drag, startPoint x: 150, startPoint y: 98, endPoint x: 136, endPoint y: 94, distance: 14.0
click at [150, 98] on button "View email" at bounding box center [155, 97] width 49 height 12
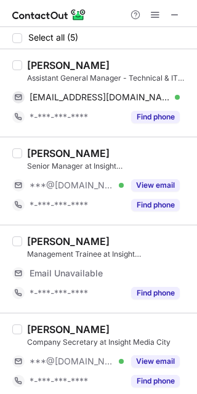
click at [43, 68] on div "Sreelal Sankar" at bounding box center [68, 65] width 83 height 12
copy div "Sreelal"
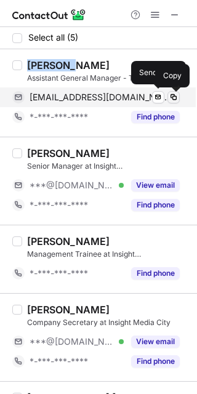
click at [175, 102] on span at bounding box center [174, 97] width 10 height 10
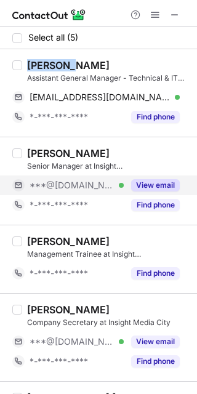
drag, startPoint x: 145, startPoint y: 184, endPoint x: 128, endPoint y: 182, distance: 16.7
click at [145, 184] on button "View email" at bounding box center [155, 185] width 49 height 12
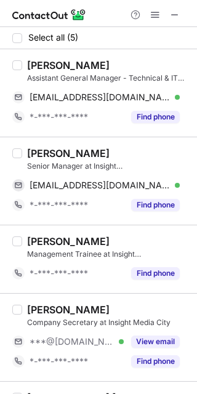
click at [44, 153] on div "NIRANJ BALAKRISHNAN" at bounding box center [68, 153] width 83 height 12
copy div "NIRANJ"
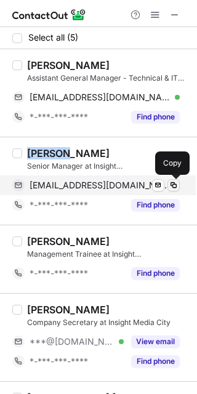
click at [177, 186] on span at bounding box center [174, 186] width 10 height 10
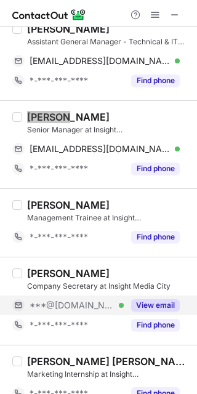
scroll to position [54, 0]
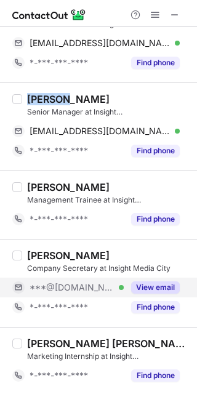
click at [143, 283] on button "View email" at bounding box center [155, 288] width 49 height 12
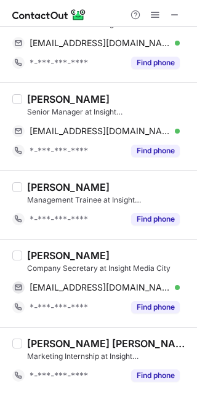
click at [45, 253] on div "Kavitha Nair" at bounding box center [68, 256] width 83 height 12
copy div "Kavitha"
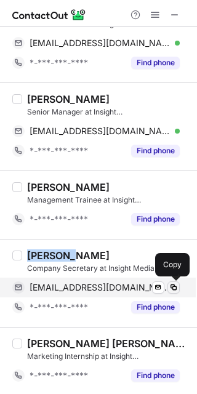
click at [174, 288] on span at bounding box center [174, 288] width 10 height 10
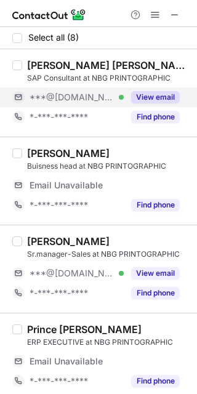
click at [153, 97] on button "View email" at bounding box center [155, 97] width 49 height 12
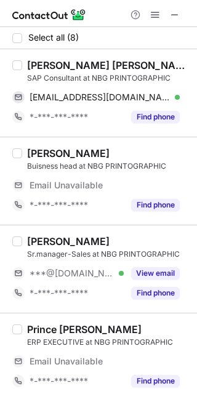
click at [44, 64] on div "[PERSON_NAME] [PERSON_NAME]" at bounding box center [108, 65] width 163 height 12
click at [44, 64] on div "Gurendra Singh Parmar" at bounding box center [108, 65] width 163 height 12
copy div "Gurendra"
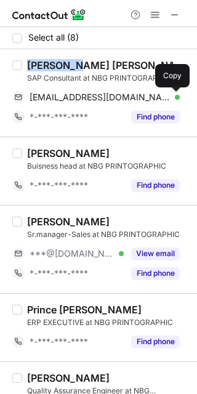
drag, startPoint x: 175, startPoint y: 99, endPoint x: 194, endPoint y: 155, distance: 59.2
click at [174, 100] on span at bounding box center [174, 97] width 10 height 10
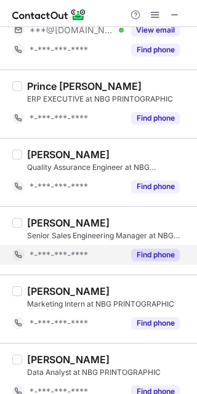
scroll to position [239, 0]
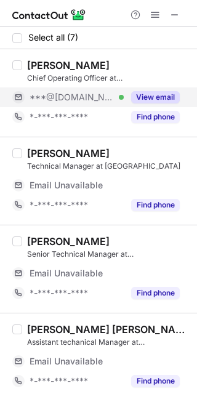
click at [142, 92] on button "View email" at bounding box center [155, 97] width 49 height 12
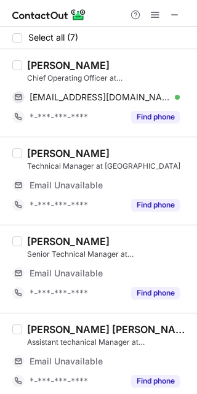
click at [50, 66] on div "[PERSON_NAME]" at bounding box center [68, 65] width 83 height 12
copy div "[PERSON_NAME]"
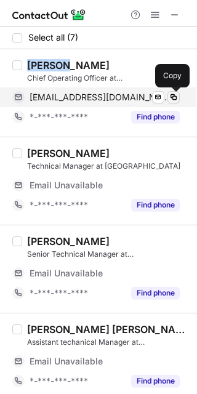
drag, startPoint x: 172, startPoint y: 100, endPoint x: 196, endPoint y: 162, distance: 66.7
click at [172, 99] on span at bounding box center [174, 97] width 10 height 10
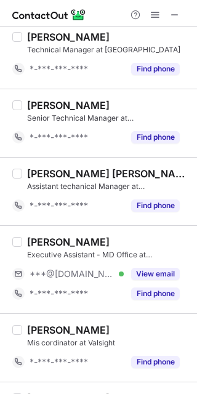
scroll to position [171, 0]
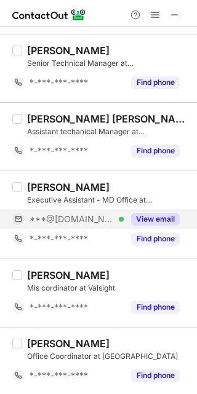
click at [146, 218] on button "View email" at bounding box center [155, 219] width 49 height 12
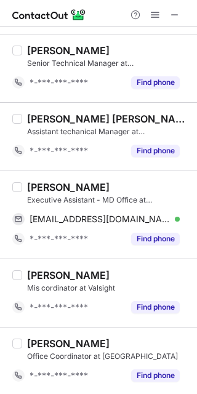
click at [33, 187] on div "Jill Fernandes" at bounding box center [68, 187] width 83 height 12
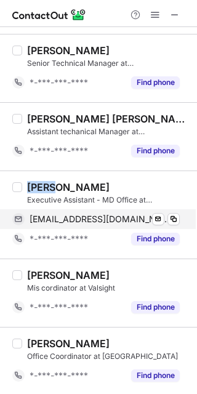
copy div "Jill"
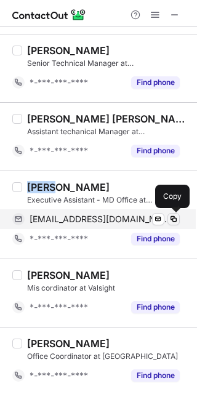
click at [176, 221] on span at bounding box center [174, 219] width 10 height 10
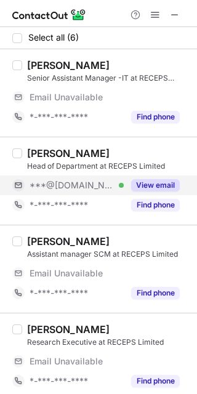
click at [139, 184] on button "View email" at bounding box center [155, 185] width 49 height 12
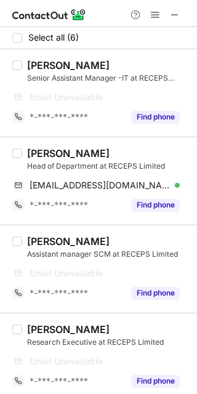
click at [49, 153] on div "[PERSON_NAME]" at bounding box center [68, 153] width 83 height 12
copy div "Mariappan"
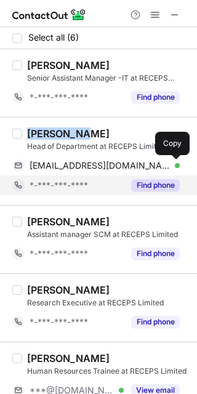
drag, startPoint x: 176, startPoint y: 169, endPoint x: 179, endPoint y: 179, distance: 10.5
click at [176, 169] on span at bounding box center [174, 166] width 10 height 10
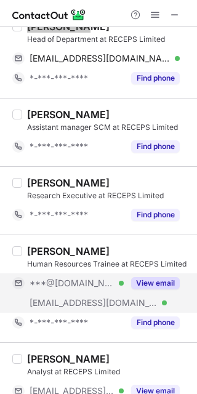
scroll to position [142, 0]
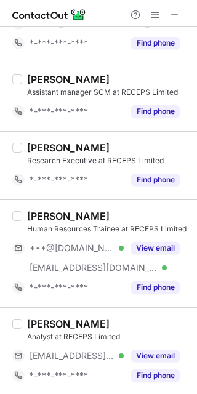
drag, startPoint x: 146, startPoint y: 245, endPoint x: 75, endPoint y: 229, distance: 73.2
click at [145, 245] on button "View email" at bounding box center [155, 248] width 49 height 12
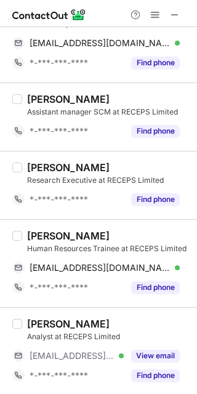
click at [39, 216] on div "Geethanjali Sekar Research Executive at RECEPS Limited *-***-***-**** Find phone" at bounding box center [98, 185] width 197 height 68
click at [47, 241] on div "Sanjna Punuru Human Resources Trainee at RECEPS Limited" at bounding box center [108, 242] width 163 height 25
click at [47, 240] on div "Sanjna Punuru Human Resources Trainee at RECEPS Limited" at bounding box center [108, 242] width 163 height 25
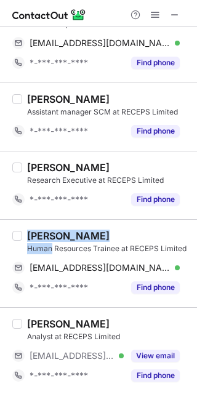
click at [46, 235] on div "Sanjna Punuru" at bounding box center [68, 236] width 83 height 12
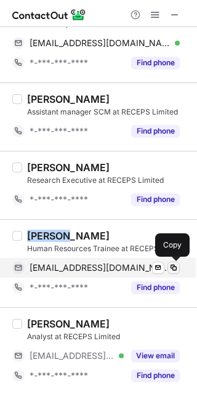
drag, startPoint x: 174, startPoint y: 268, endPoint x: 182, endPoint y: 275, distance: 10.0
click at [175, 267] on span at bounding box center [174, 268] width 10 height 10
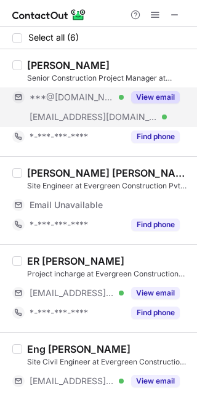
drag, startPoint x: 152, startPoint y: 95, endPoint x: 67, endPoint y: 75, distance: 87.3
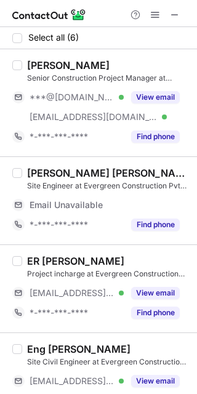
click at [151, 95] on button "View email" at bounding box center [155, 97] width 49 height 12
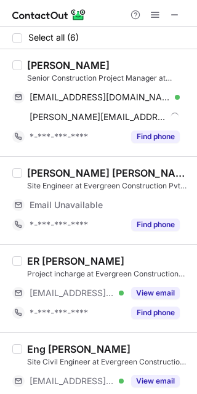
click at [54, 67] on div "[PERSON_NAME]" at bounding box center [68, 65] width 83 height 12
copy div "[PERSON_NAME]"
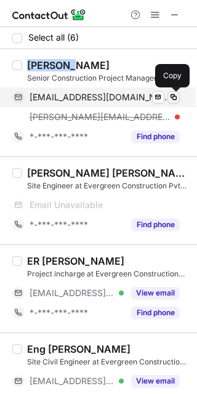
click at [174, 95] on span at bounding box center [174, 97] width 10 height 10
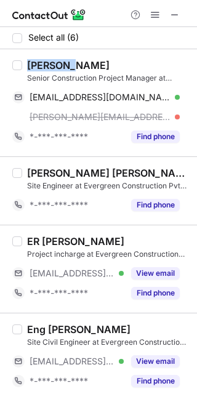
drag, startPoint x: 155, startPoint y: 275, endPoint x: 62, endPoint y: 242, distance: 98.8
click at [155, 275] on button "View email" at bounding box center [155, 273] width 49 height 12
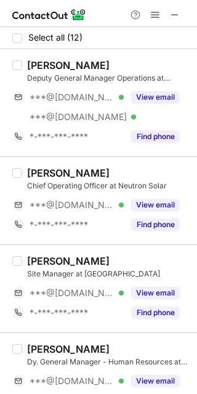
scroll to position [164, 0]
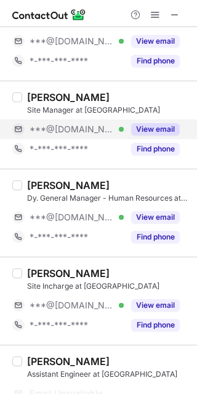
click at [150, 131] on button "View email" at bounding box center [155, 129] width 49 height 12
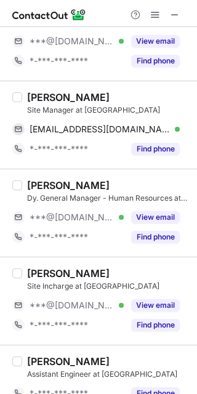
click at [44, 98] on div "[PERSON_NAME]" at bounding box center [68, 97] width 83 height 12
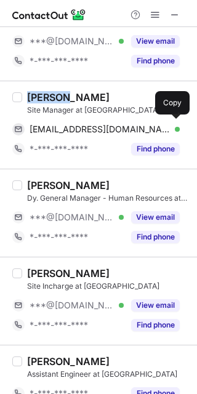
copy div "Naveen"
drag, startPoint x: 174, startPoint y: 128, endPoint x: 195, endPoint y: 182, distance: 57.3
click at [174, 132] on span at bounding box center [174, 129] width 10 height 10
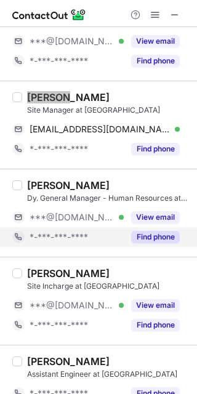
scroll to position [328, 0]
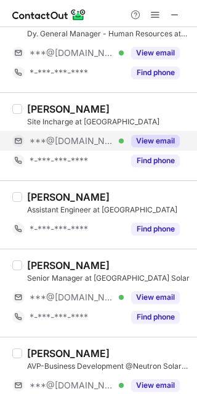
drag, startPoint x: 156, startPoint y: 141, endPoint x: 107, endPoint y: 132, distance: 50.6
click at [156, 141] on button "View email" at bounding box center [155, 141] width 49 height 12
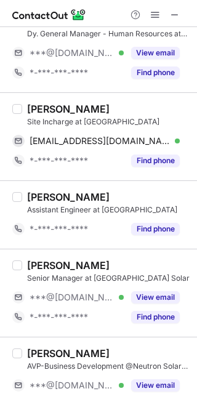
click at [44, 109] on div "Bhaskar Singh" at bounding box center [68, 109] width 83 height 12
copy div "Bhaskar"
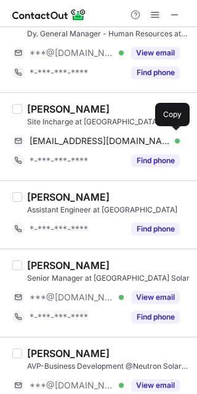
drag, startPoint x: 176, startPoint y: 147, endPoint x: 190, endPoint y: 132, distance: 20.9
click at [176, 143] on div "singhbhaskarraj@gmail.com Verified Send email Copy" at bounding box center [96, 141] width 168 height 20
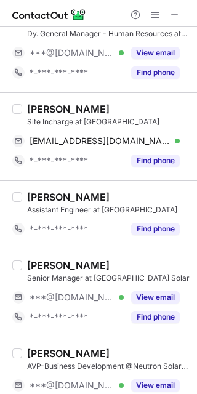
drag, startPoint x: 150, startPoint y: 293, endPoint x: 118, endPoint y: 283, distance: 33.7
click at [150, 293] on button "View email" at bounding box center [155, 297] width 49 height 12
click at [52, 266] on div "Praveen Kumar" at bounding box center [68, 265] width 83 height 12
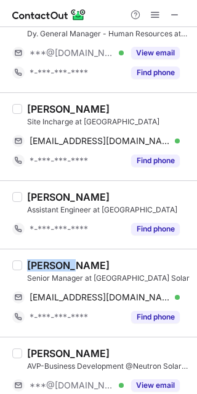
click at [52, 266] on div "Praveen Kumar" at bounding box center [68, 265] width 83 height 12
copy div "Praveen"
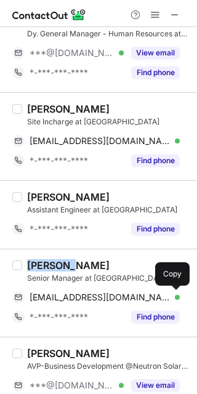
drag, startPoint x: 172, startPoint y: 297, endPoint x: 196, endPoint y: 261, distance: 43.6
click at [176, 293] on span at bounding box center [174, 298] width 10 height 10
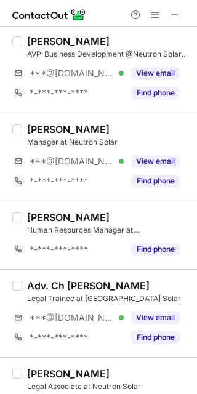
scroll to position [670, 0]
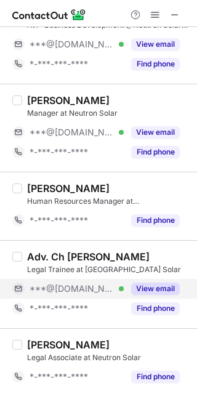
click at [150, 286] on button "View email" at bounding box center [155, 289] width 49 height 12
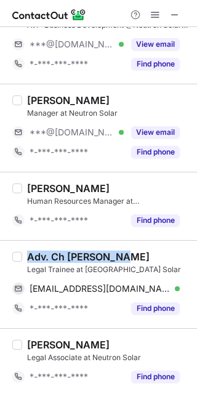
drag, startPoint x: 123, startPoint y: 256, endPoint x: 100, endPoint y: 230, distance: 34.5
click at [30, 253] on div "Adv. Ch Abhinandan Patra" at bounding box center [88, 257] width 123 height 12
copy div "Adv. Ch Abhinandan"
drag, startPoint x: 174, startPoint y: 287, endPoint x: 184, endPoint y: 267, distance: 22.6
click at [176, 284] on span at bounding box center [174, 289] width 10 height 10
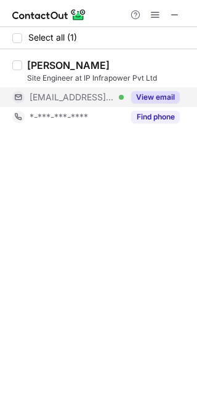
click at [152, 95] on button "View email" at bounding box center [155, 97] width 49 height 12
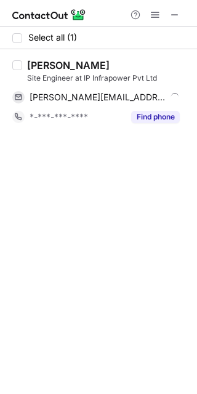
click at [39, 67] on div "Ravishek Kumar" at bounding box center [68, 65] width 83 height 12
copy div "Ravishek"
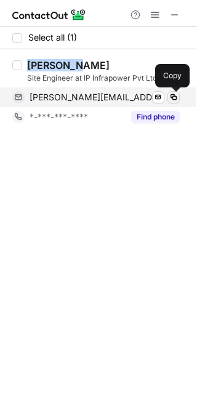
click at [176, 98] on span at bounding box center [174, 97] width 10 height 10
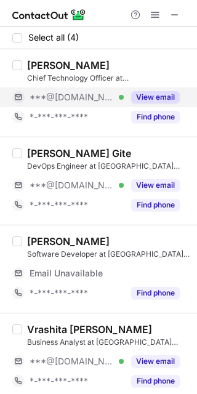
click at [142, 95] on button "View email" at bounding box center [155, 97] width 49 height 12
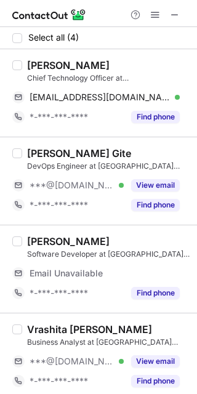
click at [41, 65] on div "[PERSON_NAME]" at bounding box center [68, 65] width 83 height 12
copy div "[PERSON_NAME]"
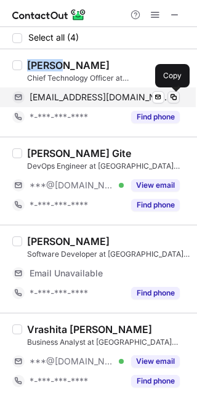
drag, startPoint x: 172, startPoint y: 97, endPoint x: 190, endPoint y: 116, distance: 26.6
click at [175, 100] on span at bounding box center [174, 97] width 10 height 10
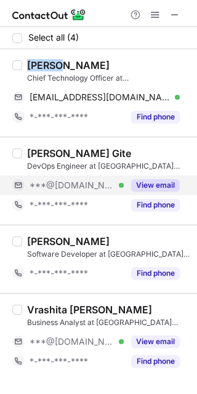
drag, startPoint x: 148, startPoint y: 185, endPoint x: 117, endPoint y: 176, distance: 32.9
click at [148, 184] on button "View email" at bounding box center [155, 185] width 49 height 12
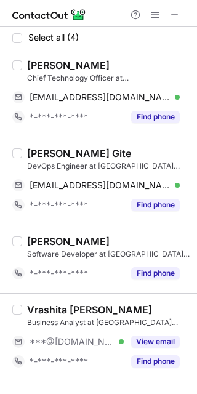
click at [43, 151] on div "Satvik Gite" at bounding box center [79, 153] width 104 height 12
copy div "Satvik"
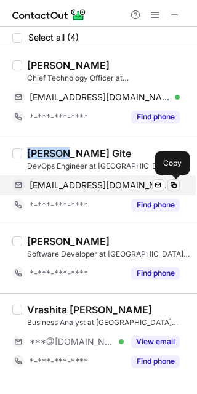
drag, startPoint x: 174, startPoint y: 187, endPoint x: 195, endPoint y: 207, distance: 28.8
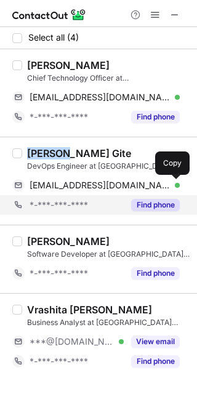
click at [175, 186] on span at bounding box center [174, 186] width 10 height 10
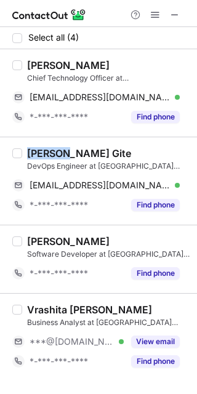
drag, startPoint x: 162, startPoint y: 341, endPoint x: 91, endPoint y: 330, distance: 72.3
click at [161, 341] on button "View email" at bounding box center [155, 342] width 49 height 12
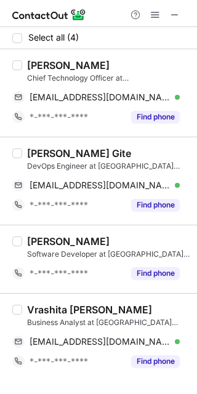
click at [45, 307] on div "Vrashita Hurket" at bounding box center [89, 310] width 125 height 12
drag, startPoint x: 45, startPoint y: 306, endPoint x: 187, endPoint y: 314, distance: 141.9
click at [46, 306] on div "Vrashita Hurket" at bounding box center [89, 310] width 125 height 12
copy div "Vrashita"
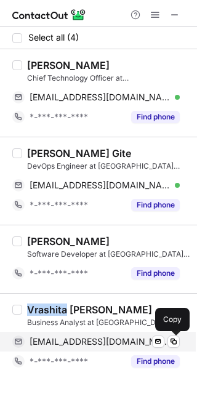
click at [177, 344] on span at bounding box center [174, 342] width 10 height 10
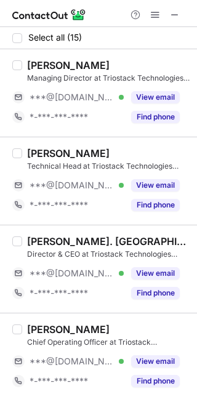
drag, startPoint x: 147, startPoint y: 185, endPoint x: 63, endPoint y: 158, distance: 88.6
click at [147, 185] on button "View email" at bounding box center [155, 185] width 49 height 12
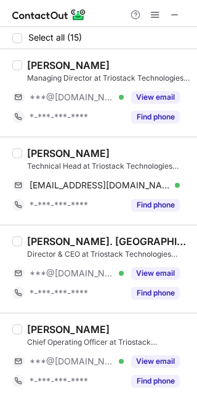
click at [61, 158] on div "[PERSON_NAME]" at bounding box center [68, 153] width 83 height 12
copy div "[PERSON_NAME]"
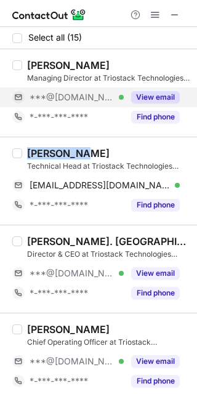
click at [151, 95] on button "View email" at bounding box center [155, 97] width 49 height 12
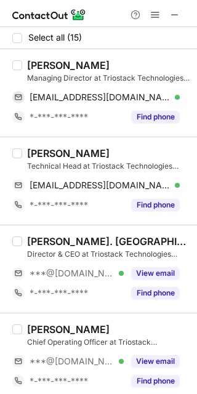
click at [37, 61] on div "[PERSON_NAME]" at bounding box center [68, 65] width 83 height 12
click at [37, 60] on div "[PERSON_NAME]" at bounding box center [68, 65] width 83 height 12
copy div "[PERSON_NAME]"
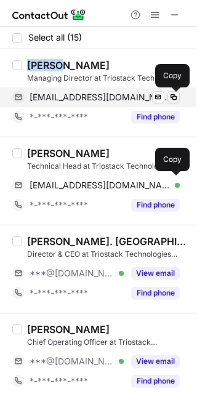
drag, startPoint x: 172, startPoint y: 99, endPoint x: 172, endPoint y: 108, distance: 9.2
click at [171, 99] on span at bounding box center [174, 97] width 10 height 10
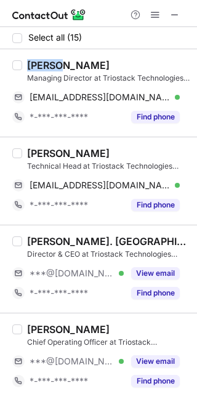
click at [45, 157] on div "Priyanshu Patel" at bounding box center [68, 153] width 83 height 12
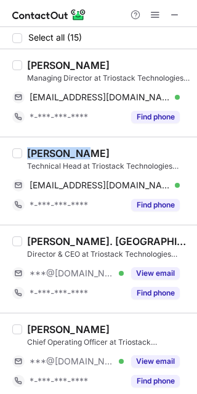
drag, startPoint x: 45, startPoint y: 157, endPoint x: 125, endPoint y: 217, distance: 100.3
click at [45, 157] on div "Priyanshu Patel" at bounding box center [68, 153] width 83 height 12
copy div "Priyanshu"
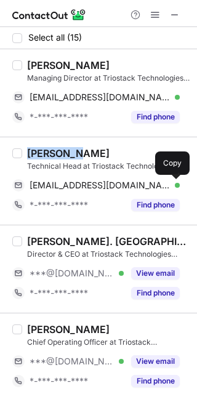
drag, startPoint x: 177, startPoint y: 184, endPoint x: 195, endPoint y: 221, distance: 41.9
click at [177, 184] on span at bounding box center [174, 186] width 10 height 10
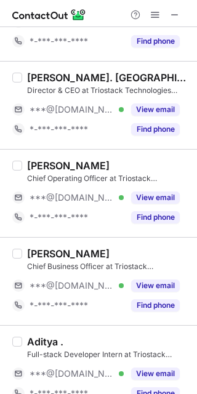
scroll to position [246, 0]
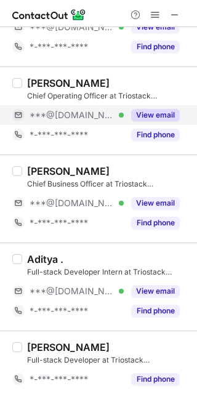
click at [148, 115] on button "View email" at bounding box center [155, 115] width 49 height 12
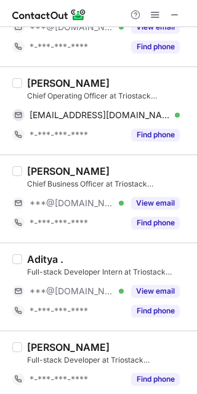
click at [39, 85] on div "Arpit Ranjan" at bounding box center [68, 83] width 83 height 12
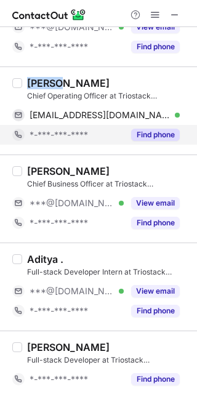
drag, startPoint x: 39, startPoint y: 85, endPoint x: 89, endPoint y: 130, distance: 67.2
click at [39, 84] on div "Arpit Ranjan" at bounding box center [68, 83] width 83 height 12
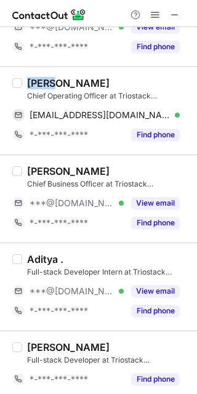
copy div "Arpit"
drag, startPoint x: 173, startPoint y: 116, endPoint x: 195, endPoint y: 142, distance: 33.6
click at [173, 116] on span at bounding box center [174, 115] width 10 height 10
drag, startPoint x: 158, startPoint y: 198, endPoint x: 87, endPoint y: 187, distance: 72.3
click at [158, 197] on button "View email" at bounding box center [155, 203] width 49 height 12
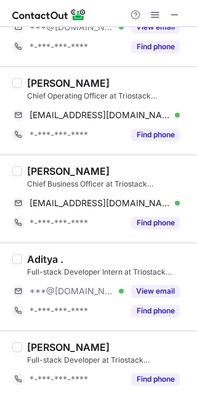
click at [43, 168] on div "Anshika Aggarwal" at bounding box center [68, 171] width 83 height 12
copy div "Anshika"
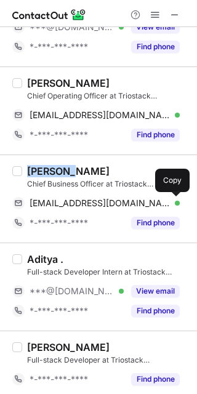
drag, startPoint x: 176, startPoint y: 203, endPoint x: 196, endPoint y: 233, distance: 36.4
click at [178, 206] on span at bounding box center [174, 203] width 10 height 10
drag, startPoint x: 155, startPoint y: 286, endPoint x: 76, endPoint y: 262, distance: 82.0
click at [153, 287] on button "View email" at bounding box center [155, 291] width 49 height 12
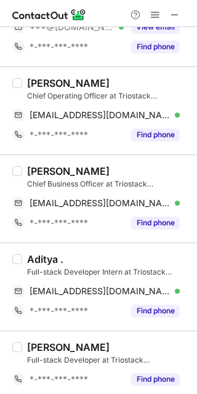
click at [41, 255] on div "Aditya ." at bounding box center [45, 259] width 36 height 12
copy div "Aditya"
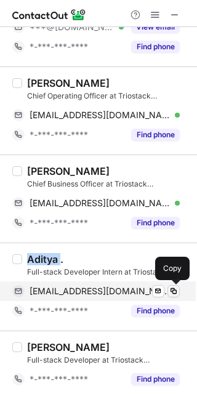
click at [175, 293] on span at bounding box center [174, 291] width 10 height 10
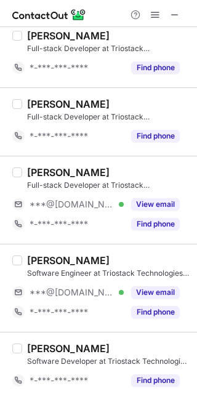
scroll to position [575, 0]
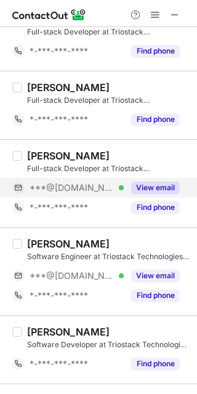
drag, startPoint x: 144, startPoint y: 188, endPoint x: 57, endPoint y: 162, distance: 90.6
click at [143, 187] on button "View email" at bounding box center [155, 188] width 49 height 12
click at [38, 153] on div "Gulshan Anand" at bounding box center [68, 156] width 83 height 12
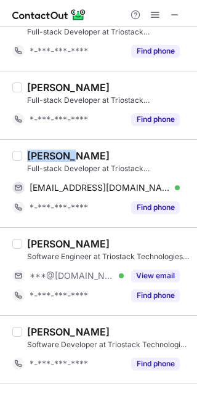
click at [38, 153] on div "Gulshan Anand" at bounding box center [68, 156] width 83 height 12
copy div "Gulshan"
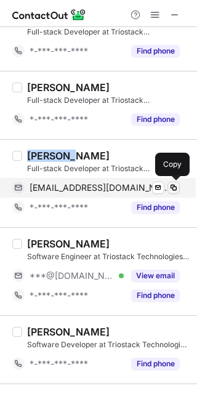
click at [176, 188] on span at bounding box center [174, 188] width 10 height 10
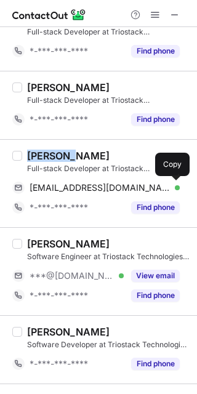
drag, startPoint x: 147, startPoint y: 273, endPoint x: 24, endPoint y: 232, distance: 129.2
click at [147, 272] on button "View email" at bounding box center [155, 276] width 49 height 12
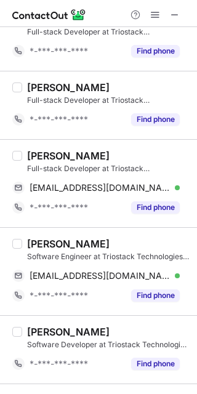
click at [42, 245] on div "Arya Guha" at bounding box center [68, 244] width 83 height 12
copy div "Arya"
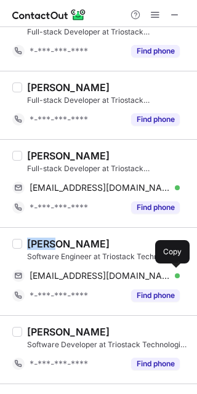
drag, startPoint x: 174, startPoint y: 277, endPoint x: 196, endPoint y: 304, distance: 35.0
click at [174, 276] on span at bounding box center [174, 276] width 10 height 10
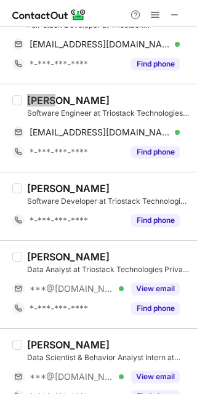
scroll to position [821, 0]
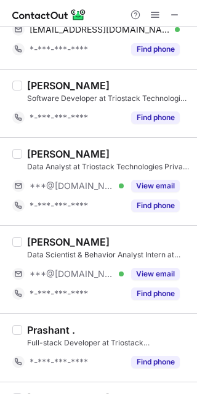
drag, startPoint x: 147, startPoint y: 181, endPoint x: 88, endPoint y: 164, distance: 61.6
click at [147, 181] on button "View email" at bounding box center [155, 186] width 49 height 12
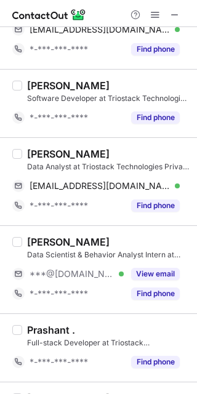
click at [34, 152] on div "Riya Singh" at bounding box center [68, 154] width 83 height 12
copy div "Riya"
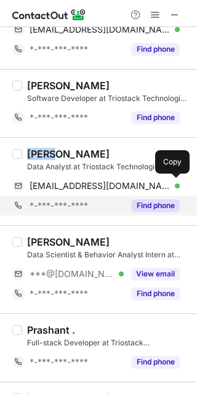
drag, startPoint x: 171, startPoint y: 187, endPoint x: 180, endPoint y: 202, distance: 18.0
click at [171, 187] on span at bounding box center [174, 186] width 10 height 10
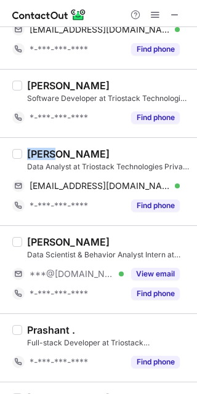
drag, startPoint x: 163, startPoint y: 270, endPoint x: 52, endPoint y: 241, distance: 114.2
click at [162, 270] on button "View email" at bounding box center [155, 274] width 49 height 12
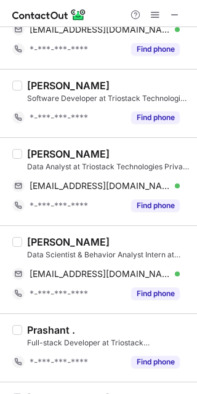
click at [50, 239] on div "Subham Jha" at bounding box center [68, 242] width 83 height 12
copy div "Subham"
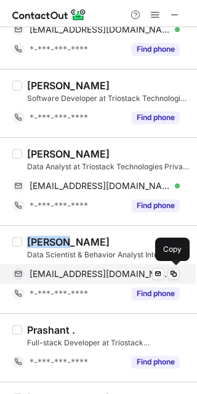
click at [177, 276] on span at bounding box center [174, 274] width 10 height 10
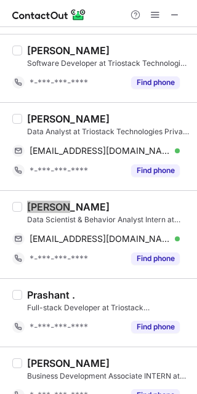
scroll to position [874, 0]
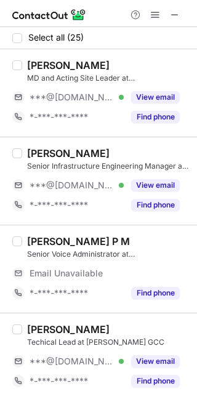
drag, startPoint x: 145, startPoint y: 185, endPoint x: 68, endPoint y: 167, distance: 78.6
click at [144, 185] on button "View email" at bounding box center [155, 185] width 49 height 12
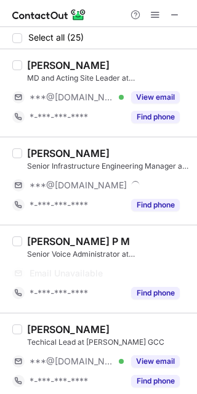
click at [45, 153] on div "Saurabh Aggarwal" at bounding box center [68, 153] width 83 height 12
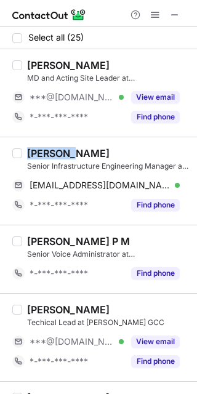
copy div "Saurabh"
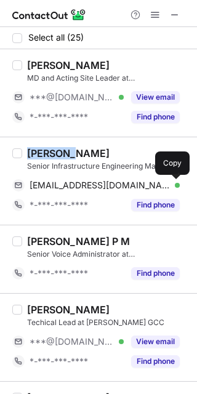
drag, startPoint x: 177, startPoint y: 190, endPoint x: 190, endPoint y: 229, distance: 40.5
click at [176, 190] on span at bounding box center [174, 186] width 10 height 10
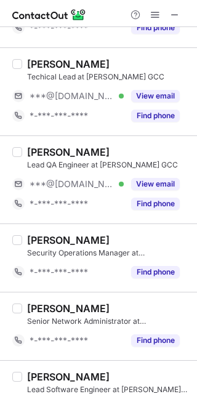
scroll to position [246, 0]
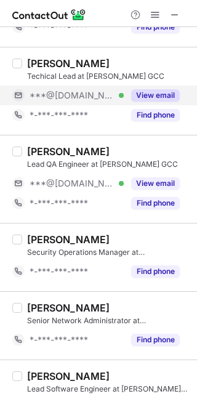
click at [148, 95] on button "View email" at bounding box center [155, 95] width 49 height 12
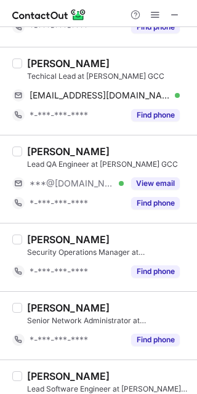
click at [38, 65] on div "RAHUL KUMAR" at bounding box center [68, 63] width 83 height 12
copy div "RAHUL"
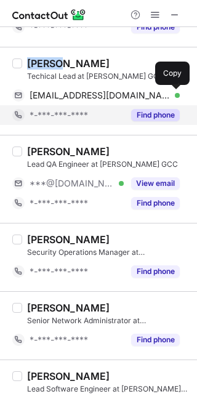
drag, startPoint x: 176, startPoint y: 97, endPoint x: 178, endPoint y: 105, distance: 8.8
click at [176, 97] on span at bounding box center [174, 96] width 10 height 10
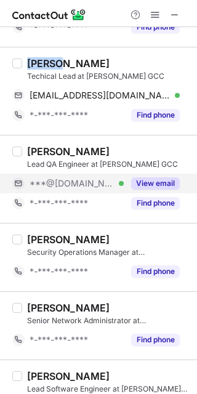
drag, startPoint x: 146, startPoint y: 183, endPoint x: 132, endPoint y: 179, distance: 14.2
click at [146, 182] on button "View email" at bounding box center [155, 183] width 49 height 12
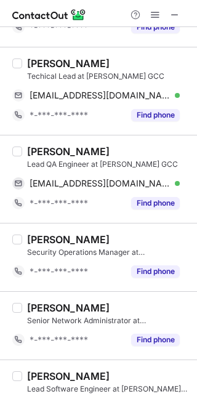
click at [50, 152] on div "Suruchi Paturi" at bounding box center [68, 151] width 83 height 12
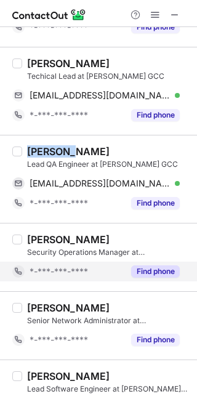
copy div "Suruchi"
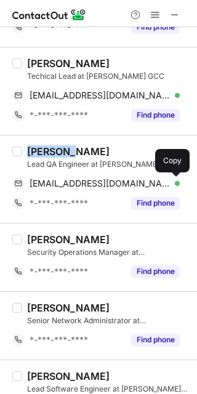
drag, startPoint x: 173, startPoint y: 185, endPoint x: 191, endPoint y: 217, distance: 36.7
click at [173, 185] on span at bounding box center [174, 184] width 10 height 10
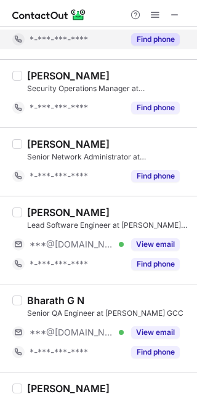
scroll to position [493, 0]
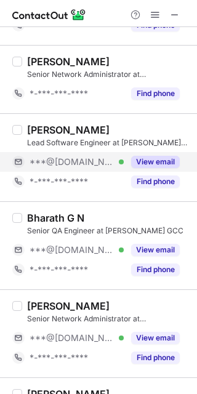
click at [149, 160] on button "View email" at bounding box center [155, 162] width 49 height 12
click at [46, 128] on div "Ameer Suhail" at bounding box center [68, 130] width 83 height 12
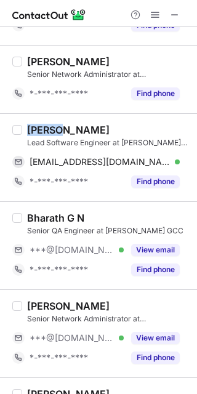
click at [46, 128] on div "Ameer Suhail" at bounding box center [68, 130] width 83 height 12
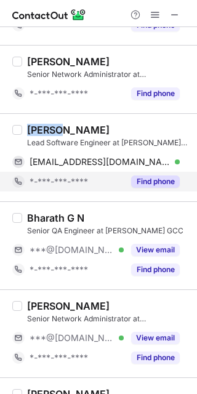
copy div "Ameer"
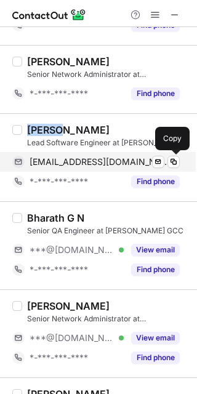
click at [173, 160] on span at bounding box center [174, 162] width 10 height 10
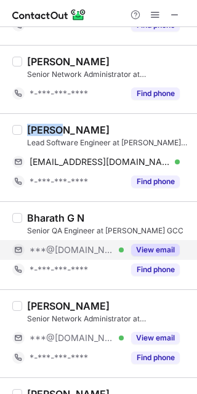
drag, startPoint x: 144, startPoint y: 247, endPoint x: 68, endPoint y: 231, distance: 77.5
click at [143, 248] on button "View email" at bounding box center [155, 250] width 49 height 12
click at [41, 217] on div "Bharath G N" at bounding box center [55, 218] width 57 height 12
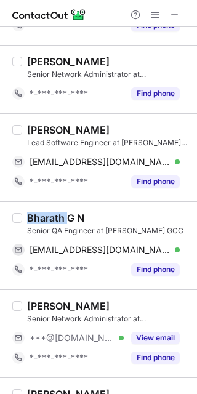
click at [41, 217] on div "Bharath G N" at bounding box center [55, 218] width 57 height 12
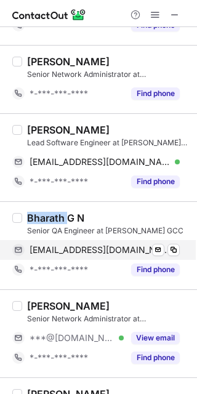
copy div "Bharath"
drag, startPoint x: 174, startPoint y: 252, endPoint x: 180, endPoint y: 256, distance: 7.2
click at [174, 251] on span at bounding box center [174, 250] width 10 height 10
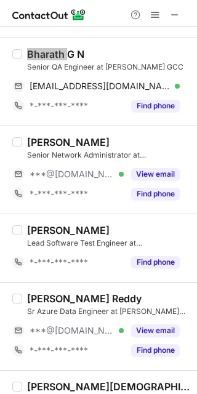
scroll to position [657, 0]
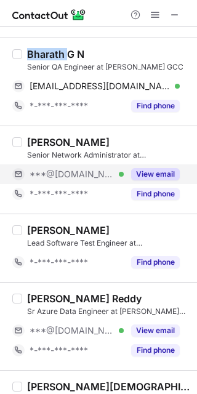
drag, startPoint x: 150, startPoint y: 173, endPoint x: 138, endPoint y: 165, distance: 14.2
click at [150, 173] on button "View email" at bounding box center [155, 174] width 49 height 12
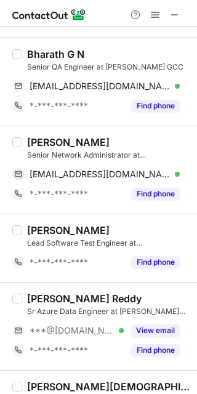
click at [39, 140] on div "Manas Muthappa" at bounding box center [68, 142] width 83 height 12
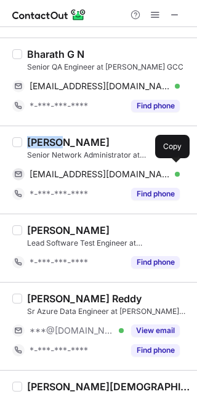
copy div "Manas"
click at [177, 178] on div "manasmuthappa@gmail.com Verified Send email Copy" at bounding box center [96, 174] width 168 height 20
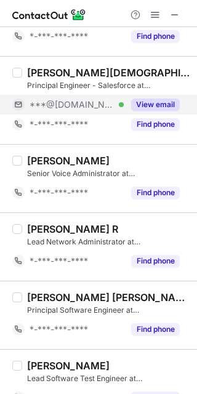
scroll to position [903, 0]
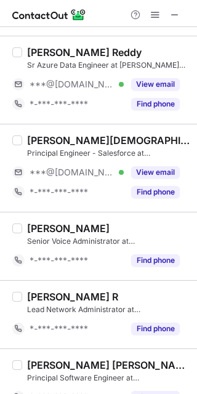
drag, startPoint x: 153, startPoint y: 169, endPoint x: 70, endPoint y: 137, distance: 89.7
click at [153, 169] on button "View email" at bounding box center [155, 172] width 49 height 12
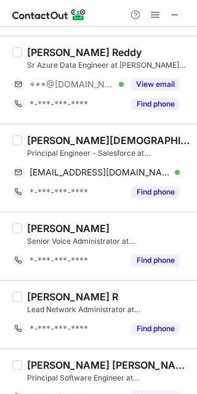
click at [41, 136] on div "Prakarsh Jain" at bounding box center [108, 140] width 163 height 12
copy div "Prakarsh"
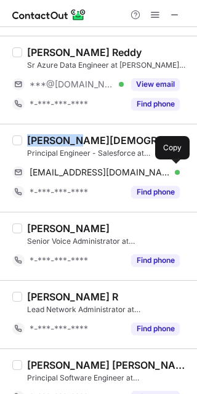
drag, startPoint x: 176, startPoint y: 172, endPoint x: 194, endPoint y: 221, distance: 52.4
click at [176, 172] on span at bounding box center [174, 173] width 10 height 10
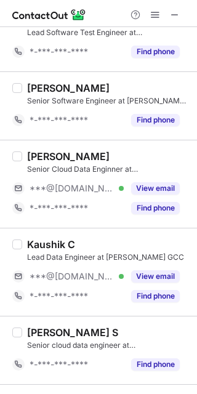
scroll to position [1396, 0]
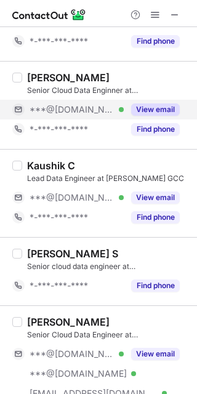
drag, startPoint x: 155, startPoint y: 104, endPoint x: 121, endPoint y: 104, distance: 33.3
click at [155, 104] on button "View email" at bounding box center [155, 109] width 49 height 12
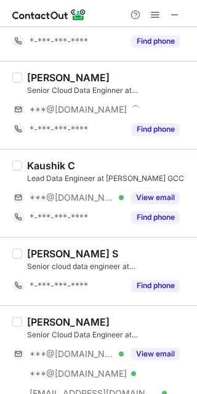
click at [38, 76] on div "Ashutosh Singh" at bounding box center [68, 77] width 83 height 12
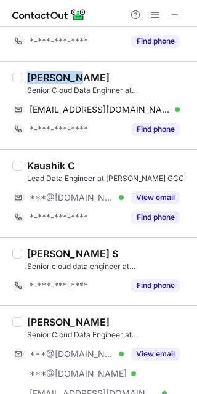
click at [38, 76] on div "Ashutosh Singh" at bounding box center [68, 77] width 83 height 12
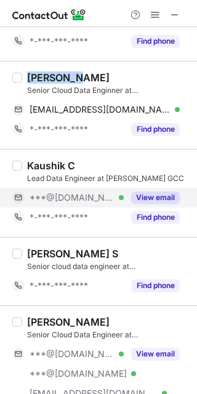
copy div "Ashutosh"
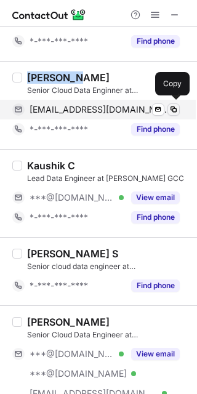
drag, startPoint x: 175, startPoint y: 105, endPoint x: 196, endPoint y: 158, distance: 56.4
click at [175, 107] on span at bounding box center [174, 110] width 10 height 10
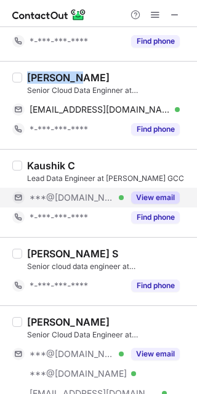
drag, startPoint x: 150, startPoint y: 190, endPoint x: 80, endPoint y: 197, distance: 70.5
click at [149, 192] on button "View email" at bounding box center [155, 198] width 49 height 12
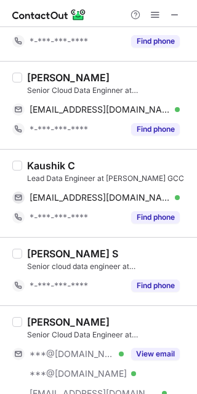
click at [46, 164] on div "Kaushik C" at bounding box center [51, 166] width 48 height 12
copy div "Kaushik"
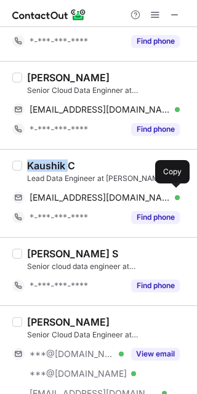
drag, startPoint x: 174, startPoint y: 194, endPoint x: 196, endPoint y: 225, distance: 38.0
click at [174, 194] on span at bounding box center [174, 198] width 10 height 10
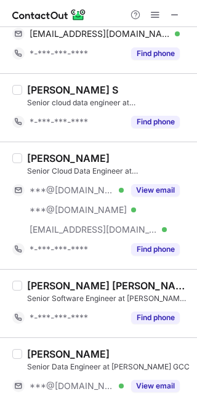
scroll to position [1560, 0]
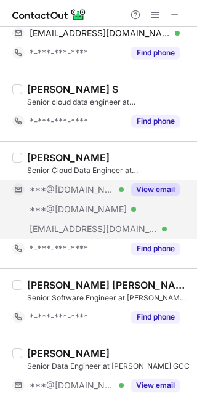
drag, startPoint x: 148, startPoint y: 183, endPoint x: 109, endPoint y: 176, distance: 40.0
click at [148, 184] on button "View email" at bounding box center [155, 190] width 49 height 12
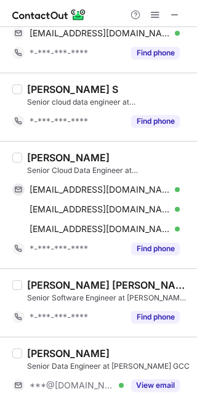
click at [45, 155] on div "Himanshu Bisht" at bounding box center [68, 158] width 83 height 12
copy div "Himanshu"
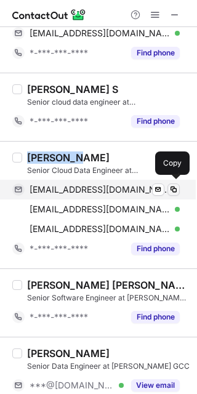
drag, startPoint x: 172, startPoint y: 186, endPoint x: 195, endPoint y: 278, distance: 94.6
click at [172, 187] on span at bounding box center [174, 190] width 10 height 10
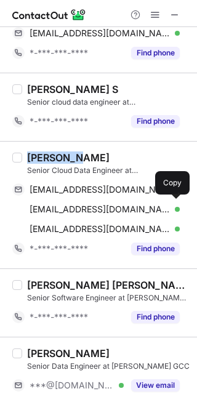
drag, startPoint x: 176, startPoint y: 205, endPoint x: 194, endPoint y: 250, distance: 49.2
click at [177, 205] on span at bounding box center [174, 210] width 10 height 10
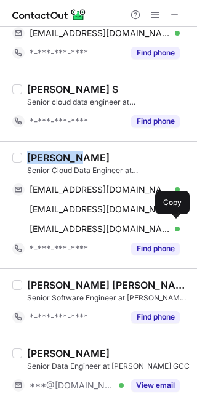
drag, startPoint x: 174, startPoint y: 224, endPoint x: 193, endPoint y: 248, distance: 31.2
click at [175, 224] on span at bounding box center [174, 229] width 10 height 10
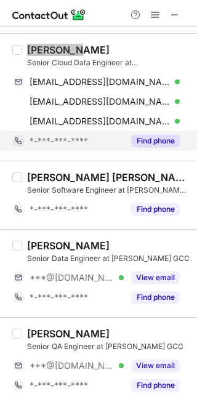
scroll to position [1674, 0]
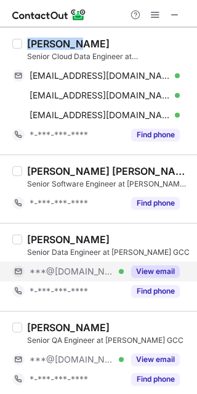
drag, startPoint x: 145, startPoint y: 264, endPoint x: 79, endPoint y: 250, distance: 66.8
click at [145, 266] on button "View email" at bounding box center [155, 272] width 49 height 12
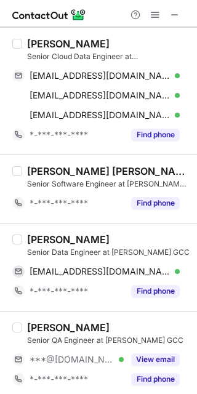
click at [41, 233] on div "Pooja Tripathi" at bounding box center [68, 239] width 83 height 12
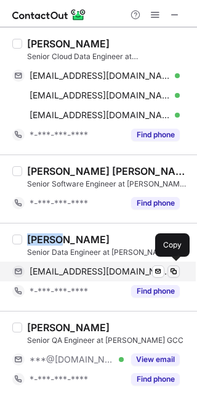
drag, startPoint x: 172, startPoint y: 267, endPoint x: 194, endPoint y: 287, distance: 29.6
click at [173, 267] on span at bounding box center [174, 272] width 10 height 10
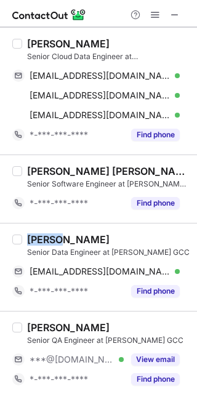
drag, startPoint x: 151, startPoint y: 354, endPoint x: 22, endPoint y: 298, distance: 140.8
click at [151, 354] on button "View email" at bounding box center [155, 360] width 49 height 12
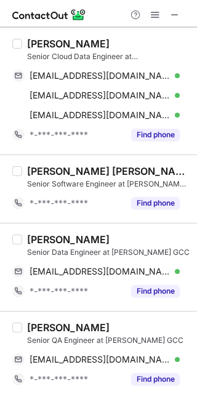
click at [38, 322] on div "Nischitha Gowda" at bounding box center [68, 328] width 83 height 12
click at [39, 322] on div "Nischitha Gowda" at bounding box center [68, 328] width 83 height 12
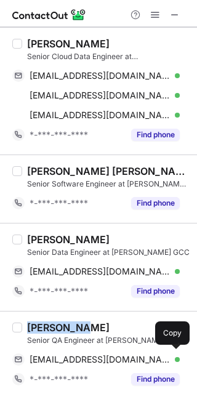
drag, startPoint x: 172, startPoint y: 357, endPoint x: 193, endPoint y: 358, distance: 21.0
click at [172, 357] on span at bounding box center [174, 360] width 10 height 10
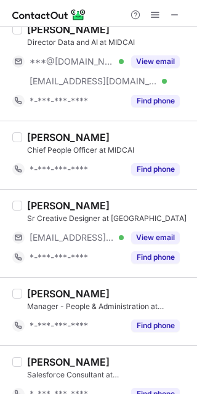
scroll to position [230, 0]
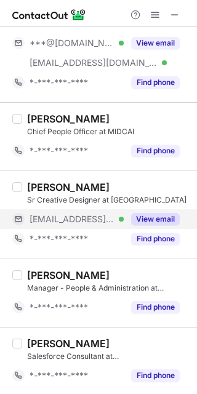
drag, startPoint x: 150, startPoint y: 220, endPoint x: 93, endPoint y: 213, distance: 57.8
click at [150, 220] on button "View email" at bounding box center [155, 219] width 49 height 12
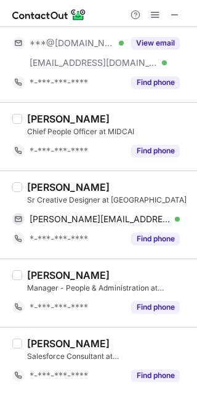
click at [41, 190] on div "[PERSON_NAME]" at bounding box center [68, 187] width 83 height 12
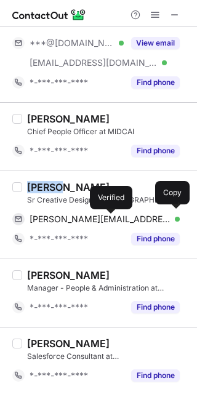
copy div "[PERSON_NAME]"
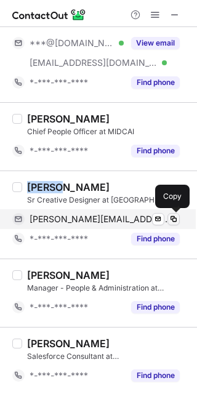
click at [175, 221] on span at bounding box center [174, 219] width 10 height 10
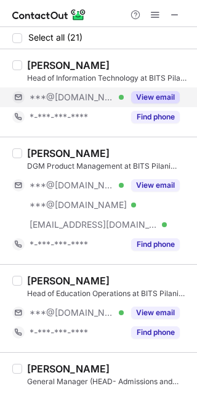
click at [152, 99] on button "View email" at bounding box center [155, 97] width 49 height 12
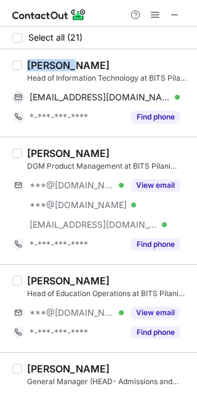
drag, startPoint x: 65, startPoint y: 67, endPoint x: 26, endPoint y: 67, distance: 38.8
click at [26, 67] on div "B Mullai Head of Information Technology at BITS Pilani Digital mullaiviswanath@…" at bounding box center [106, 93] width 168 height 68
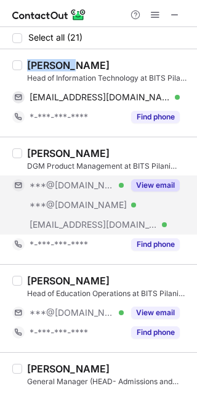
copy div "B Mullai"
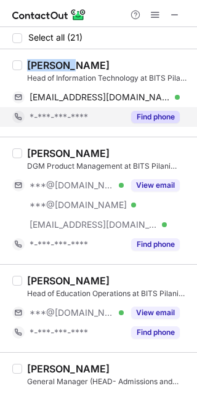
drag, startPoint x: 172, startPoint y: 97, endPoint x: 178, endPoint y: 110, distance: 13.8
click at [172, 98] on span at bounding box center [174, 97] width 10 height 10
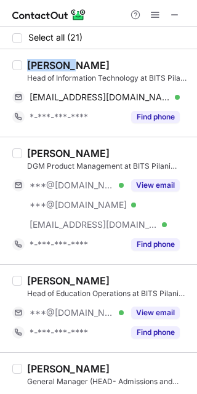
drag, startPoint x: 168, startPoint y: 189, endPoint x: 103, endPoint y: 169, distance: 67.4
click at [167, 188] on button "View email" at bounding box center [155, 185] width 49 height 12
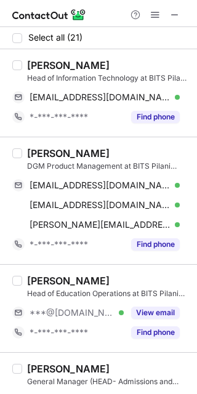
click at [48, 154] on div "Harold Fernandes" at bounding box center [68, 153] width 83 height 12
copy div "Harold"
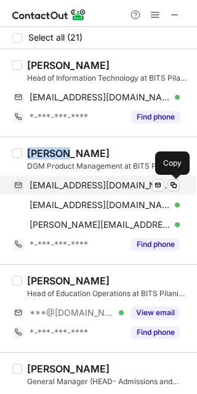
drag, startPoint x: 174, startPoint y: 185, endPoint x: 193, endPoint y: 192, distance: 20.3
click at [174, 185] on span at bounding box center [174, 186] width 10 height 10
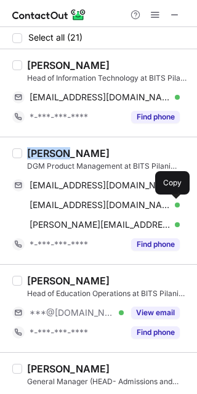
drag, startPoint x: 176, startPoint y: 204, endPoint x: 195, endPoint y: 224, distance: 27.5
click at [176, 204] on span at bounding box center [174, 205] width 10 height 10
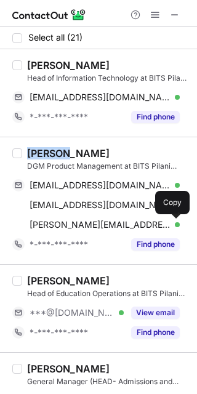
drag, startPoint x: 177, startPoint y: 227, endPoint x: 195, endPoint y: 240, distance: 22.1
click at [177, 227] on span at bounding box center [174, 225] width 10 height 10
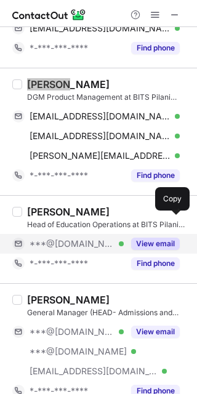
scroll to position [82, 0]
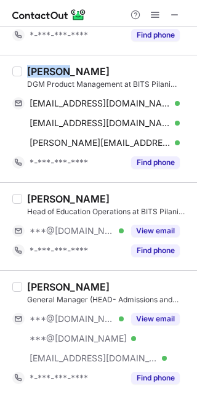
click at [145, 226] on button "View email" at bounding box center [155, 231] width 49 height 12
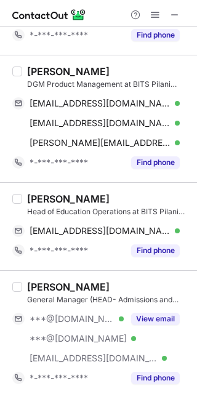
click at [55, 198] on div "Ramnarayan Banerjee" at bounding box center [68, 199] width 83 height 12
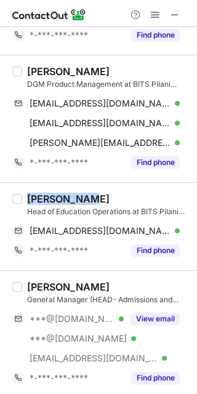
click at [55, 198] on div "Ramnarayan Banerjee" at bounding box center [68, 199] width 83 height 12
copy div "Ramnarayan"
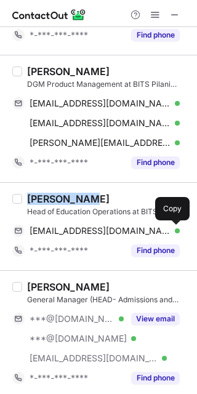
drag, startPoint x: 178, startPoint y: 233, endPoint x: 184, endPoint y: 246, distance: 14.3
click at [178, 233] on span at bounding box center [174, 231] width 10 height 10
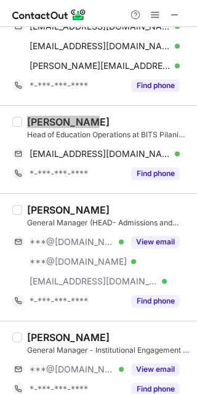
scroll to position [246, 0]
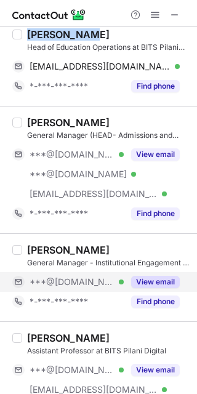
drag, startPoint x: 147, startPoint y: 279, endPoint x: 120, endPoint y: 278, distance: 27.1
click at [147, 279] on button "View email" at bounding box center [155, 282] width 49 height 12
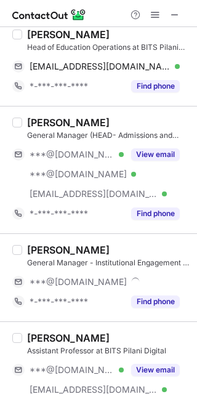
click at [41, 254] on div "Samit Dayal" at bounding box center [68, 250] width 83 height 12
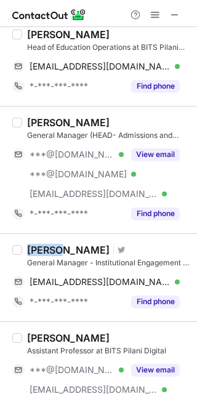
click at [41, 254] on div "Samit Dayal" at bounding box center [68, 250] width 83 height 12
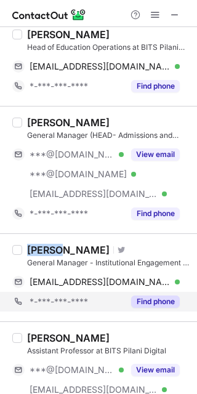
copy div "Samit"
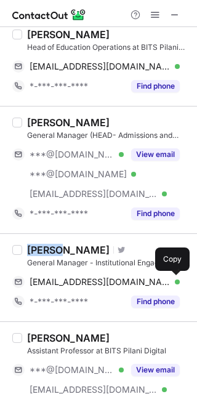
drag, startPoint x: 171, startPoint y: 283, endPoint x: 193, endPoint y: 305, distance: 31.4
click at [173, 282] on span at bounding box center [174, 282] width 10 height 10
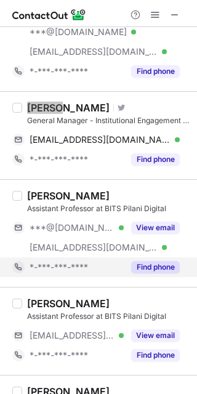
scroll to position [410, 0]
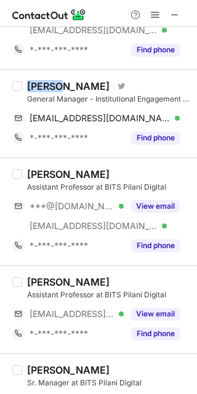
drag, startPoint x: 161, startPoint y: 203, endPoint x: 77, endPoint y: 182, distance: 86.5
click at [160, 203] on button "View email" at bounding box center [155, 206] width 49 height 12
click at [59, 175] on div "Pushpendra Gupta" at bounding box center [68, 174] width 83 height 12
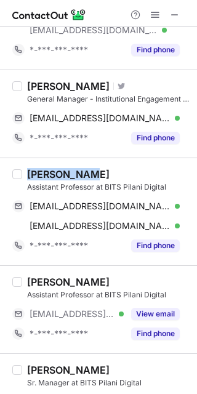
click at [57, 175] on div "Pushpendra Gupta" at bounding box center [68, 174] width 83 height 12
copy div "Pushpendra"
drag, startPoint x: 174, startPoint y: 205, endPoint x: 192, endPoint y: 230, distance: 30.1
click at [175, 205] on span at bounding box center [174, 206] width 10 height 10
drag, startPoint x: 171, startPoint y: 225, endPoint x: 192, endPoint y: 241, distance: 26.0
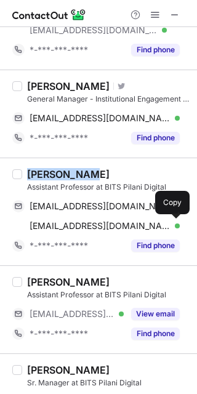
click at [172, 225] on span at bounding box center [174, 226] width 10 height 10
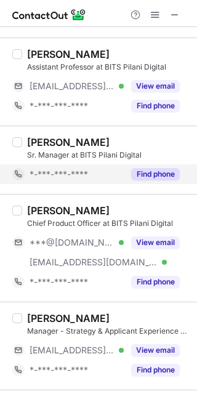
scroll to position [657, 0]
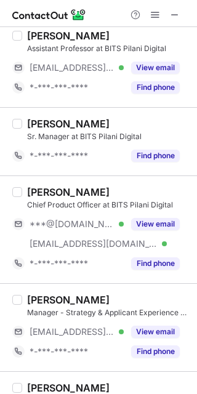
click at [40, 190] on div "Shan Sundar Balasubramaniam" at bounding box center [68, 192] width 83 height 12
click at [39, 190] on div "Shan Sundar Balasubramaniam" at bounding box center [68, 192] width 83 height 12
copy div "Shan"
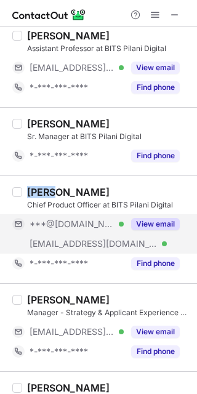
click at [164, 220] on button "View email" at bounding box center [155, 224] width 49 height 12
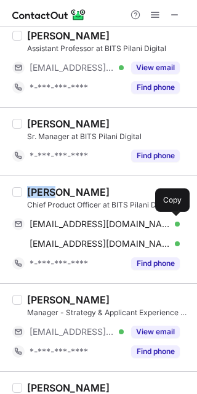
drag, startPoint x: 176, startPoint y: 225, endPoint x: 195, endPoint y: 248, distance: 30.2
click at [179, 227] on button at bounding box center [174, 224] width 12 height 12
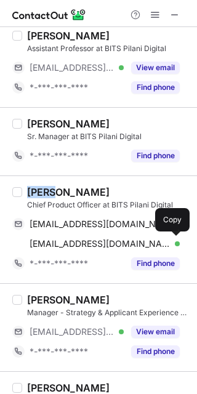
drag, startPoint x: 172, startPoint y: 243, endPoint x: 193, endPoint y: 274, distance: 37.6
click at [171, 245] on span at bounding box center [174, 244] width 10 height 10
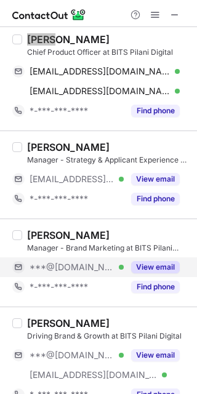
scroll to position [821, 0]
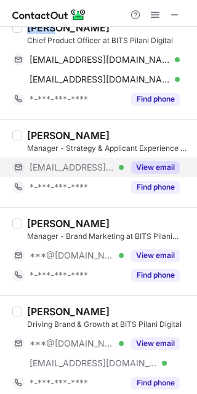
click at [155, 166] on button "View email" at bounding box center [155, 167] width 49 height 12
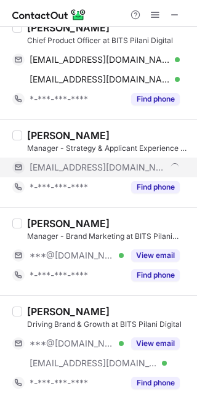
click at [40, 137] on div "Shahid Khan" at bounding box center [68, 135] width 83 height 12
click at [41, 137] on div "Shahid Khan" at bounding box center [68, 135] width 83 height 12
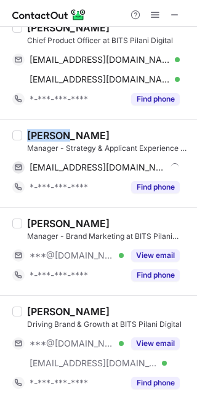
click at [41, 137] on div "Shahid Khan" at bounding box center [68, 135] width 83 height 12
copy div "Shahid"
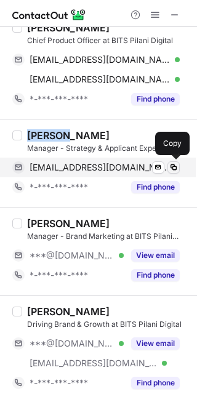
click at [177, 167] on span at bounding box center [174, 168] width 10 height 10
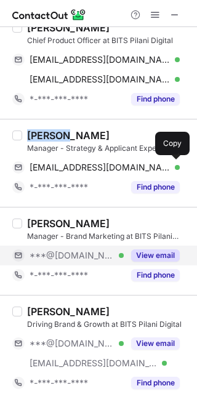
drag, startPoint x: 140, startPoint y: 256, endPoint x: 40, endPoint y: 218, distance: 106.9
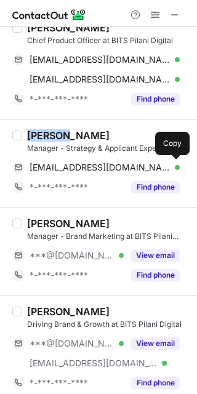
click at [140, 256] on button "View email" at bounding box center [155, 256] width 49 height 12
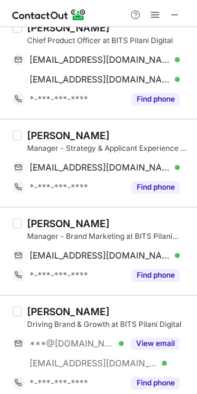
click at [38, 221] on div "Nishita Lajpal" at bounding box center [68, 223] width 83 height 12
copy div "Nishita"
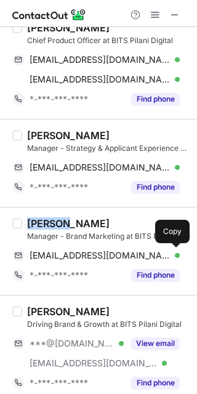
drag, startPoint x: 175, startPoint y: 252, endPoint x: 193, endPoint y: 270, distance: 25.7
click at [175, 252] on span at bounding box center [174, 256] width 10 height 10
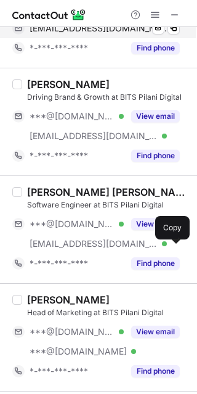
scroll to position [1068, 0]
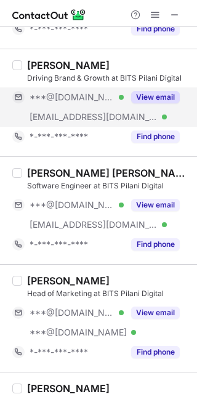
drag, startPoint x: 156, startPoint y: 95, endPoint x: 92, endPoint y: 86, distance: 64.8
click at [156, 95] on button "View email" at bounding box center [155, 97] width 49 height 12
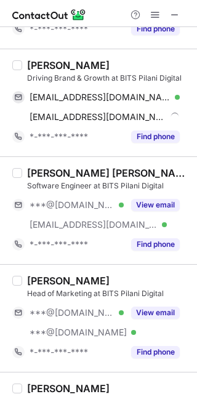
click at [45, 65] on div "Anurag Sharma" at bounding box center [68, 65] width 83 height 12
copy div "Anurag"
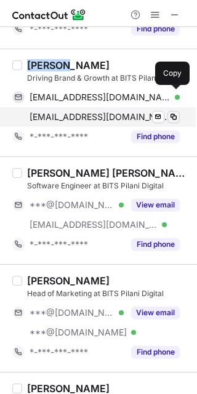
drag, startPoint x: 174, startPoint y: 94, endPoint x: 178, endPoint y: 109, distance: 15.2
click at [175, 96] on span at bounding box center [174, 97] width 10 height 10
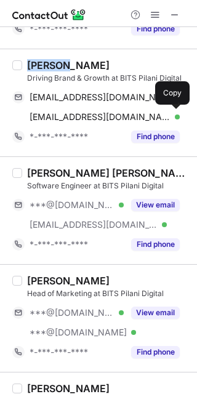
drag, startPoint x: 173, startPoint y: 113, endPoint x: 194, endPoint y: 185, distance: 75.1
click at [173, 113] on span at bounding box center [174, 117] width 10 height 10
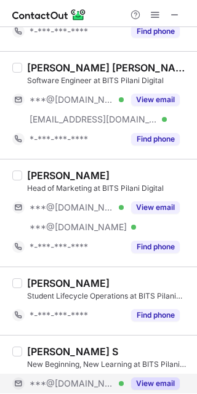
scroll to position [1150, 0]
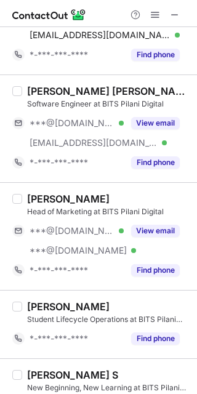
drag, startPoint x: 157, startPoint y: 116, endPoint x: 126, endPoint y: 108, distance: 31.7
click at [157, 117] on button "View email" at bounding box center [155, 123] width 49 height 12
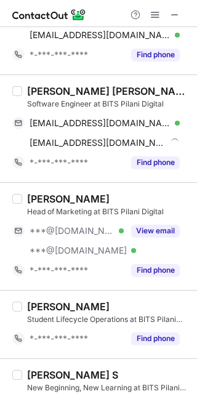
click at [47, 87] on div "Rishav Raj Verma" at bounding box center [108, 91] width 163 height 12
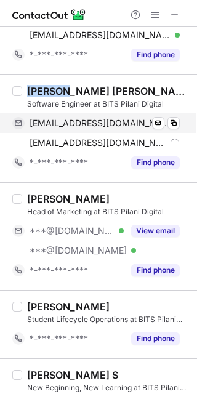
copy div "Rishav"
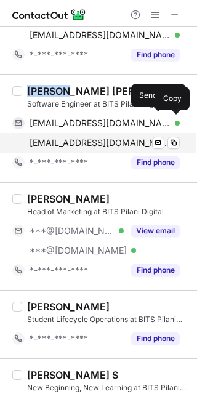
drag, startPoint x: 177, startPoint y: 123, endPoint x: 185, endPoint y: 148, distance: 26.7
click at [177, 123] on span at bounding box center [174, 123] width 10 height 10
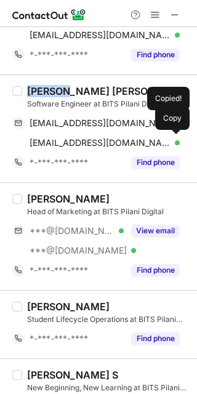
drag, startPoint x: 173, startPoint y: 139, endPoint x: 192, endPoint y: 169, distance: 35.4
click at [173, 139] on span at bounding box center [174, 143] width 10 height 10
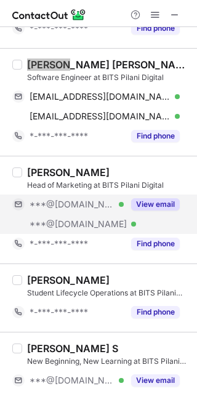
scroll to position [1232, 0]
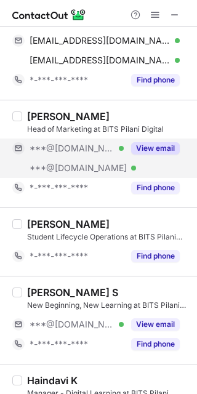
drag, startPoint x: 142, startPoint y: 145, endPoint x: 131, endPoint y: 144, distance: 10.5
click at [142, 144] on button "View email" at bounding box center [155, 148] width 49 height 12
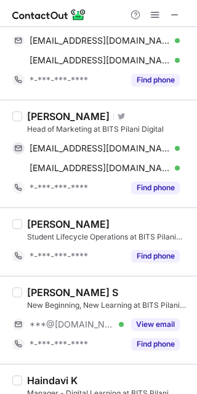
click at [41, 115] on div "Aman Kishore" at bounding box center [68, 116] width 83 height 12
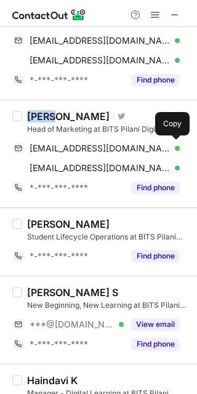
drag, startPoint x: 173, startPoint y: 147, endPoint x: 195, endPoint y: 181, distance: 40.2
click at [173, 147] on span at bounding box center [174, 149] width 10 height 10
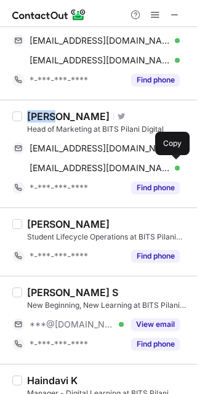
drag, startPoint x: 176, startPoint y: 166, endPoint x: 192, endPoint y: 218, distance: 54.4
click at [176, 166] on span at bounding box center [174, 168] width 10 height 10
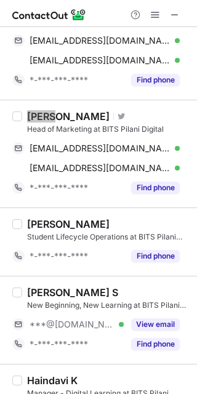
scroll to position [1396, 0]
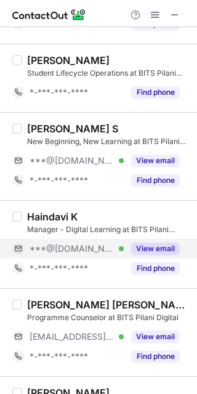
drag, startPoint x: 136, startPoint y: 245, endPoint x: 119, endPoint y: 240, distance: 17.9
click at [136, 245] on button "View email" at bounding box center [155, 249] width 49 height 12
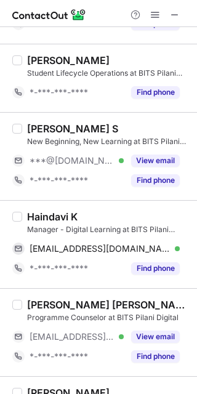
click at [41, 214] on div "Haindavi K" at bounding box center [52, 217] width 51 height 12
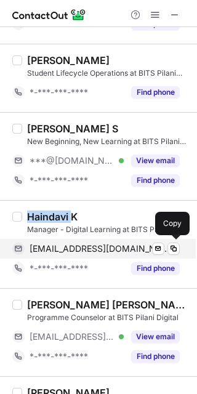
drag, startPoint x: 173, startPoint y: 251, endPoint x: 190, endPoint y: 270, distance: 25.7
click at [174, 251] on div "haindavik@gmail.com Verified Send email Copy" at bounding box center [96, 249] width 168 height 20
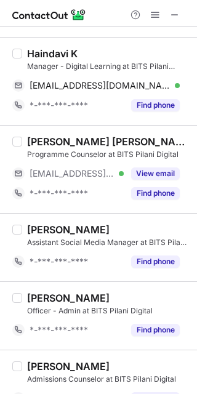
scroll to position [1560, 0]
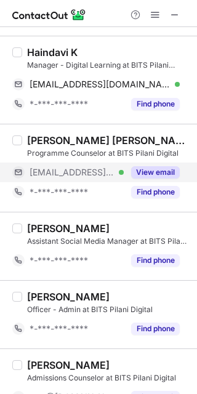
drag, startPoint x: 153, startPoint y: 168, endPoint x: 145, endPoint y: 170, distance: 8.4
click at [152, 168] on button "View email" at bounding box center [155, 172] width 49 height 12
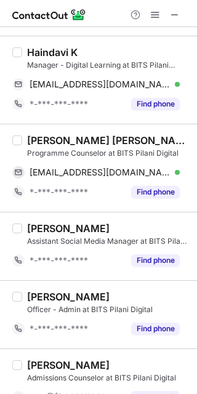
click at [39, 139] on div "Aman Singh Rawat" at bounding box center [108, 140] width 163 height 12
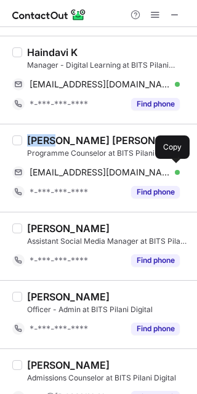
drag, startPoint x: 171, startPoint y: 171, endPoint x: 184, endPoint y: 206, distance: 38.0
click at [172, 171] on span at bounding box center [174, 173] width 10 height 10
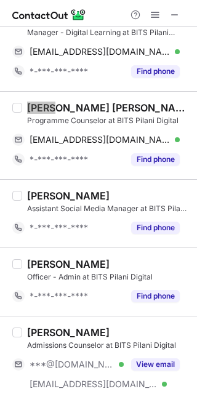
scroll to position [1618, 0]
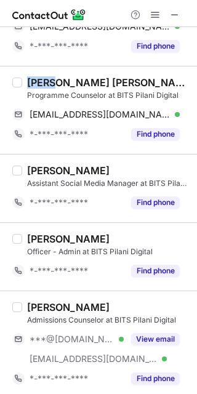
drag, startPoint x: 167, startPoint y: 336, endPoint x: 113, endPoint y: 320, distance: 56.4
click at [165, 335] on button "View email" at bounding box center [155, 339] width 49 height 12
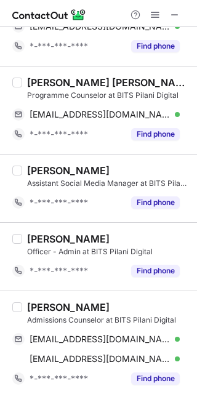
click at [41, 309] on div "Ruksar Ali" at bounding box center [68, 307] width 83 height 12
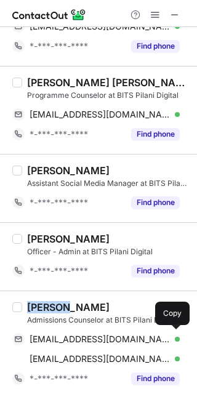
drag, startPoint x: 175, startPoint y: 339, endPoint x: 194, endPoint y: 288, distance: 54.0
click at [178, 330] on div "ruksharali1334@gmail.com Verified Send email Copy" at bounding box center [96, 340] width 168 height 20
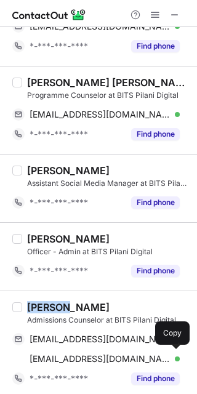
drag, startPoint x: 176, startPoint y: 357, endPoint x: 194, endPoint y: 311, distance: 49.2
click at [177, 354] on span at bounding box center [174, 359] width 10 height 10
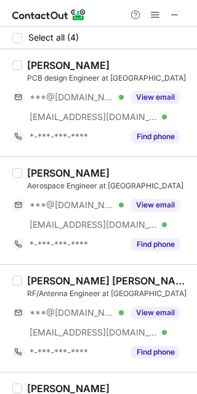
click at [51, 67] on div "[PERSON_NAME]" at bounding box center [68, 65] width 83 height 12
copy div "ABHISHEK"
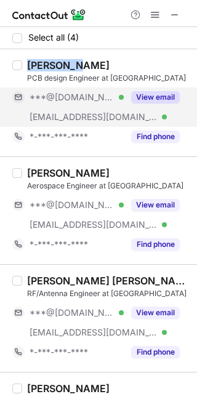
click at [160, 100] on button "View email" at bounding box center [155, 97] width 49 height 12
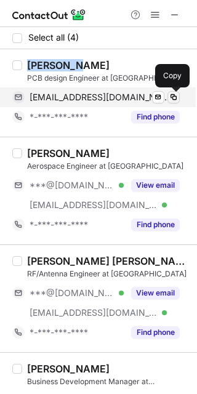
click at [174, 100] on span at bounding box center [174, 97] width 10 height 10
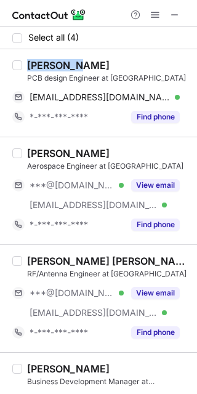
drag, startPoint x: 157, startPoint y: 293, endPoint x: 70, endPoint y: 268, distance: 90.9
click at [157, 293] on button "View email" at bounding box center [155, 293] width 49 height 12
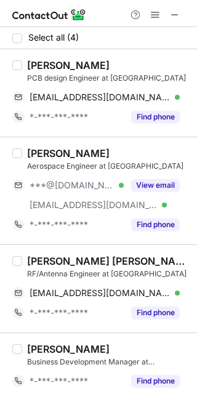
click at [35, 264] on div "[PERSON_NAME] [PERSON_NAME]" at bounding box center [108, 261] width 163 height 12
click at [36, 264] on div "[PERSON_NAME] [PERSON_NAME]" at bounding box center [108, 261] width 163 height 12
copy div "Ankit"
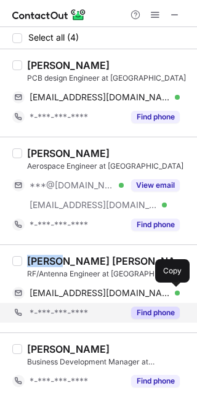
drag, startPoint x: 174, startPoint y: 299, endPoint x: 187, endPoint y: 315, distance: 21.1
click at [174, 298] on button at bounding box center [174, 293] width 12 height 12
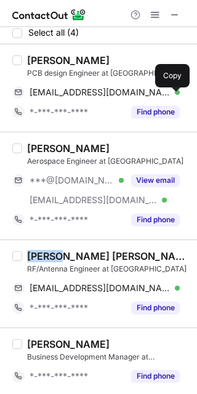
scroll to position [6, 0]
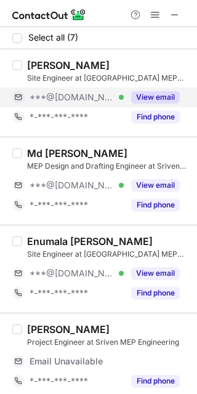
click at [138, 96] on button "View email" at bounding box center [155, 97] width 49 height 12
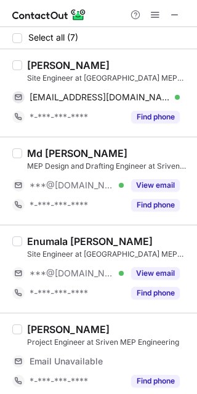
click at [43, 70] on div "[PERSON_NAME]" at bounding box center [68, 65] width 83 height 12
copy div "[PERSON_NAME]"
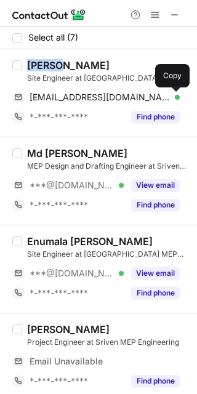
drag, startPoint x: 177, startPoint y: 99, endPoint x: 196, endPoint y: 115, distance: 24.9
click at [177, 99] on span at bounding box center [174, 97] width 10 height 10
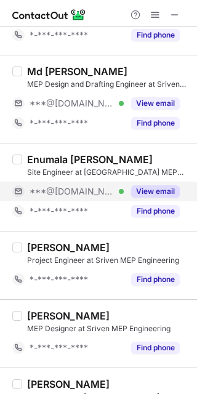
scroll to position [211, 0]
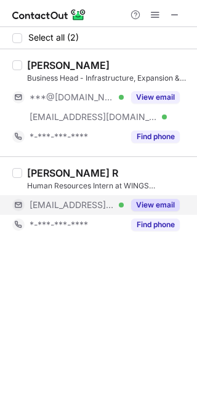
click at [147, 201] on button "View email" at bounding box center [155, 205] width 49 height 12
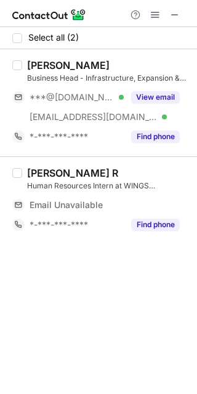
click at [49, 173] on div "[PERSON_NAME] R" at bounding box center [72, 173] width 91 height 12
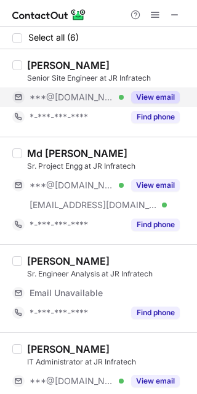
click at [161, 94] on button "View email" at bounding box center [155, 97] width 49 height 12
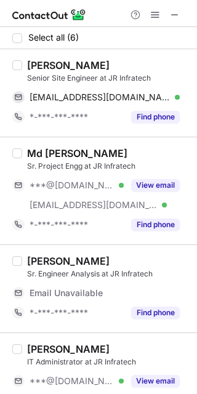
click at [38, 67] on div "[PERSON_NAME]" at bounding box center [68, 65] width 83 height 12
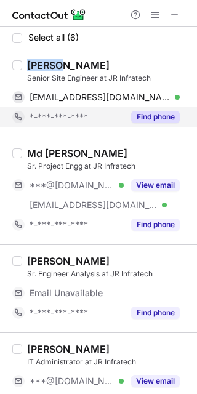
copy div "Wakil"
drag, startPoint x: 176, startPoint y: 100, endPoint x: 178, endPoint y: 112, distance: 11.9
click at [176, 99] on span at bounding box center [174, 97] width 10 height 10
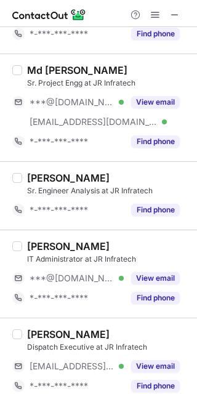
scroll to position [162, 0]
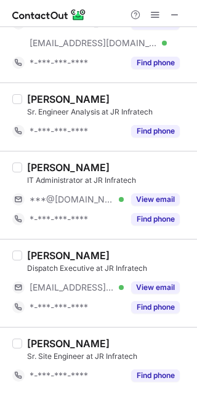
drag, startPoint x: 140, startPoint y: 201, endPoint x: 5, endPoint y: 162, distance: 141.2
click at [140, 201] on button "View email" at bounding box center [155, 199] width 49 height 12
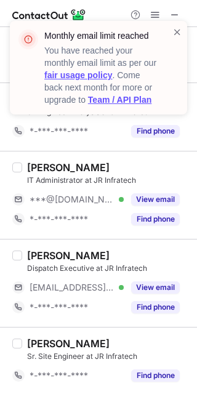
click at [39, 168] on div "Rohit Rai" at bounding box center [68, 167] width 83 height 12
click at [38, 167] on div "Rohit Rai" at bounding box center [68, 167] width 83 height 12
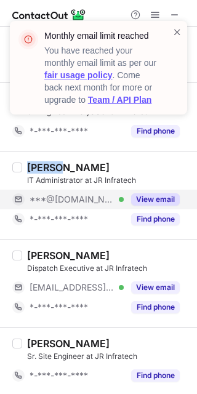
click at [152, 197] on button "View email" at bounding box center [155, 199] width 49 height 12
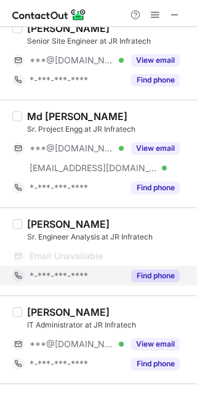
scroll to position [82, 0]
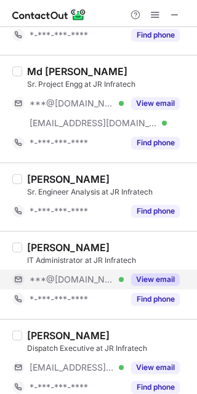
click at [163, 278] on button "View email" at bounding box center [155, 280] width 49 height 12
